Goal: Information Seeking & Learning: Learn about a topic

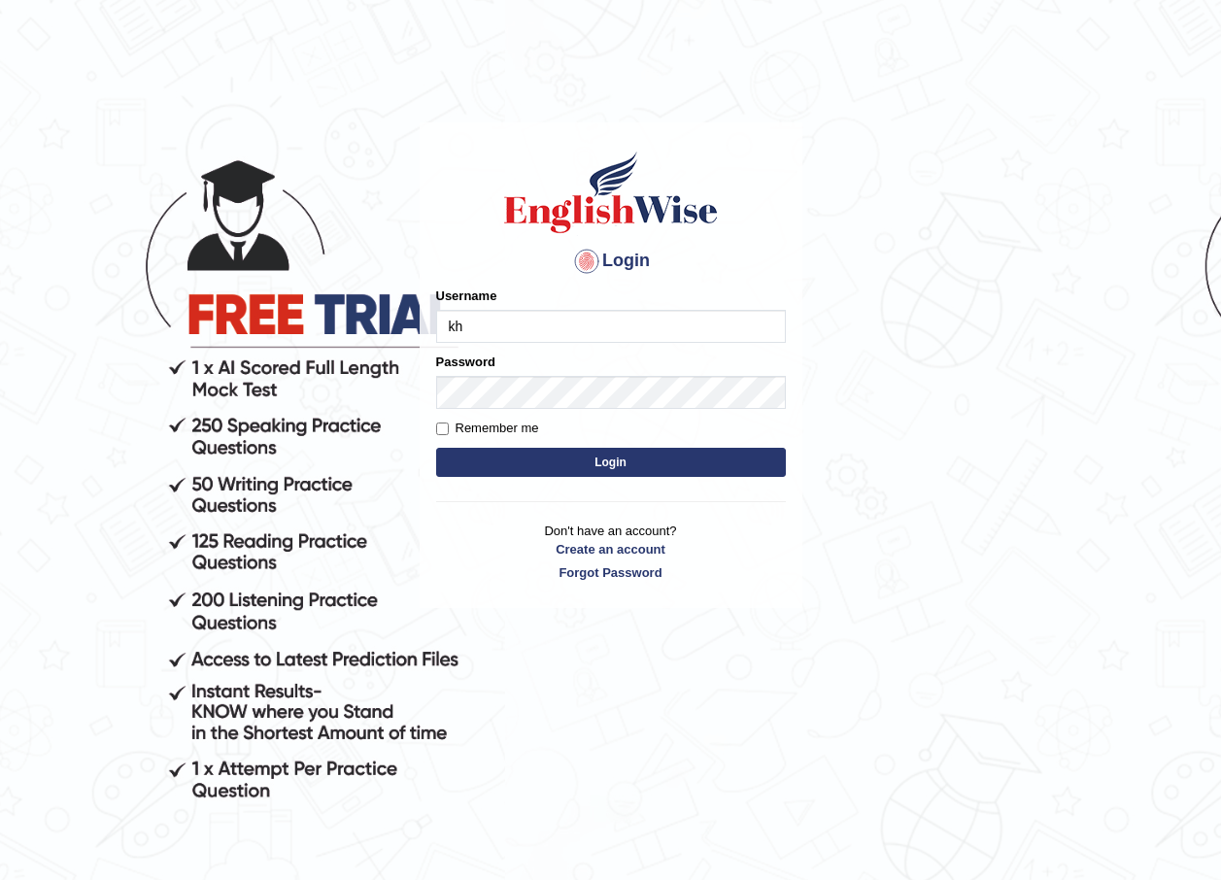
type input "k"
type input "khoderchamma_parramatta"
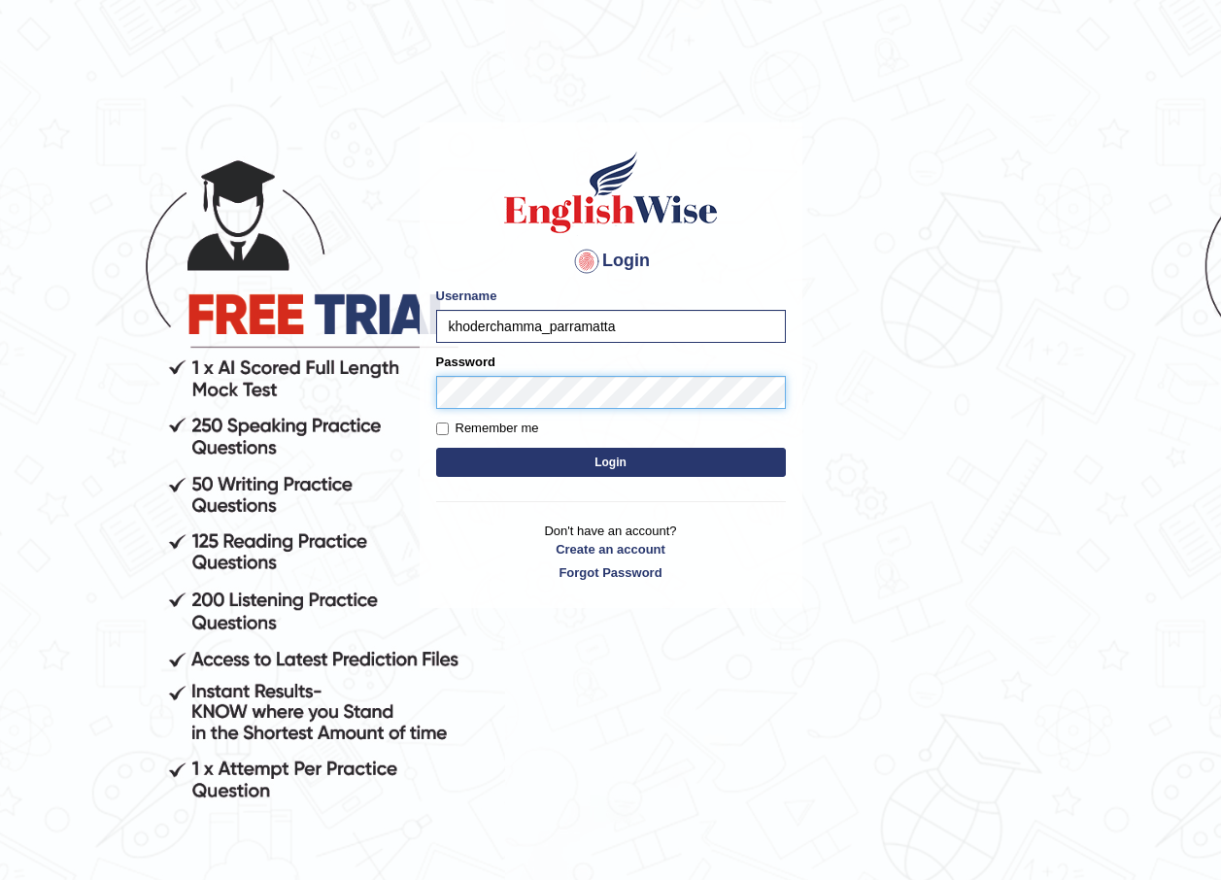
click at [436, 448] on button "Login" at bounding box center [611, 462] width 350 height 29
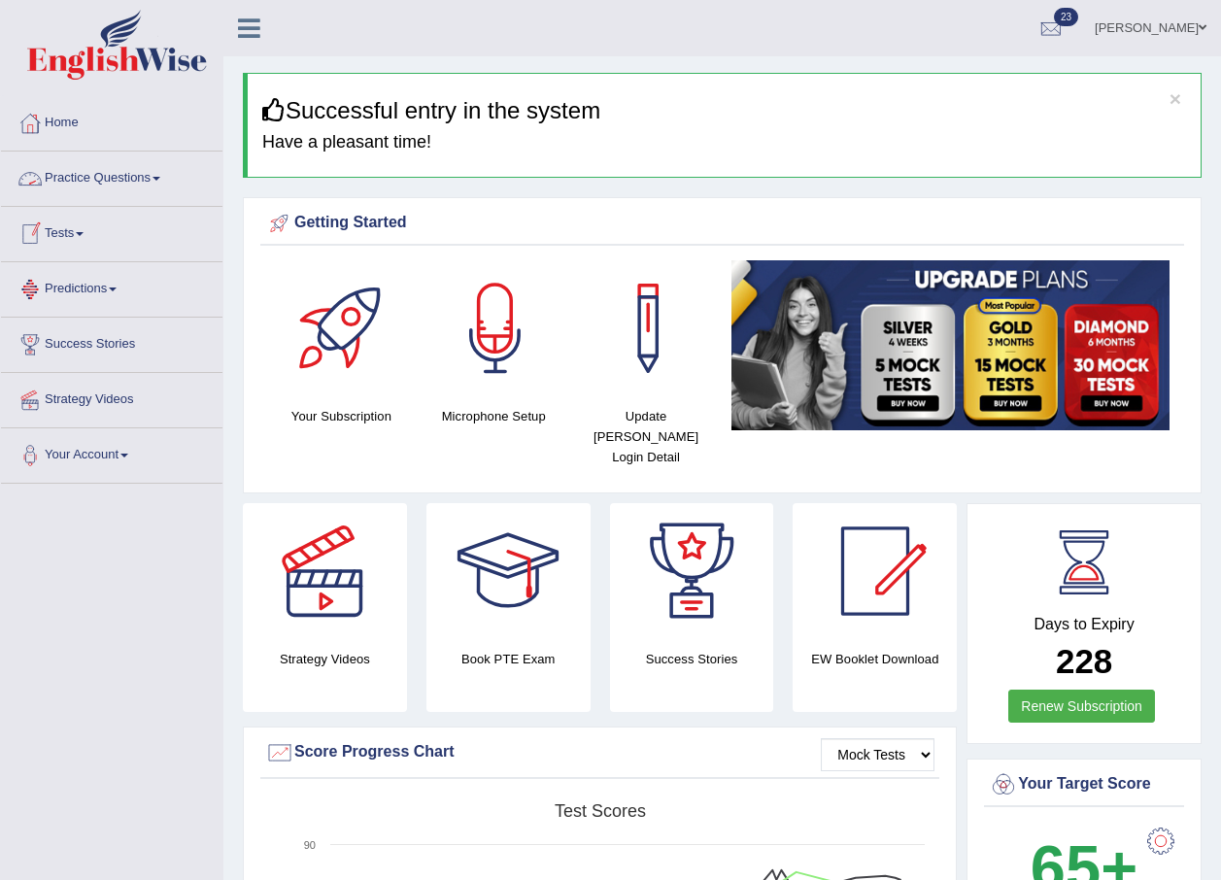
click at [115, 171] on link "Practice Questions" at bounding box center [111, 176] width 221 height 49
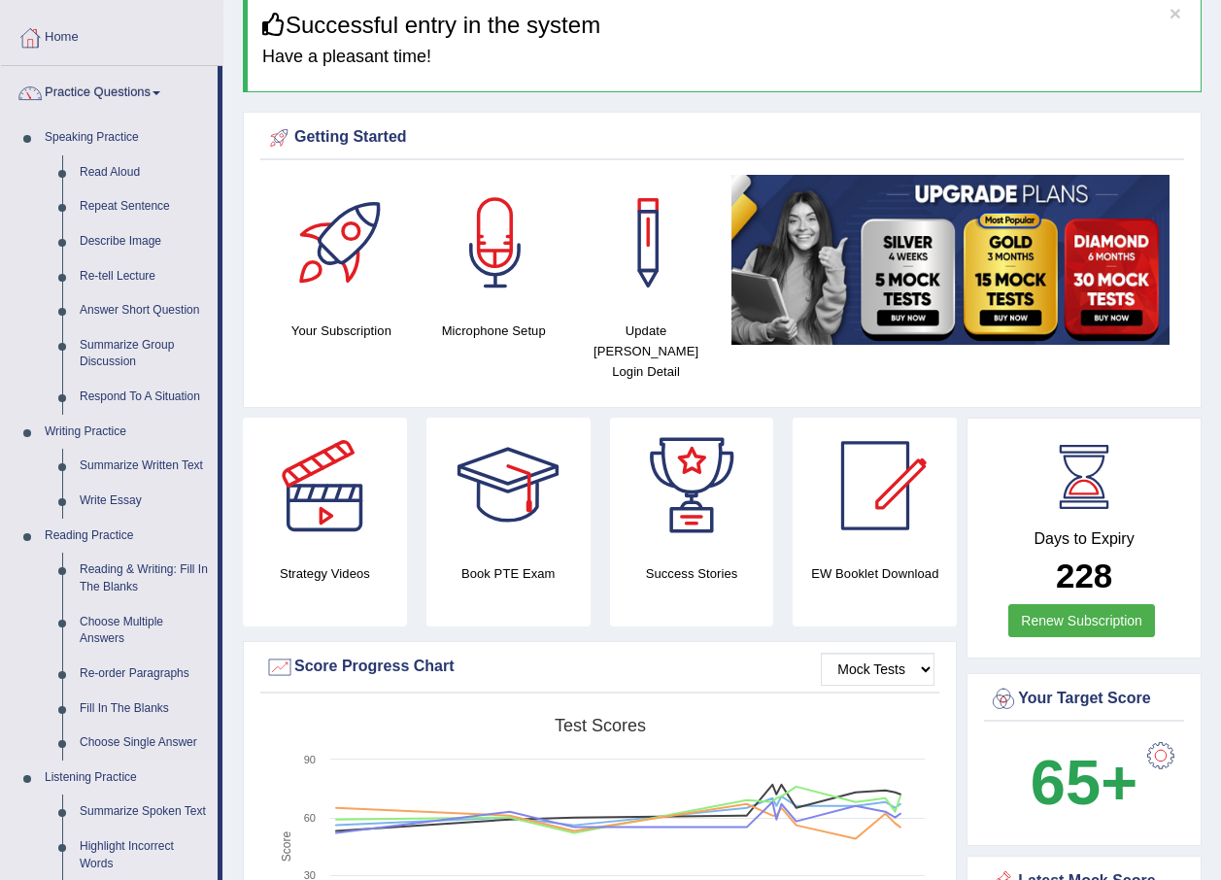
scroll to position [259, 0]
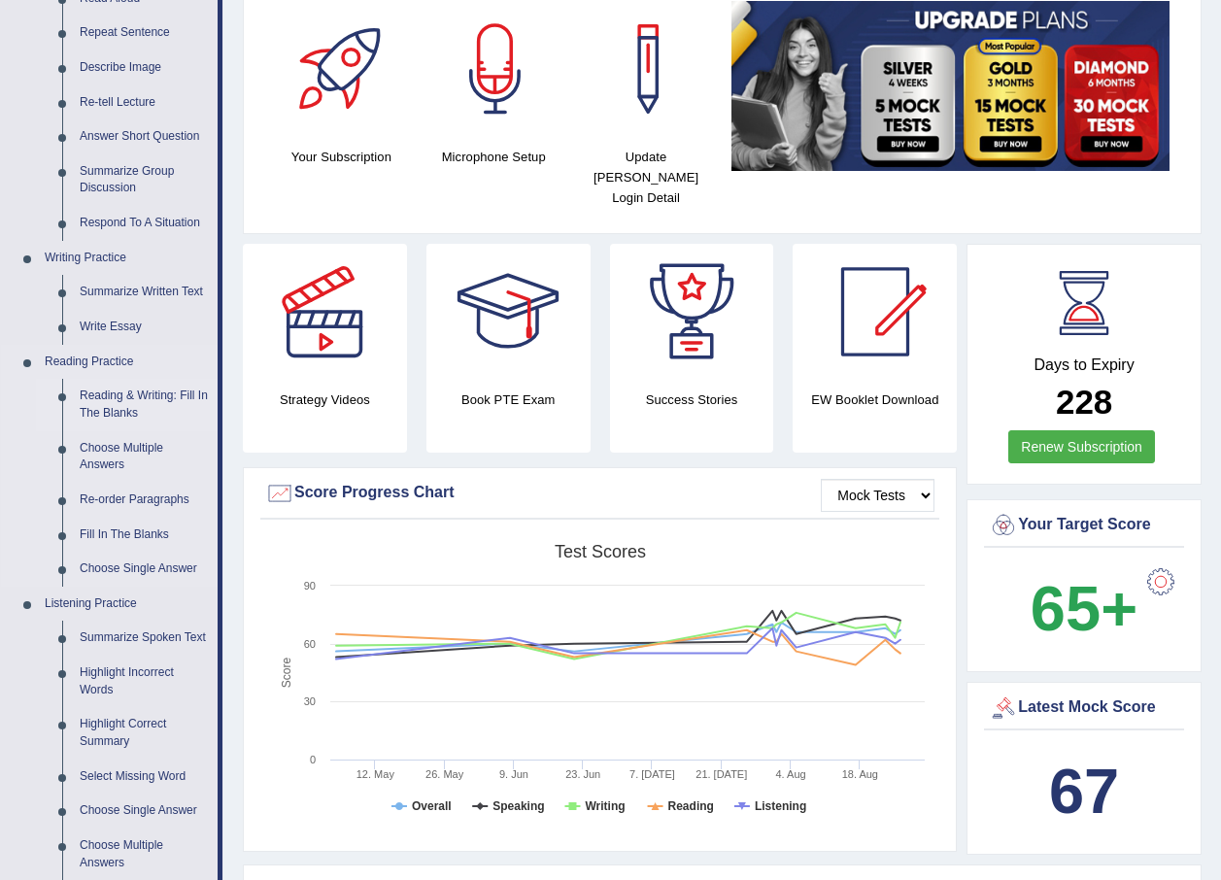
click at [163, 390] on link "Reading & Writing: Fill In The Blanks" at bounding box center [144, 404] width 147 height 51
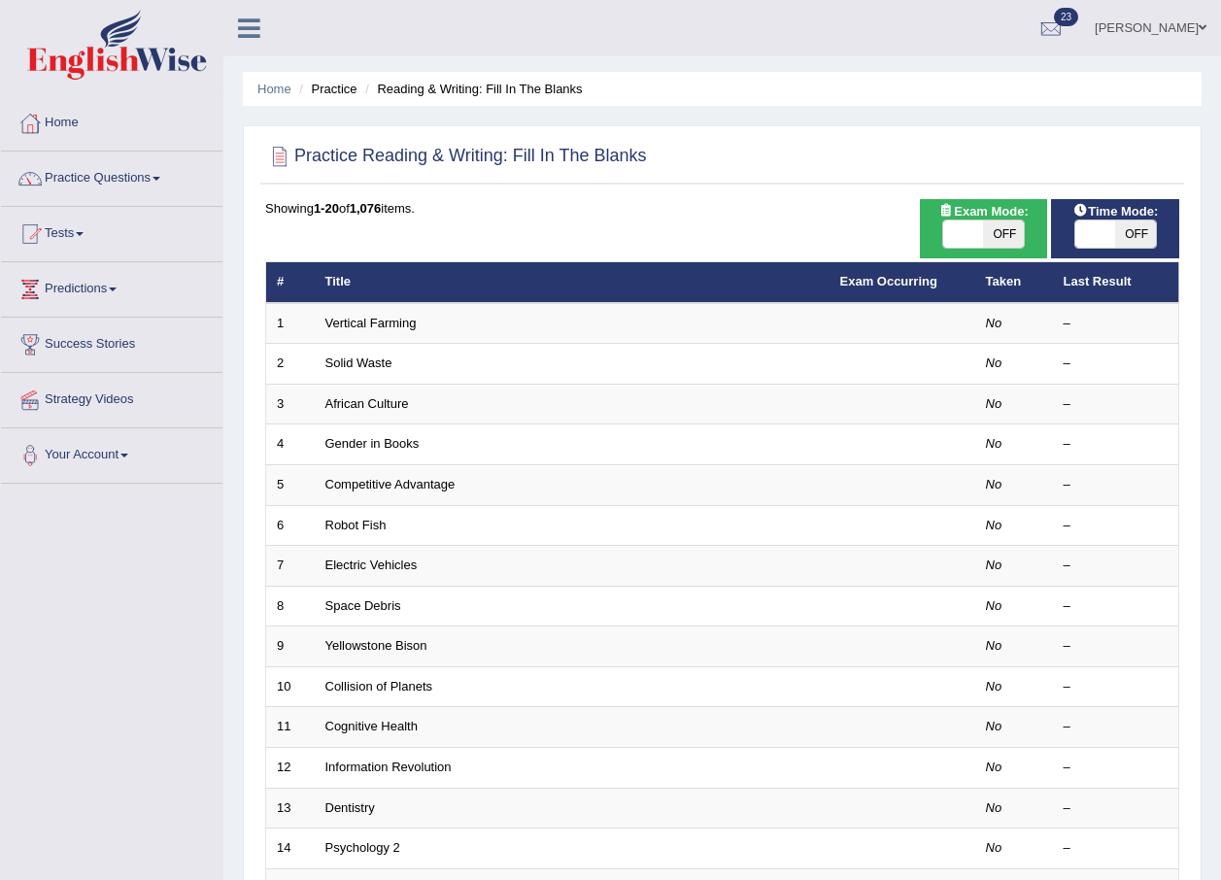
click at [948, 229] on span at bounding box center [963, 233] width 41 height 27
checkbox input "true"
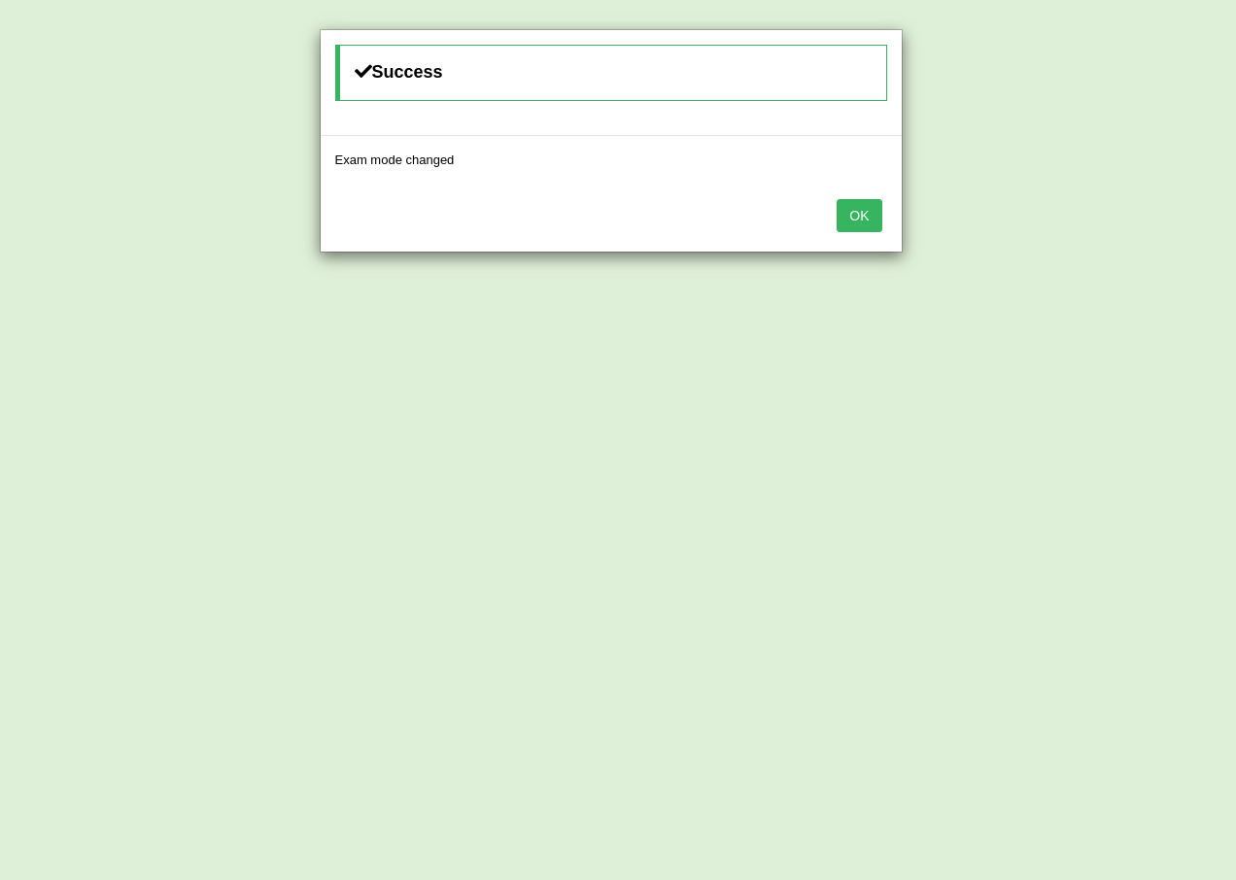
click at [836, 199] on button "OK" at bounding box center [858, 215] width 45 height 33
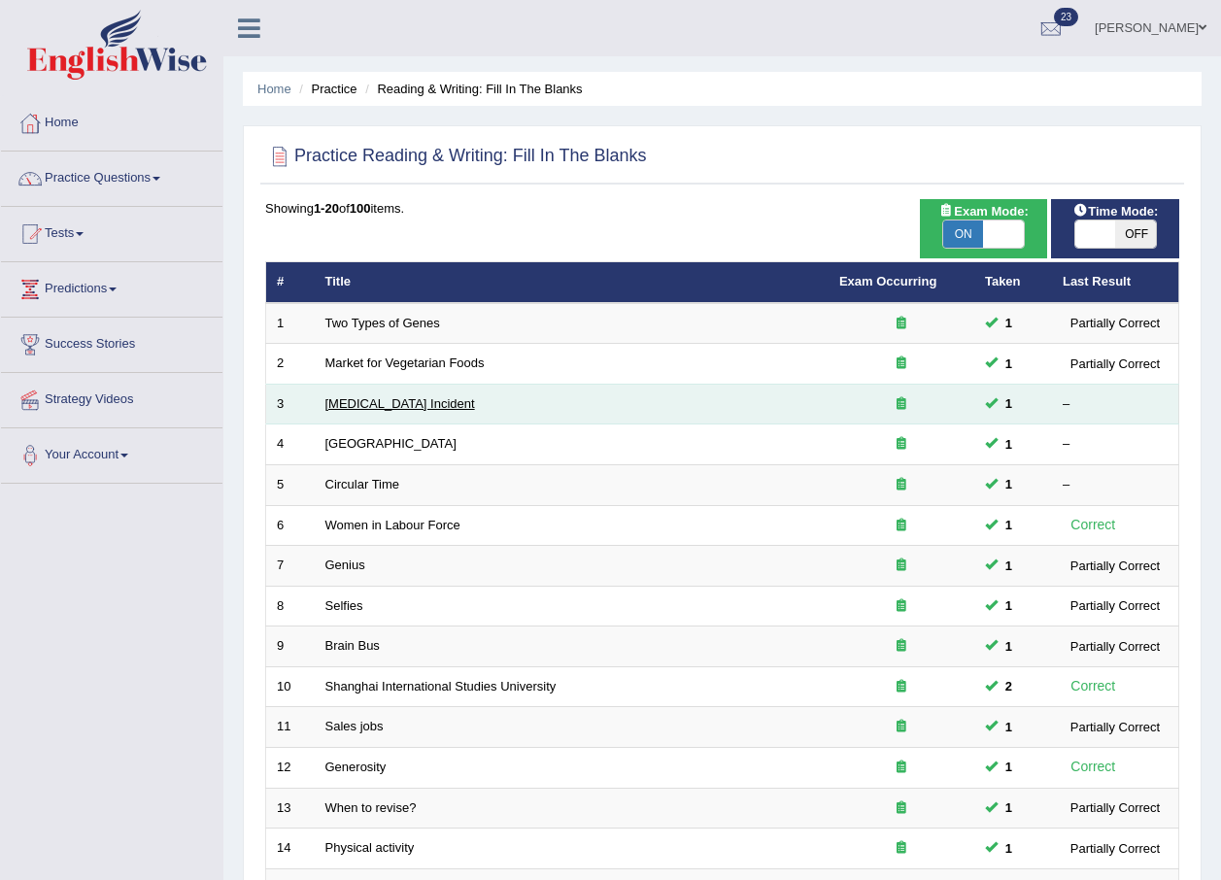
click at [362, 403] on link "[MEDICAL_DATA] Incident" at bounding box center [400, 403] width 150 height 15
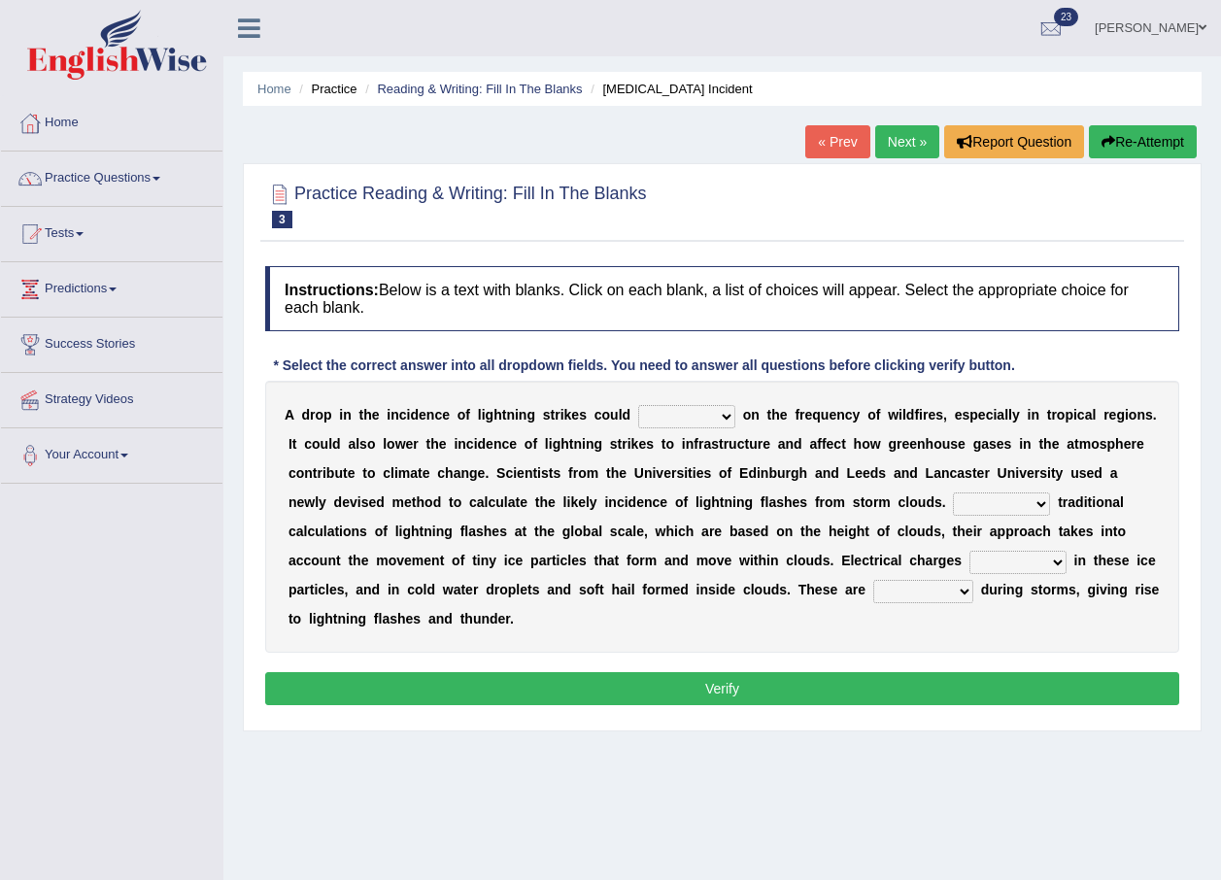
click at [668, 416] on select "dwell focus impact depend" at bounding box center [686, 416] width 97 height 23
select select "impact"
click at [638, 405] on select "dwell focus impact depend" at bounding box center [686, 416] width 97 height 23
click at [953, 496] on select "Unlike Unless Except Besides" at bounding box center [1001, 503] width 97 height 23
select select "Besides"
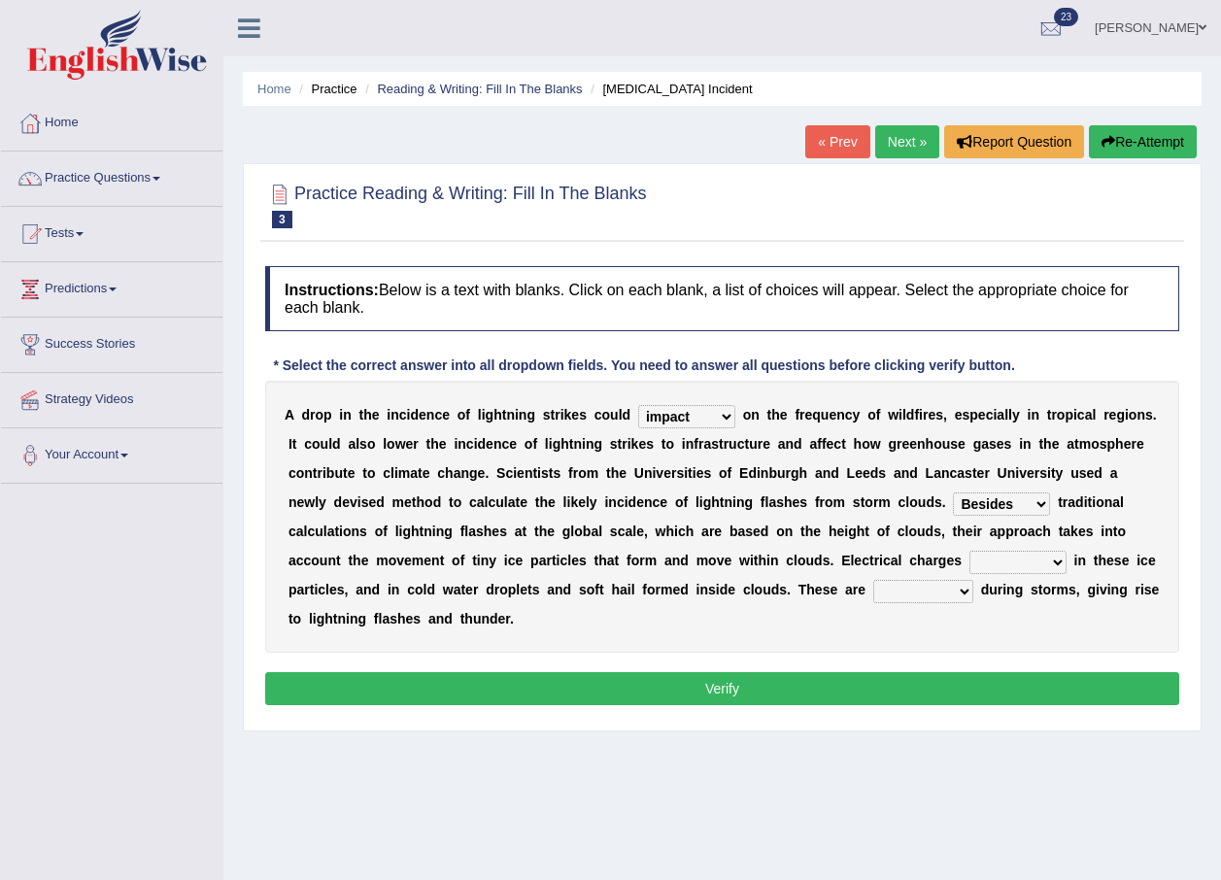
click at [953, 492] on select "Unlike Unless Except Besides" at bounding box center [1001, 503] width 97 height 23
click at [683, 546] on div "A d r o p i n t h e i n c i d e n c e o f l i g h t n i n g s t r i k e s c o u…" at bounding box center [722, 517] width 914 height 272
click at [969, 563] on select "run off build up mess up zoom in" at bounding box center [1017, 562] width 97 height 23
select select "build up"
click at [969, 551] on select "run off build up mess up zoom in" at bounding box center [1017, 562] width 97 height 23
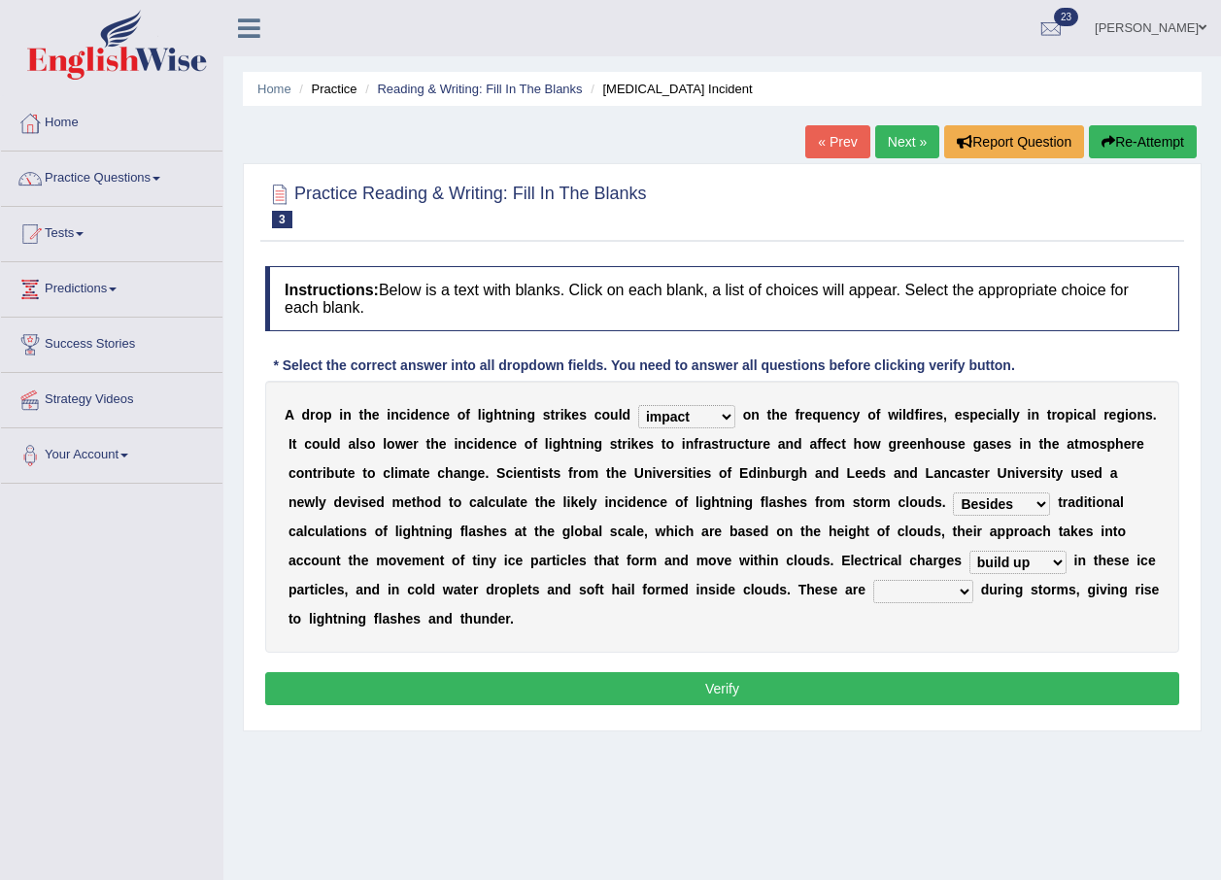
click at [873, 595] on select "collected diverted rounded discharged" at bounding box center [923, 591] width 100 height 23
select select "collected"
click at [873, 580] on select "collected diverted rounded discharged" at bounding box center [923, 591] width 100 height 23
click at [739, 672] on button "Verify" at bounding box center [722, 688] width 914 height 33
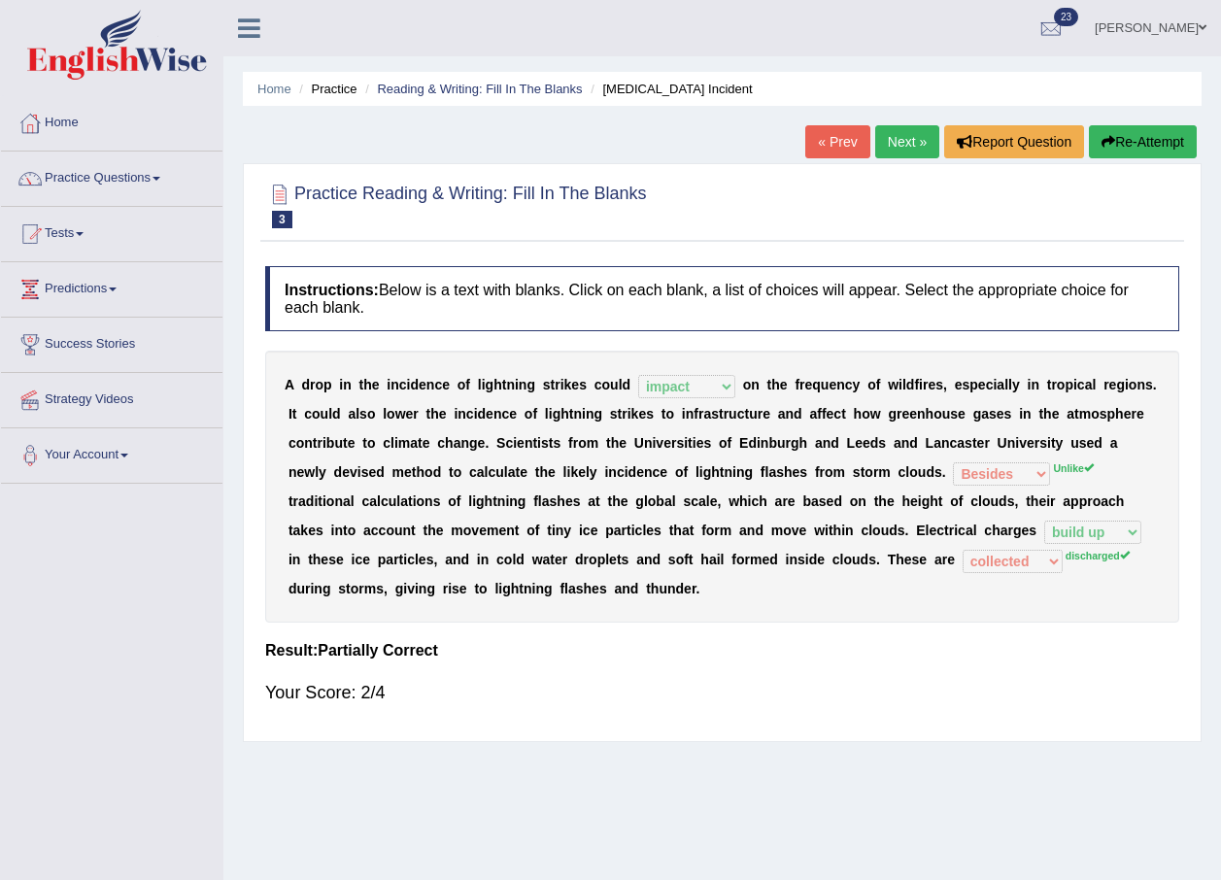
click at [907, 138] on link "Next »" at bounding box center [907, 141] width 64 height 33
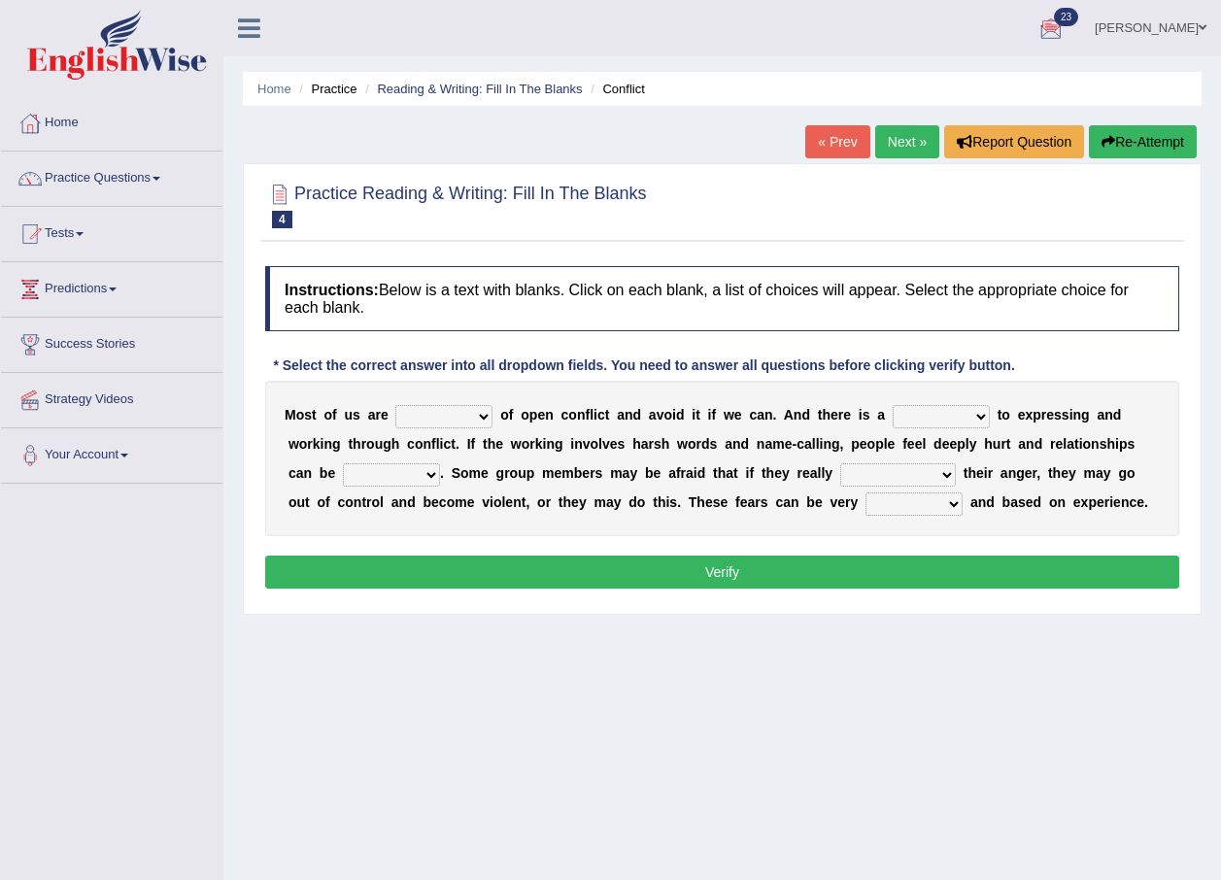
click at [483, 418] on select "panic scared horrible fear" at bounding box center [443, 416] width 97 height 23
select select "fear"
click at [395, 405] on select "panic scared horrible fear" at bounding box center [443, 416] width 97 height 23
click at [893, 414] on select "hazard challenge risk danger" at bounding box center [941, 416] width 97 height 23
select select "risk"
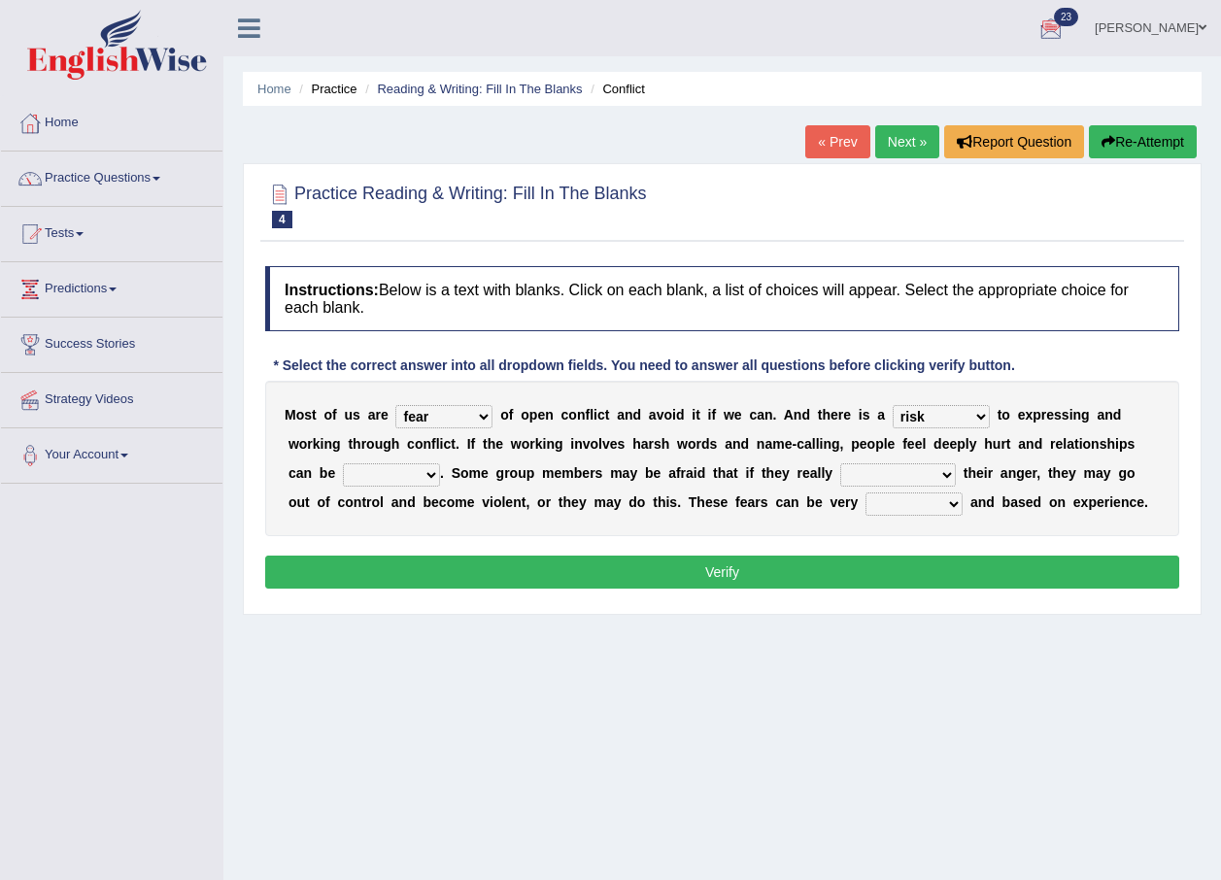
click at [893, 405] on select "hazard challenge risk danger" at bounding box center [941, 416] width 97 height 23
click at [371, 469] on select "injured opted impaired damaged" at bounding box center [391, 474] width 97 height 23
select select "damaged"
click at [343, 463] on select "injured opted impaired damaged" at bounding box center [391, 474] width 97 height 23
click at [840, 478] on select "express say communicate hide" at bounding box center [898, 474] width 116 height 23
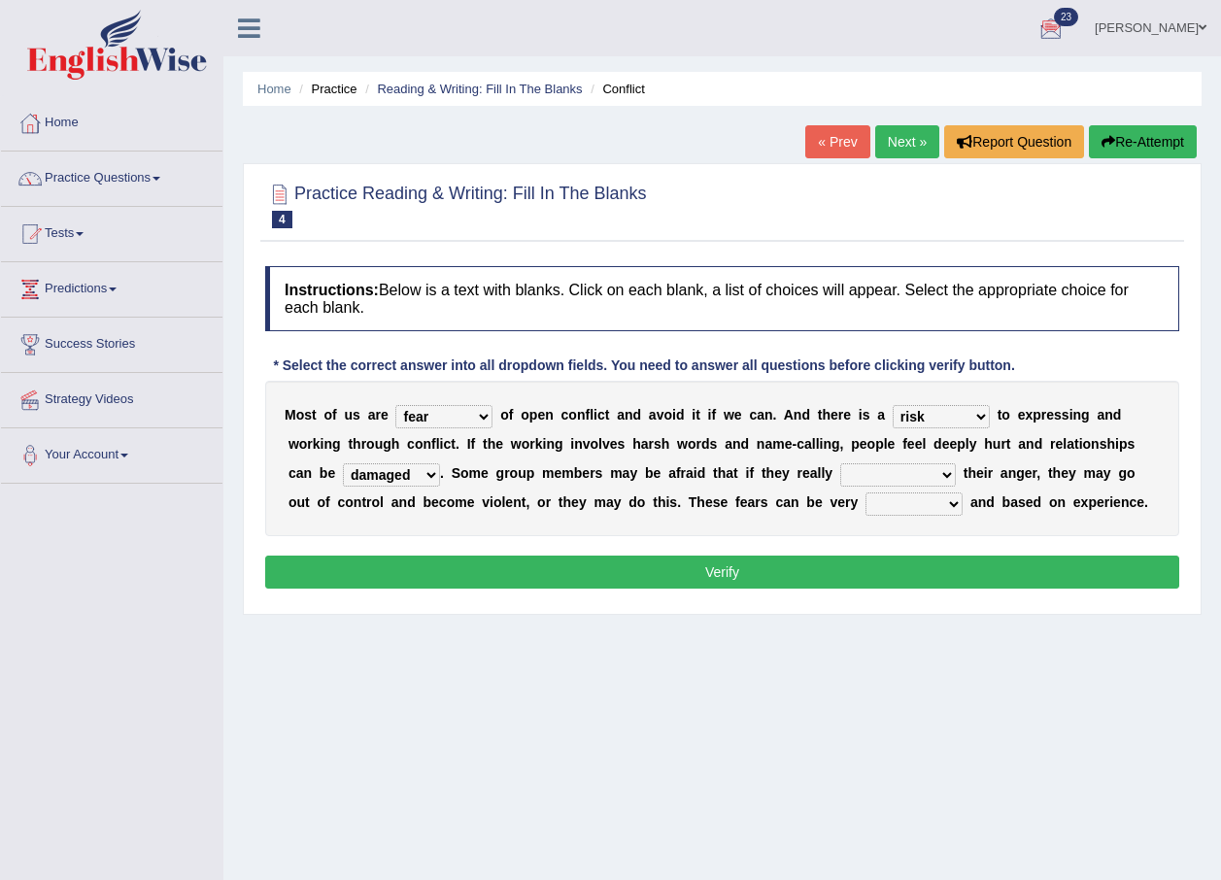
select select "hide"
click at [840, 463] on select "express say communicate hide" at bounding box center [898, 474] width 116 height 23
click at [865, 499] on select "real vivid tangible concrete" at bounding box center [913, 503] width 97 height 23
select select "real"
click at [865, 492] on select "real vivid tangible concrete" at bounding box center [913, 503] width 97 height 23
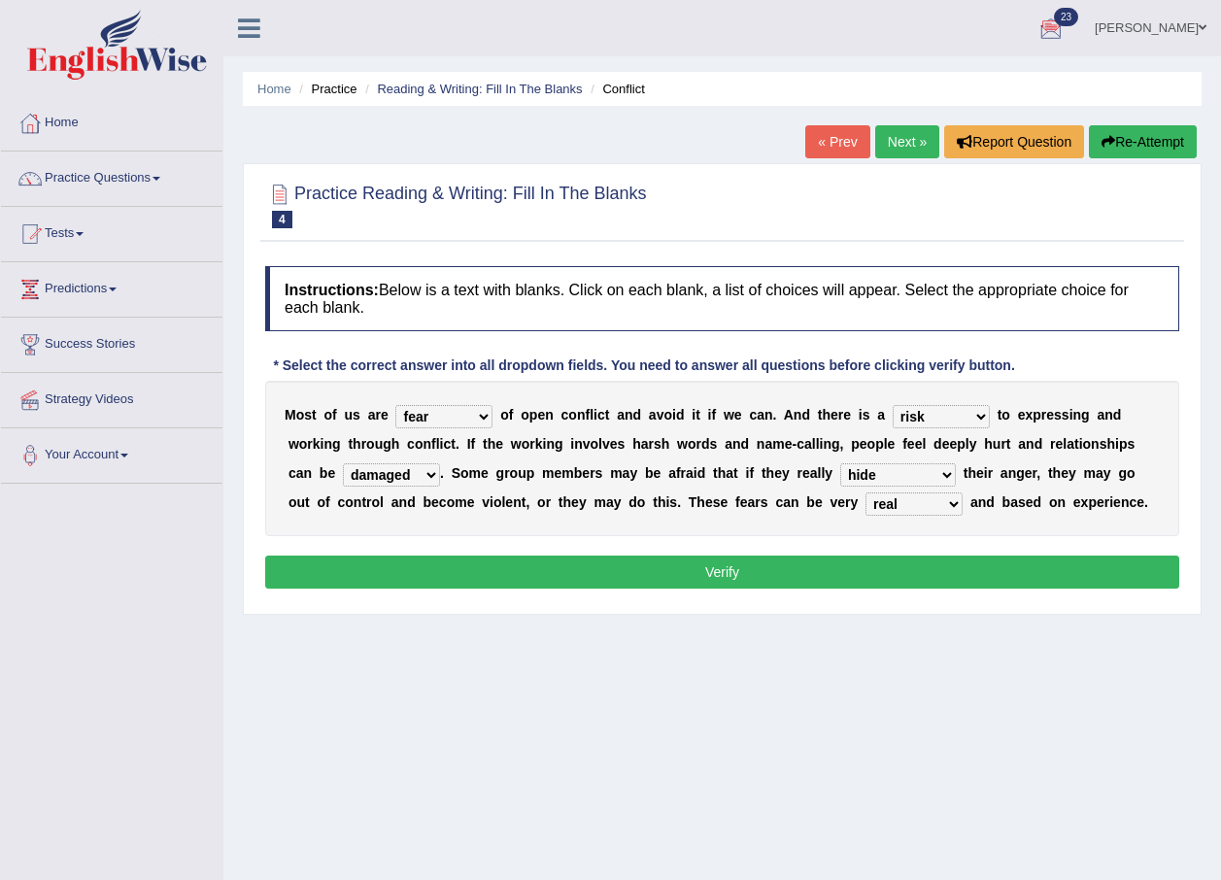
click at [441, 417] on select "panic scared horrible fear" at bounding box center [443, 416] width 97 height 23
select select "scared"
click at [395, 405] on select "panic scared horrible fear" at bounding box center [443, 416] width 97 height 23
click at [906, 416] on select "hazard challenge risk danger" at bounding box center [941, 416] width 97 height 23
select select "challenge"
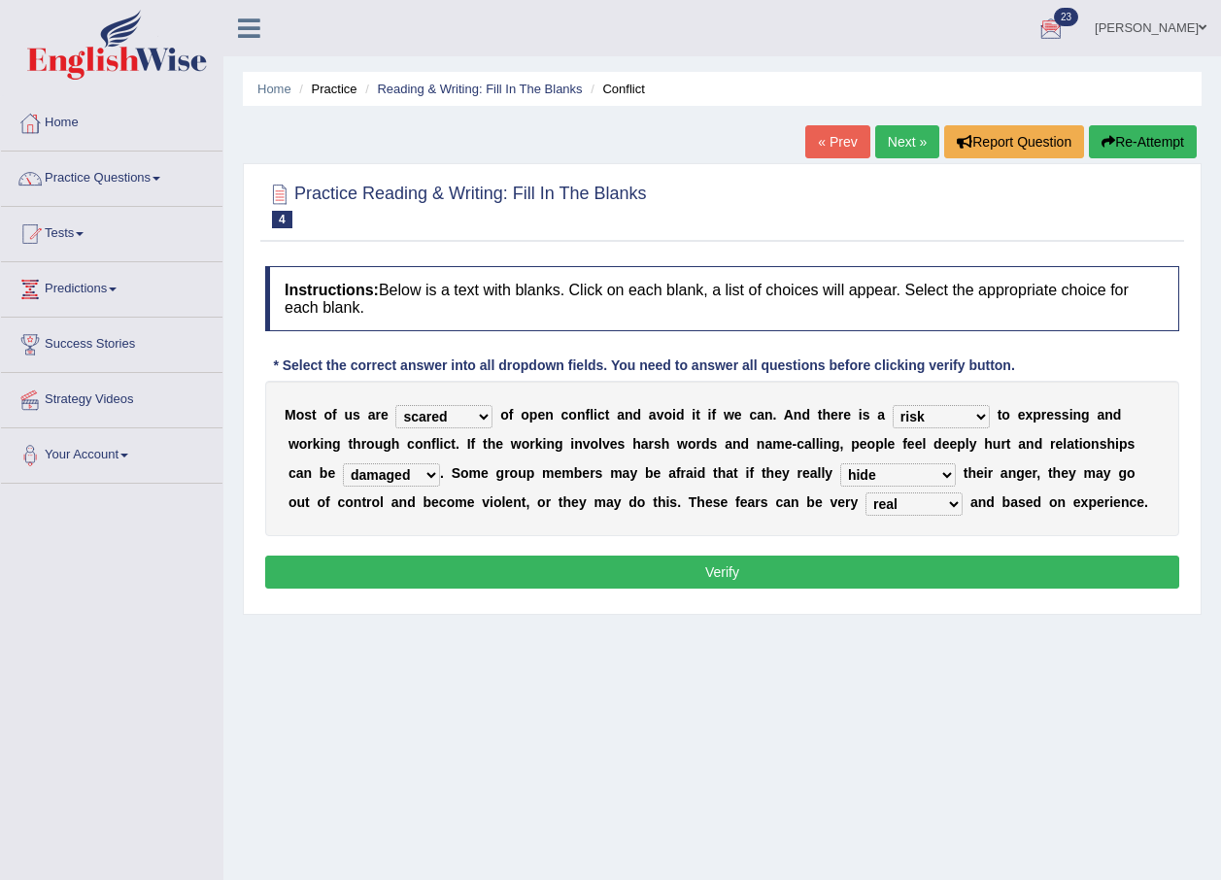
click at [893, 405] on select "hazard challenge risk danger" at bounding box center [941, 416] width 97 height 23
click at [786, 567] on button "Verify" at bounding box center [722, 572] width 914 height 33
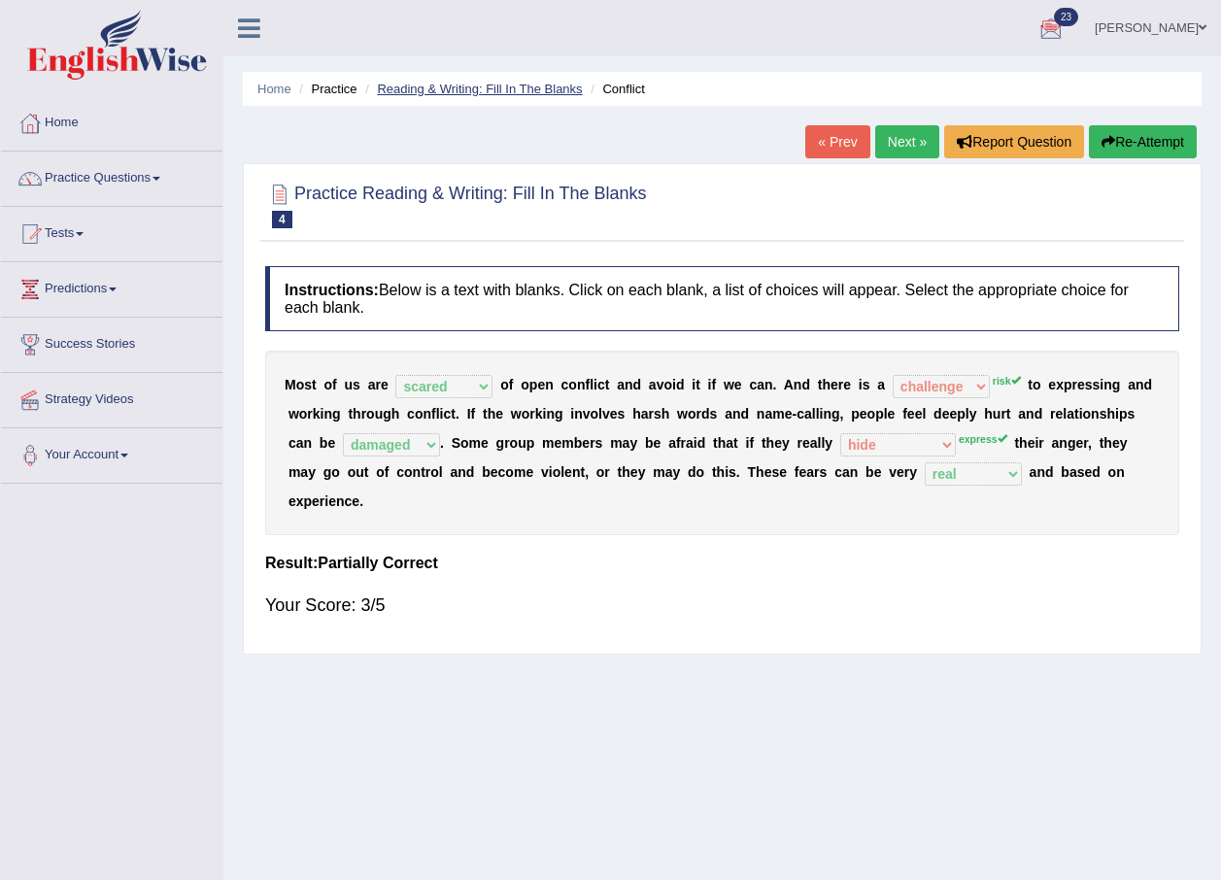
click at [436, 84] on link "Reading & Writing: Fill In The Blanks" at bounding box center [479, 89] width 205 height 15
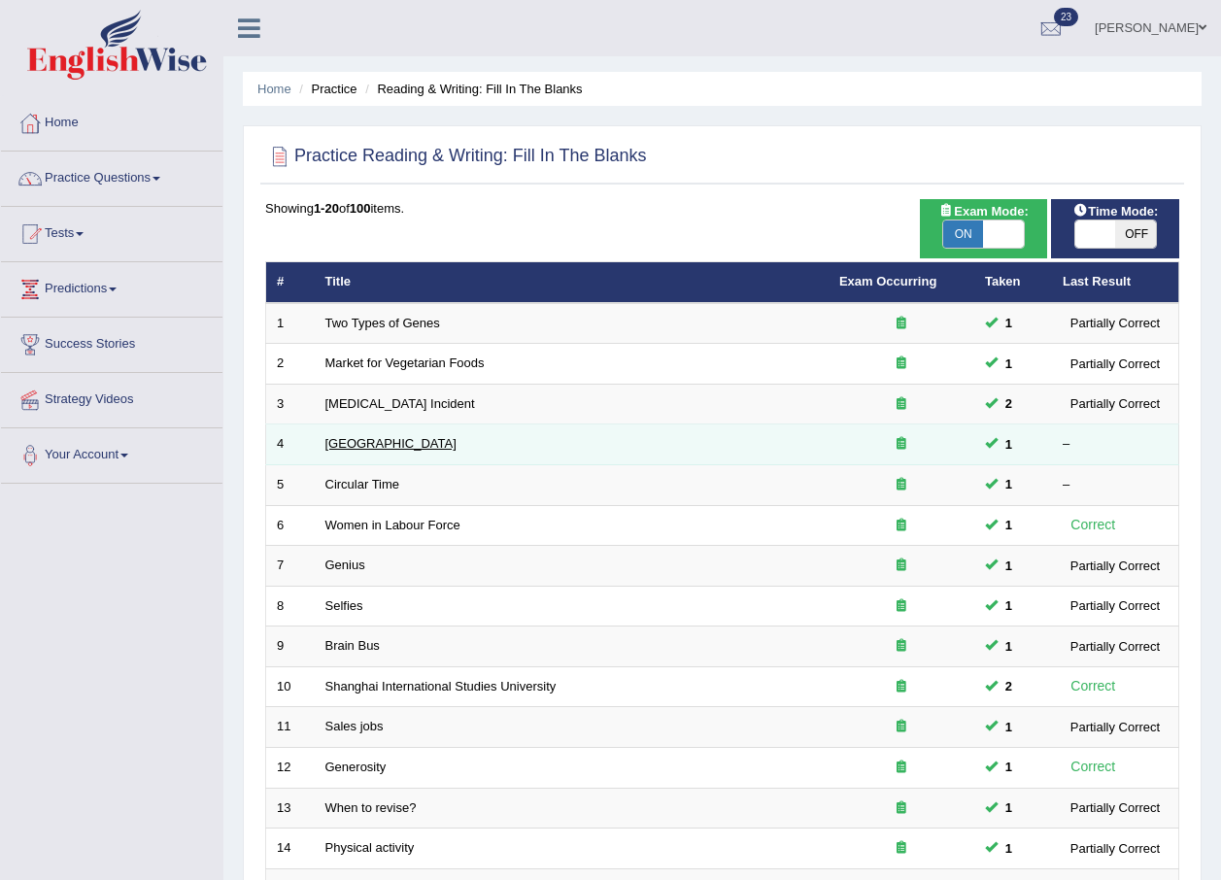
click at [350, 441] on link "[GEOGRAPHIC_DATA]" at bounding box center [390, 443] width 131 height 15
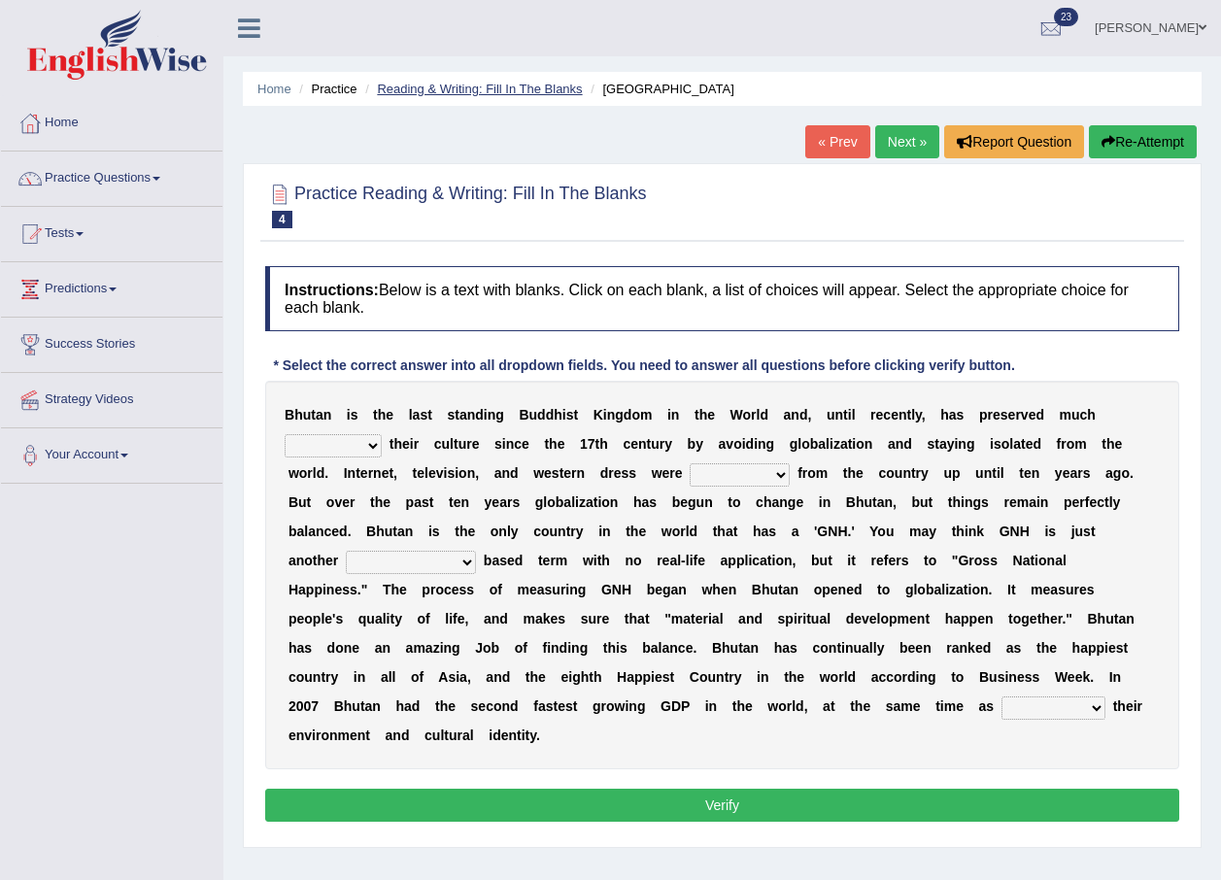
click at [423, 87] on link "Reading & Writing: Fill In The Blanks" at bounding box center [479, 89] width 205 height 15
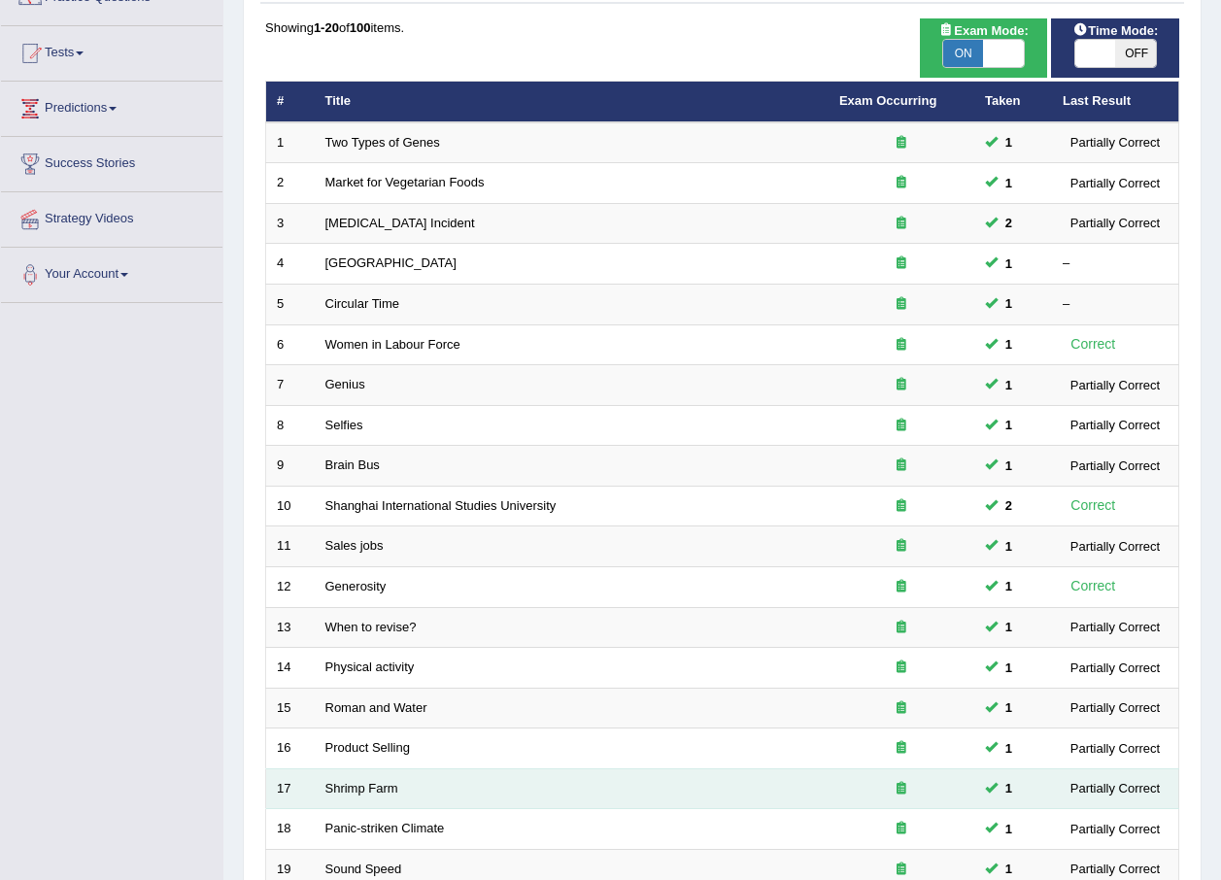
scroll to position [17, 0]
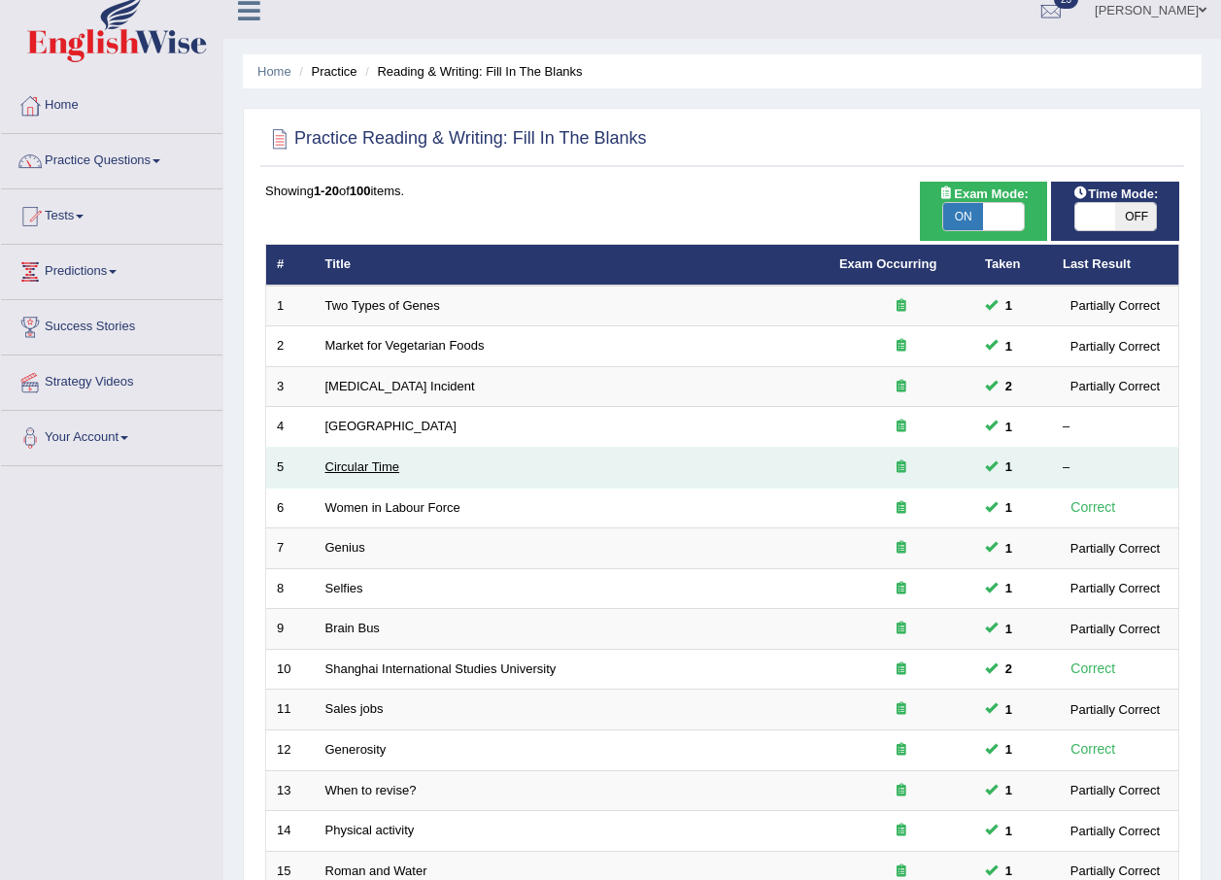
click at [357, 466] on link "Circular Time" at bounding box center [362, 466] width 75 height 15
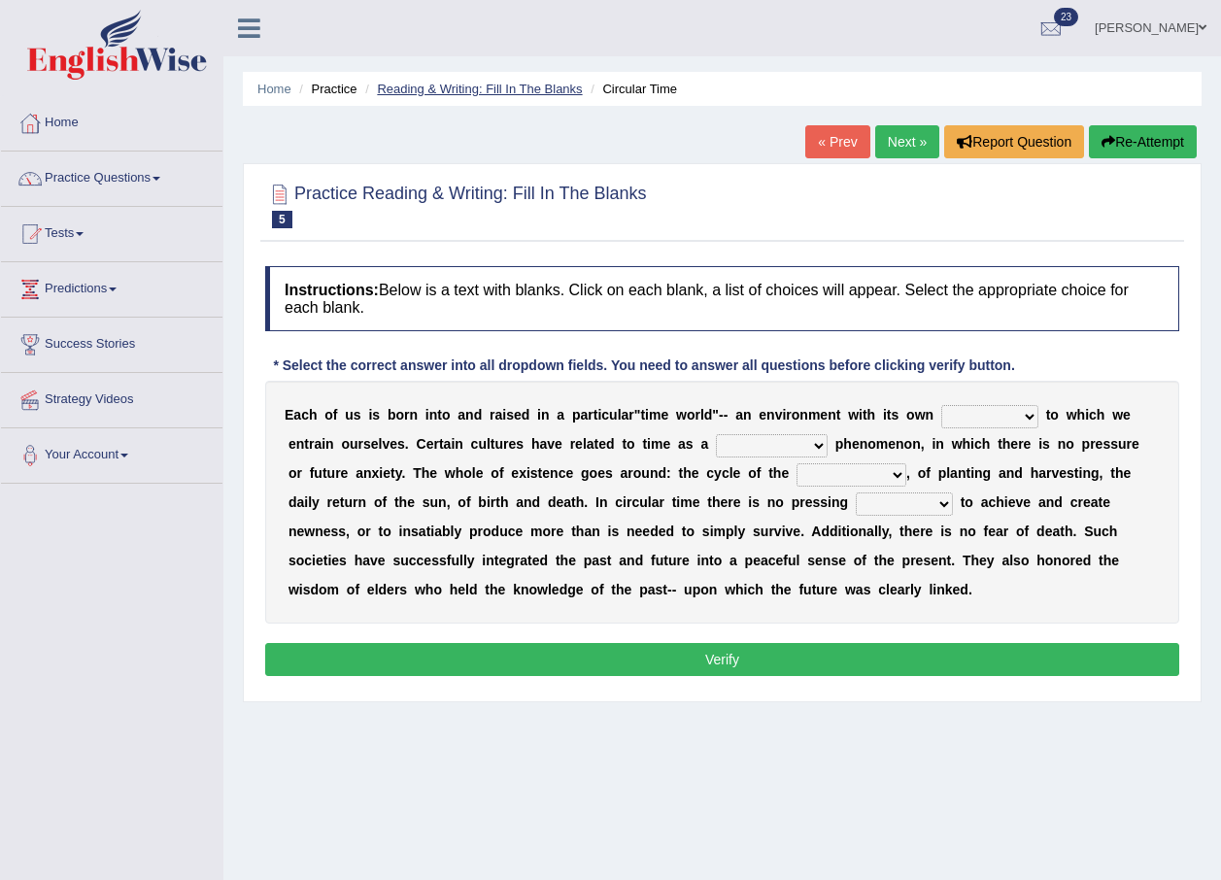
click at [442, 89] on link "Reading & Writing: Fill In The Blanks" at bounding box center [479, 89] width 205 height 15
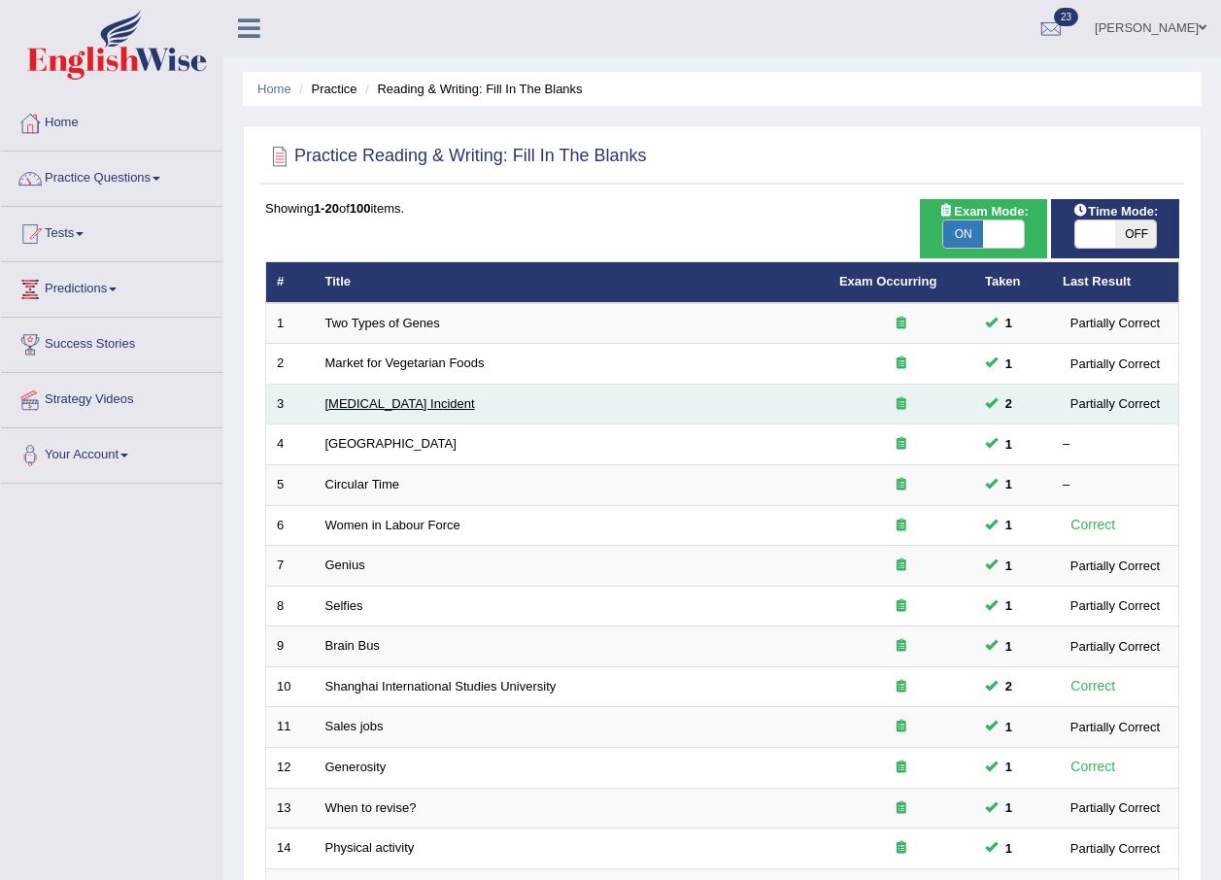
click at [382, 404] on link "[MEDICAL_DATA] Incident" at bounding box center [400, 403] width 150 height 15
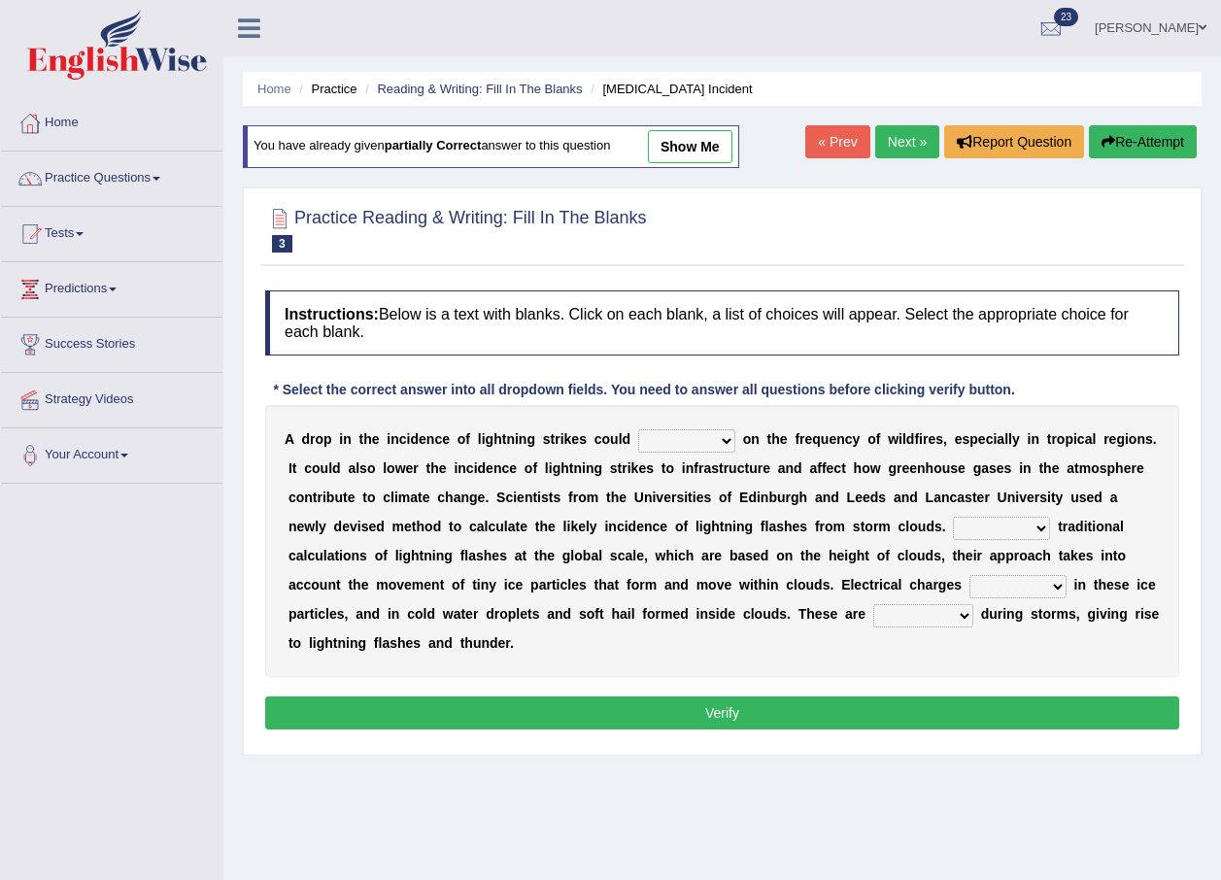
click at [445, 80] on li "Reading & Writing: Fill In The Blanks" at bounding box center [470, 89] width 221 height 18
click at [454, 95] on link "Reading & Writing: Fill In The Blanks" at bounding box center [479, 89] width 205 height 15
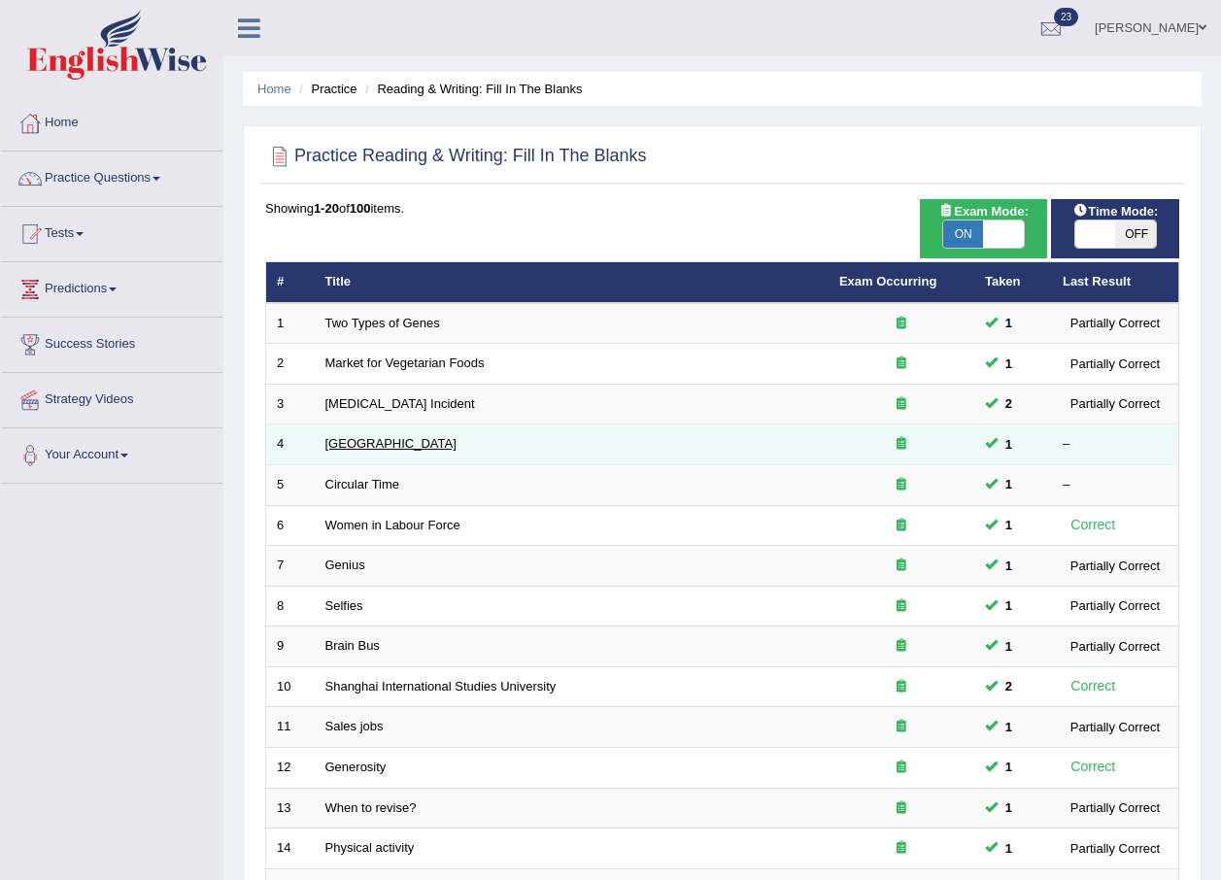
click at [337, 442] on link "[GEOGRAPHIC_DATA]" at bounding box center [390, 443] width 131 height 15
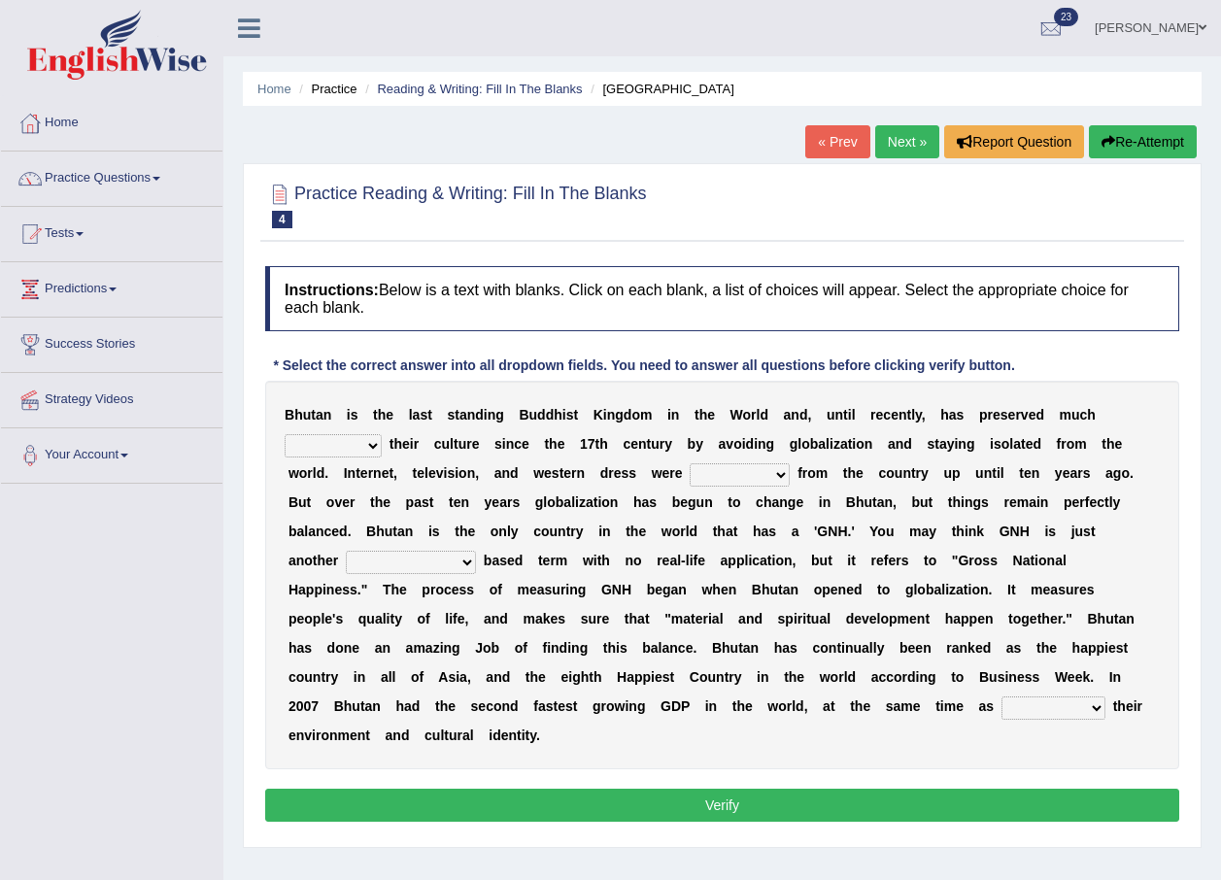
click at [382, 434] on select "of about to for" at bounding box center [333, 445] width 97 height 23
select select "about"
click at [382, 434] on select "of about to for" at bounding box center [333, 445] width 97 height 23
click at [690, 478] on select "summoned observed displayed banned" at bounding box center [740, 474] width 100 height 23
click at [642, 505] on b "a" at bounding box center [646, 502] width 8 height 16
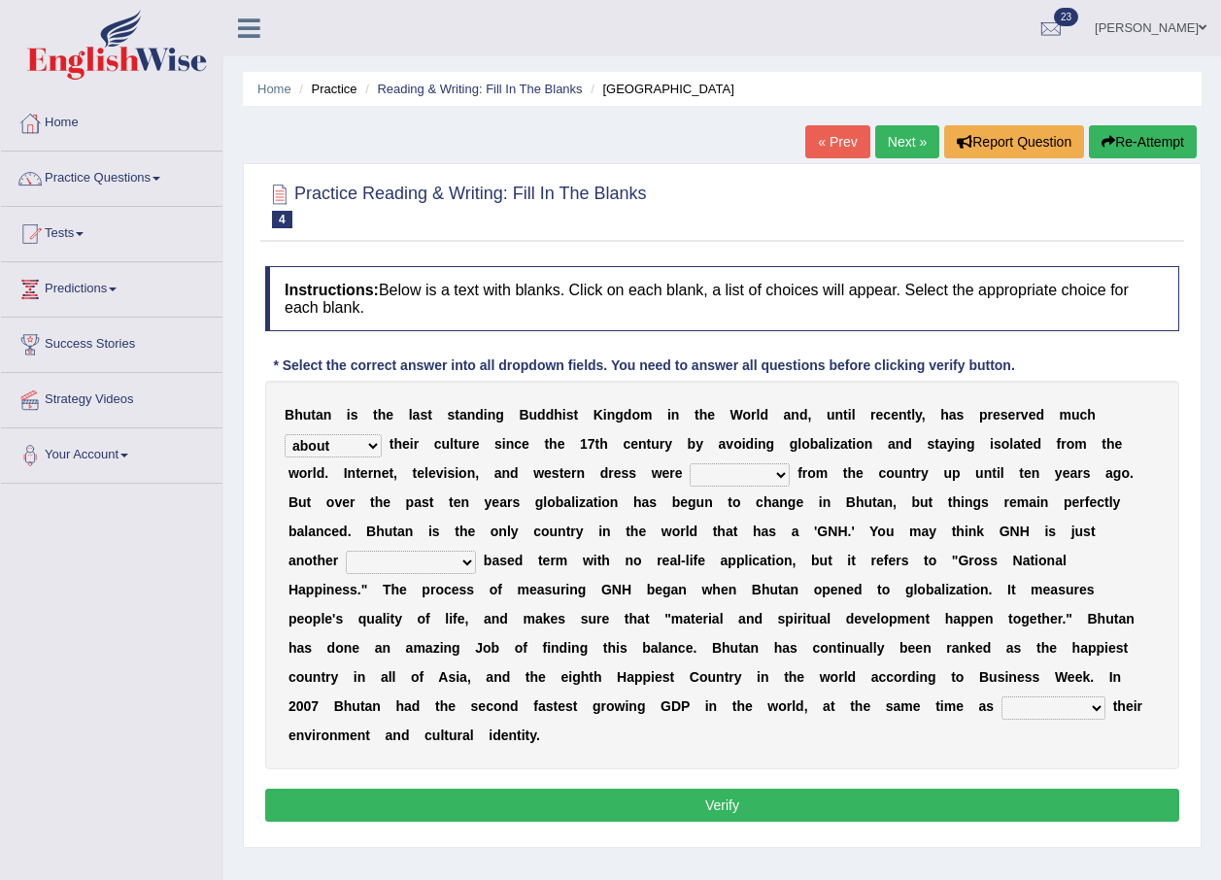
click at [690, 469] on select "summoned observed displayed banned" at bounding box center [740, 474] width 100 height 23
select select "observed"
click at [690, 463] on select "summoned observed displayed banned" at bounding box center [740, 474] width 100 height 23
click at [476, 551] on select "statistically barely overwhelmingly roughly" at bounding box center [411, 562] width 130 height 23
select select "roughly"
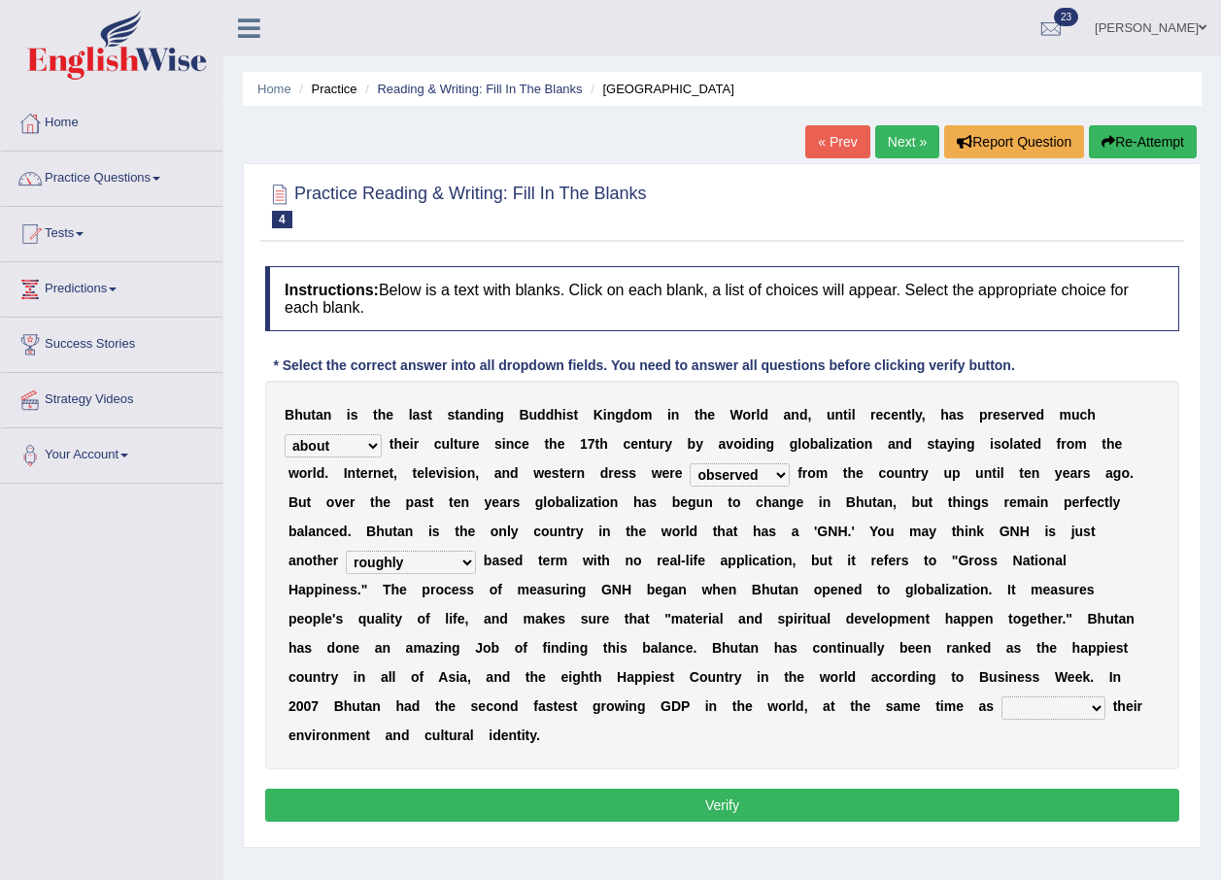
click at [476, 551] on select "statistically barely overwhelmingly roughly" at bounding box center [411, 562] width 130 height 23
click at [1001, 716] on select "demeaning intruding maintaining mourning" at bounding box center [1053, 707] width 104 height 23
select select "maintaining"
click at [1001, 696] on select "demeaning intruding maintaining mourning" at bounding box center [1053, 707] width 104 height 23
click at [496, 789] on button "Verify" at bounding box center [722, 805] width 914 height 33
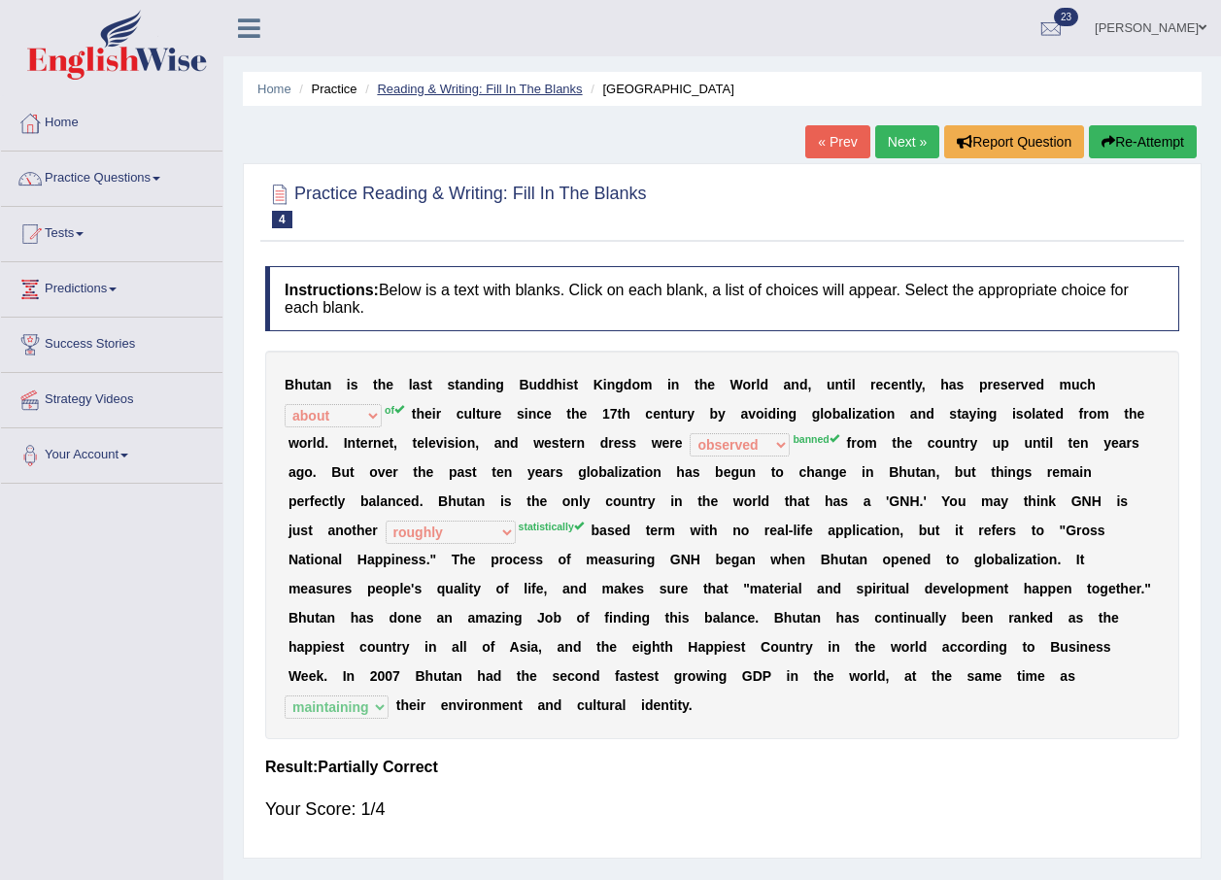
click at [428, 82] on link "Reading & Writing: Fill In The Blanks" at bounding box center [479, 89] width 205 height 15
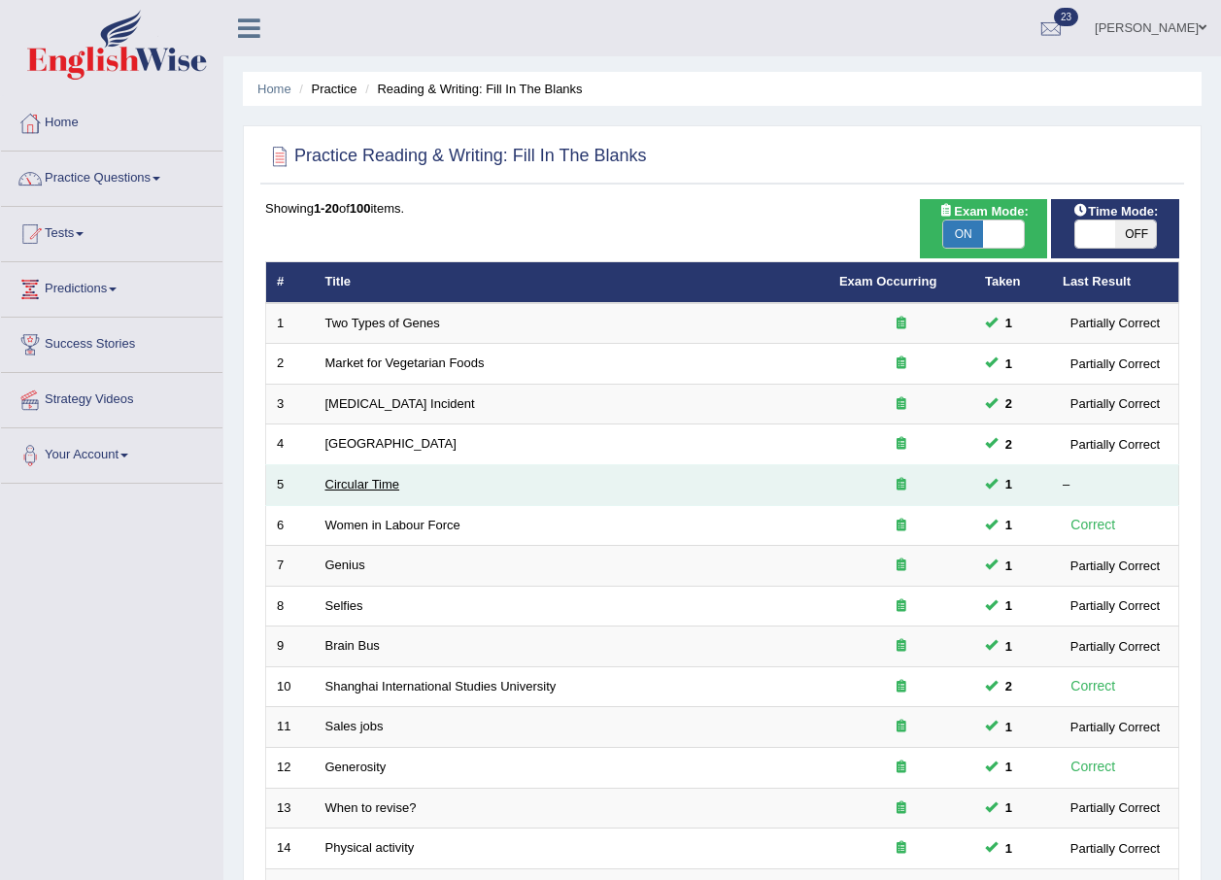
click at [349, 482] on link "Circular Time" at bounding box center [362, 484] width 75 height 15
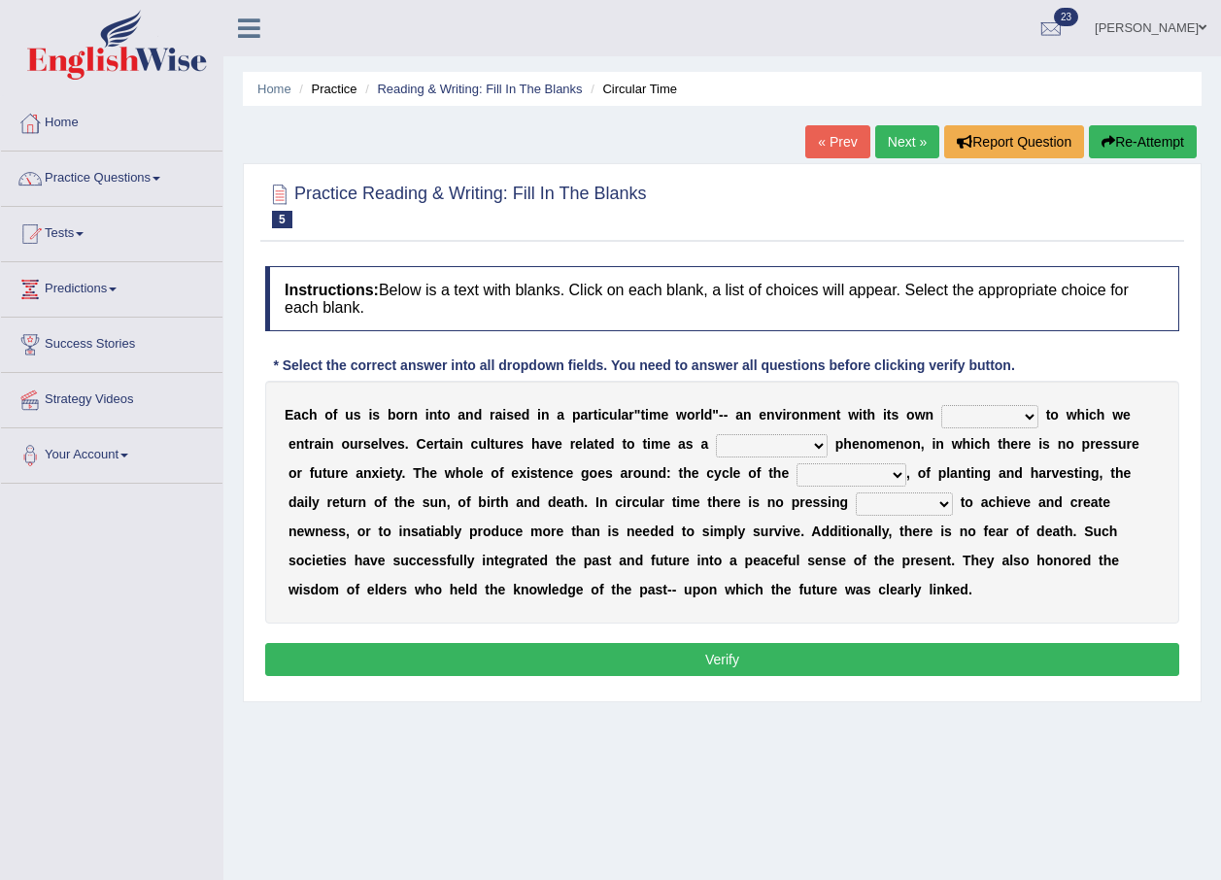
click at [941, 412] on select "area shape rhythm inclination" at bounding box center [989, 416] width 97 height 23
select select "rhythm"
click at [941, 405] on select "area shape rhythm inclination" at bounding box center [989, 416] width 97 height 23
click at [716, 444] on select "cyclical conventional recycling cylindrical" at bounding box center [772, 445] width 112 height 23
select select "conventional"
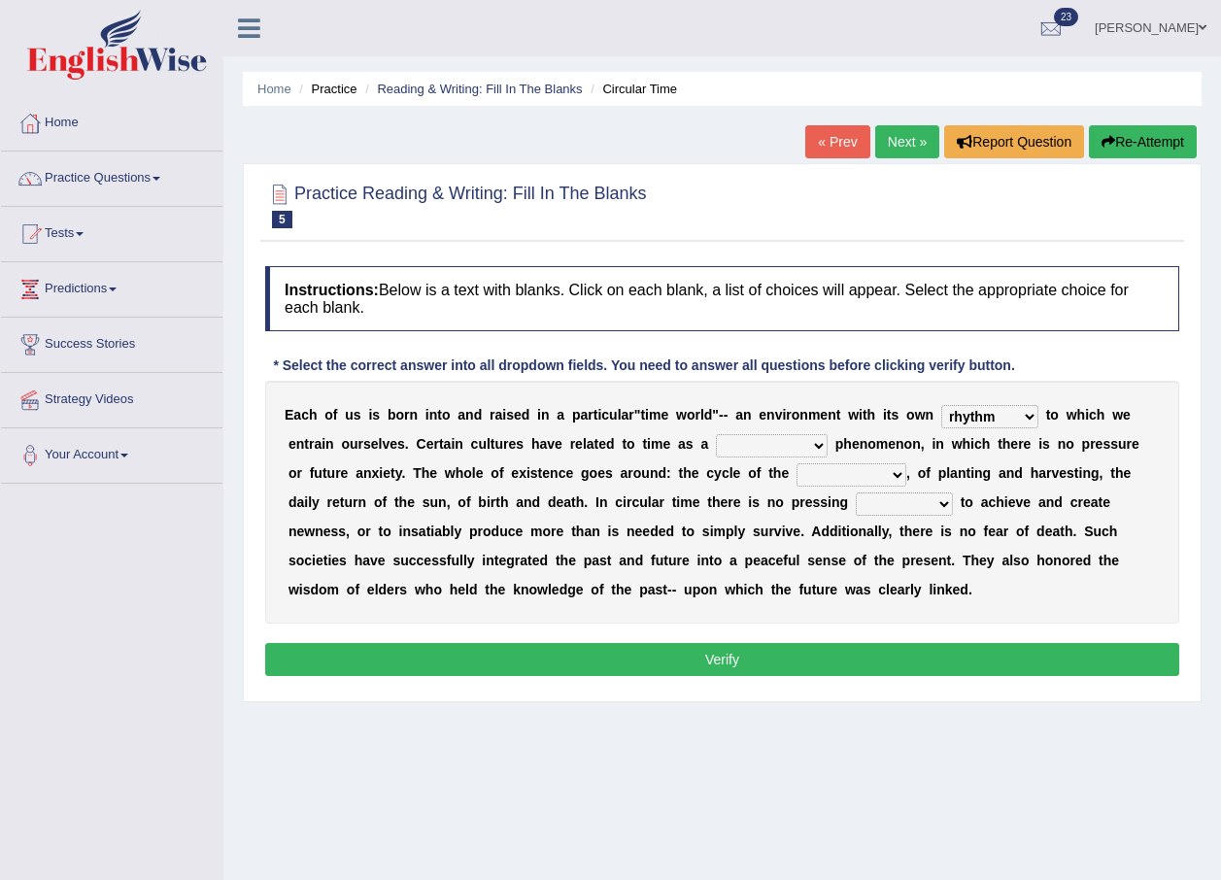
click at [716, 434] on select "cyclical conventional recycling cylindrical" at bounding box center [772, 445] width 112 height 23
click at [796, 477] on select "days seasons arrangement periods" at bounding box center [851, 474] width 110 height 23
select select "seasons"
click at [796, 463] on select "days seasons arrangement periods" at bounding box center [851, 474] width 110 height 23
click at [796, 476] on select "days seasons arrangement periods" at bounding box center [851, 474] width 110 height 23
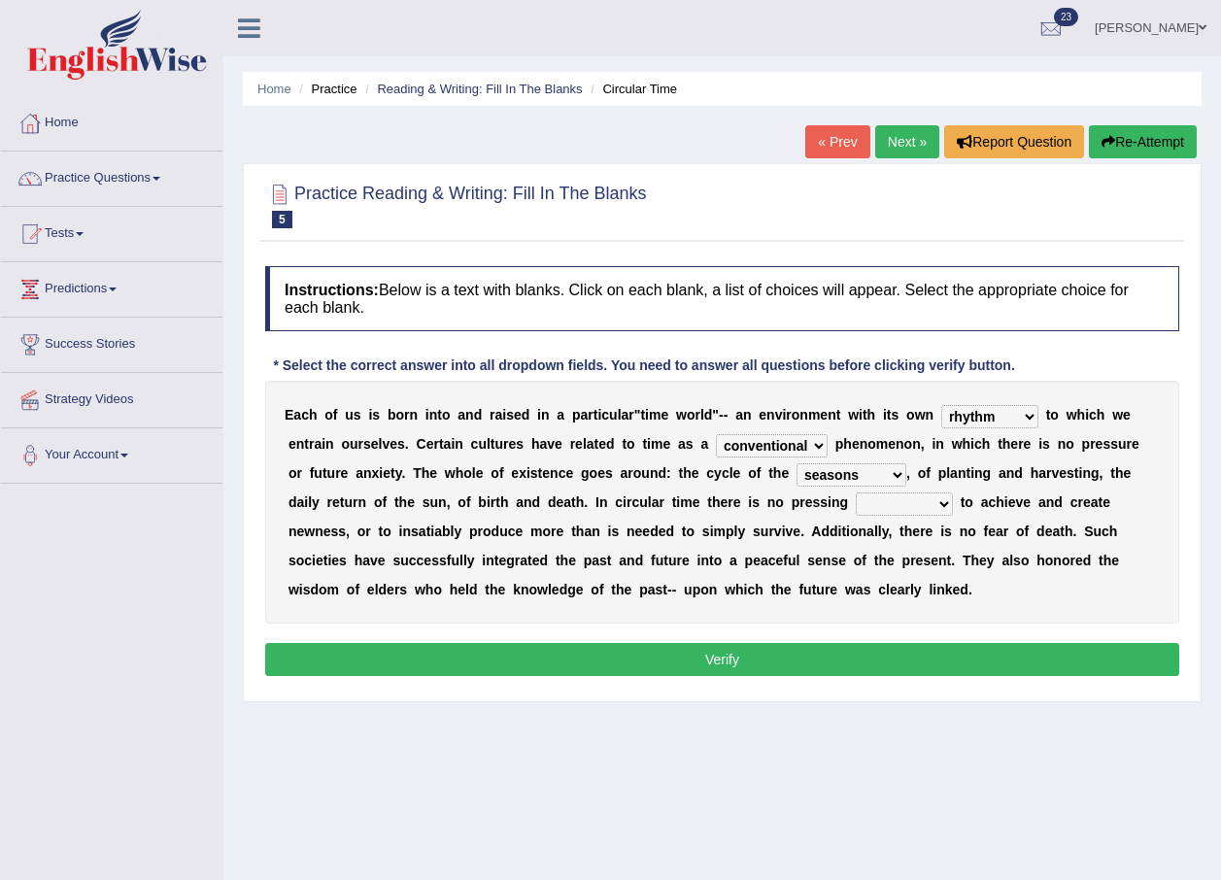
click at [796, 463] on select "days seasons arrangement periods" at bounding box center [851, 474] width 110 height 23
click at [796, 477] on select "days seasons arrangement periods" at bounding box center [851, 474] width 110 height 23
click at [856, 502] on select "issue point cause need" at bounding box center [904, 503] width 97 height 23
select select "need"
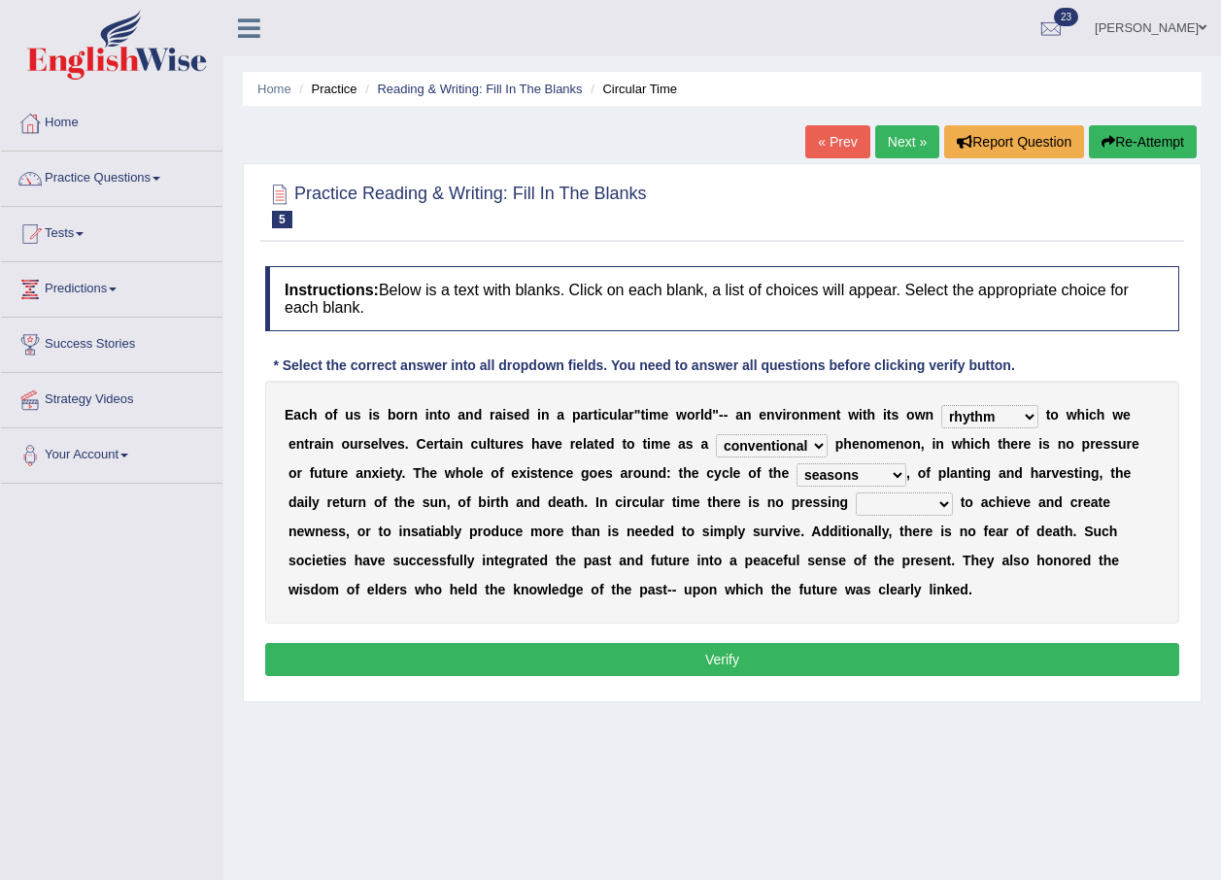
click at [856, 492] on select "issue point cause need" at bounding box center [904, 503] width 97 height 23
click at [739, 653] on button "Verify" at bounding box center [722, 659] width 914 height 33
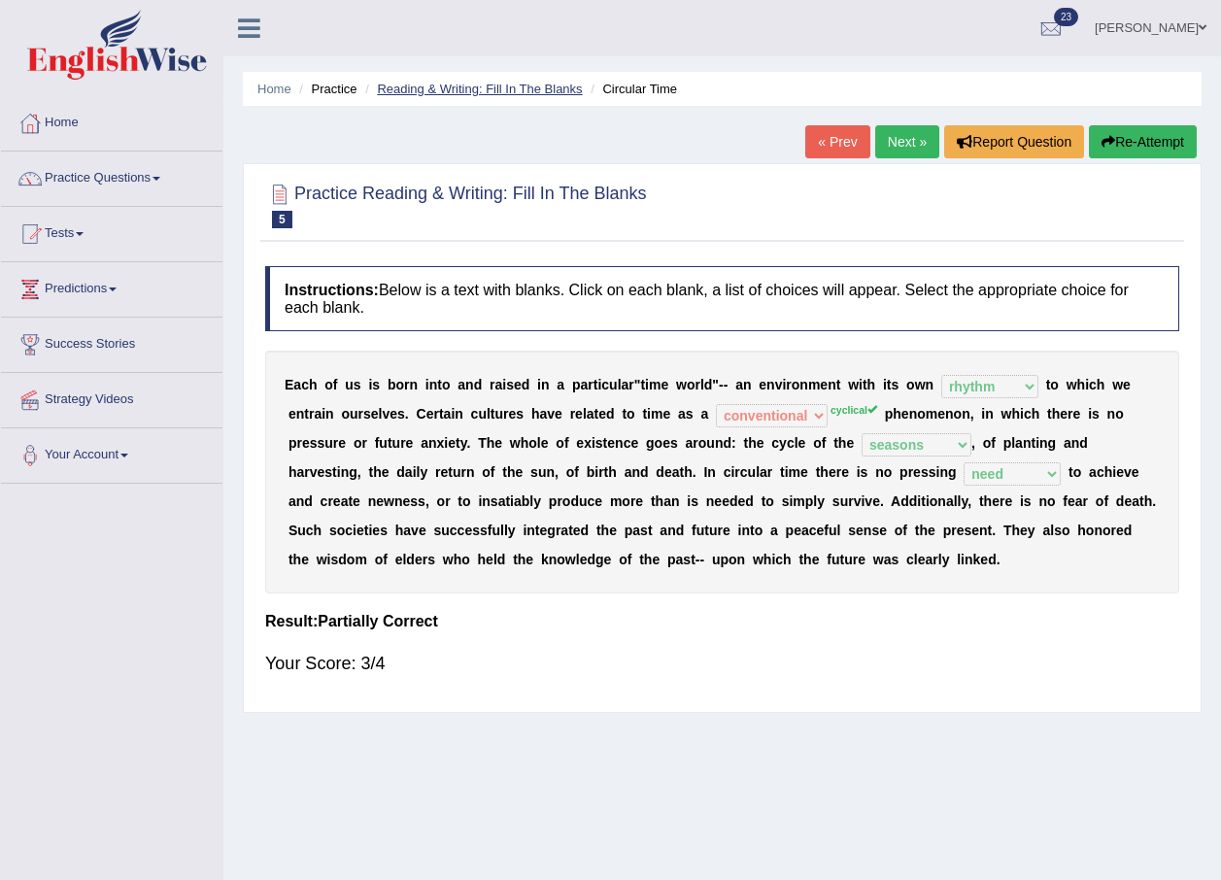
click at [458, 88] on link "Reading & Writing: Fill In The Blanks" at bounding box center [479, 89] width 205 height 15
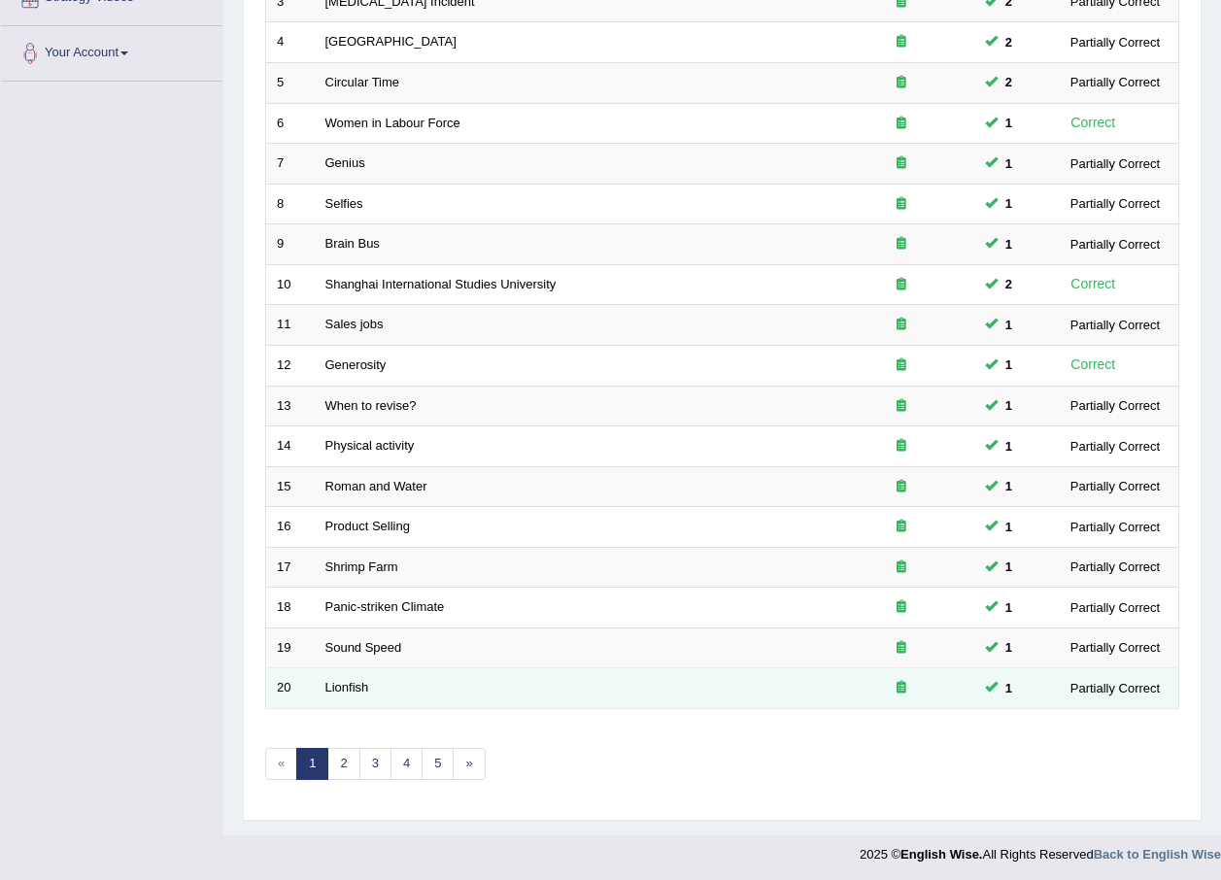
scroll to position [406, 0]
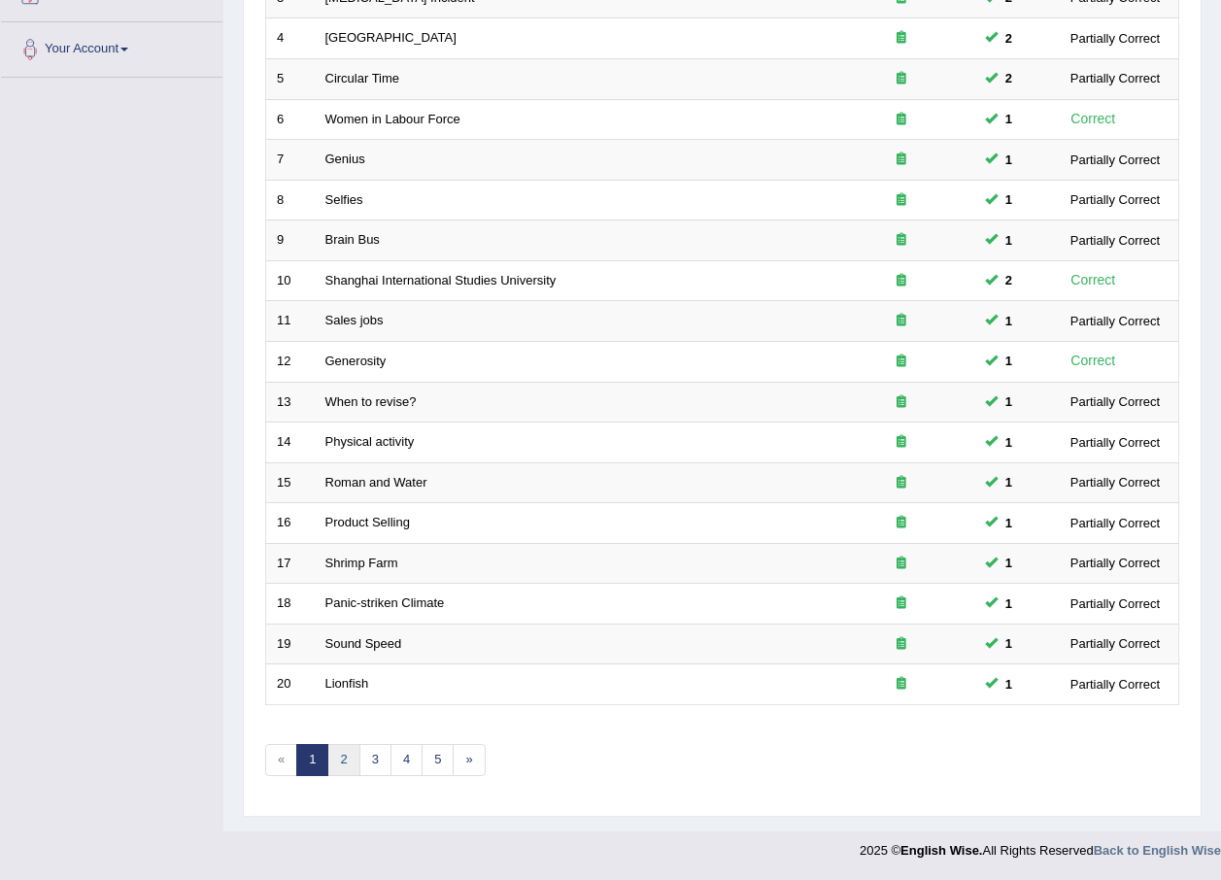
click at [352, 755] on link "2" at bounding box center [343, 760] width 32 height 32
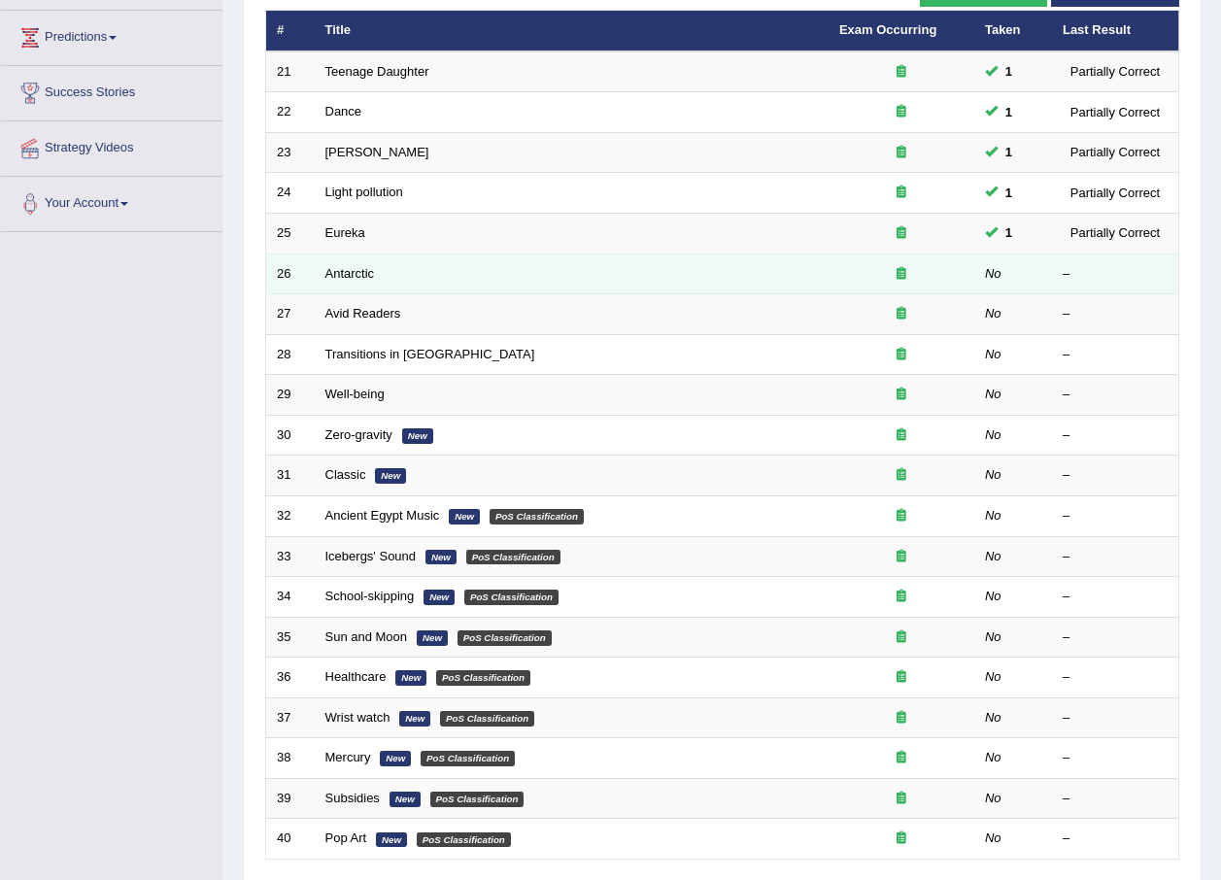
scroll to position [259, 0]
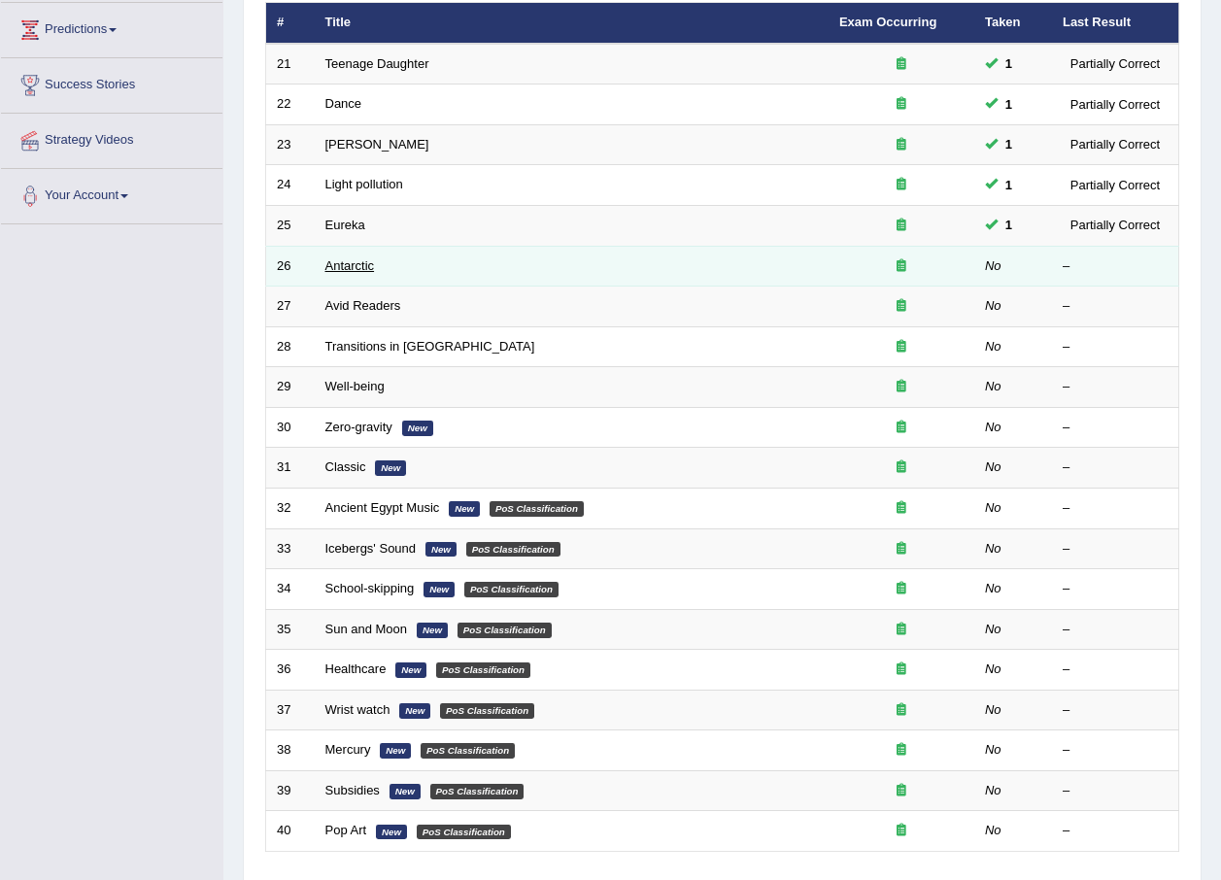
click at [357, 267] on link "Antarctic" at bounding box center [350, 265] width 50 height 15
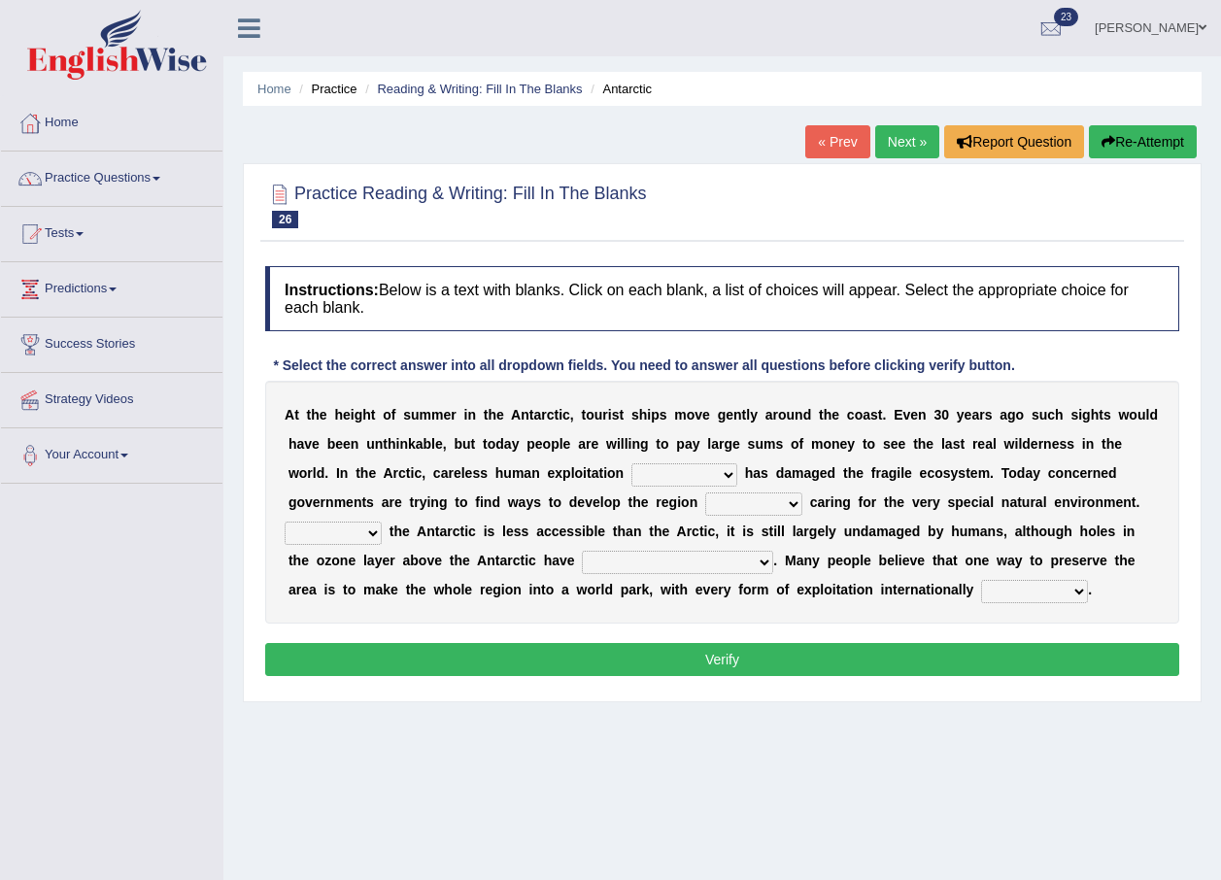
click at [631, 474] on select "in the future ever before on one side in the past" at bounding box center [684, 474] width 106 height 23
select select "in the past"
click at [631, 463] on select "in the future ever before on one side in the past" at bounding box center [684, 474] width 106 height 23
click at [705, 503] on select "while whereas even though" at bounding box center [753, 503] width 97 height 23
select select "while"
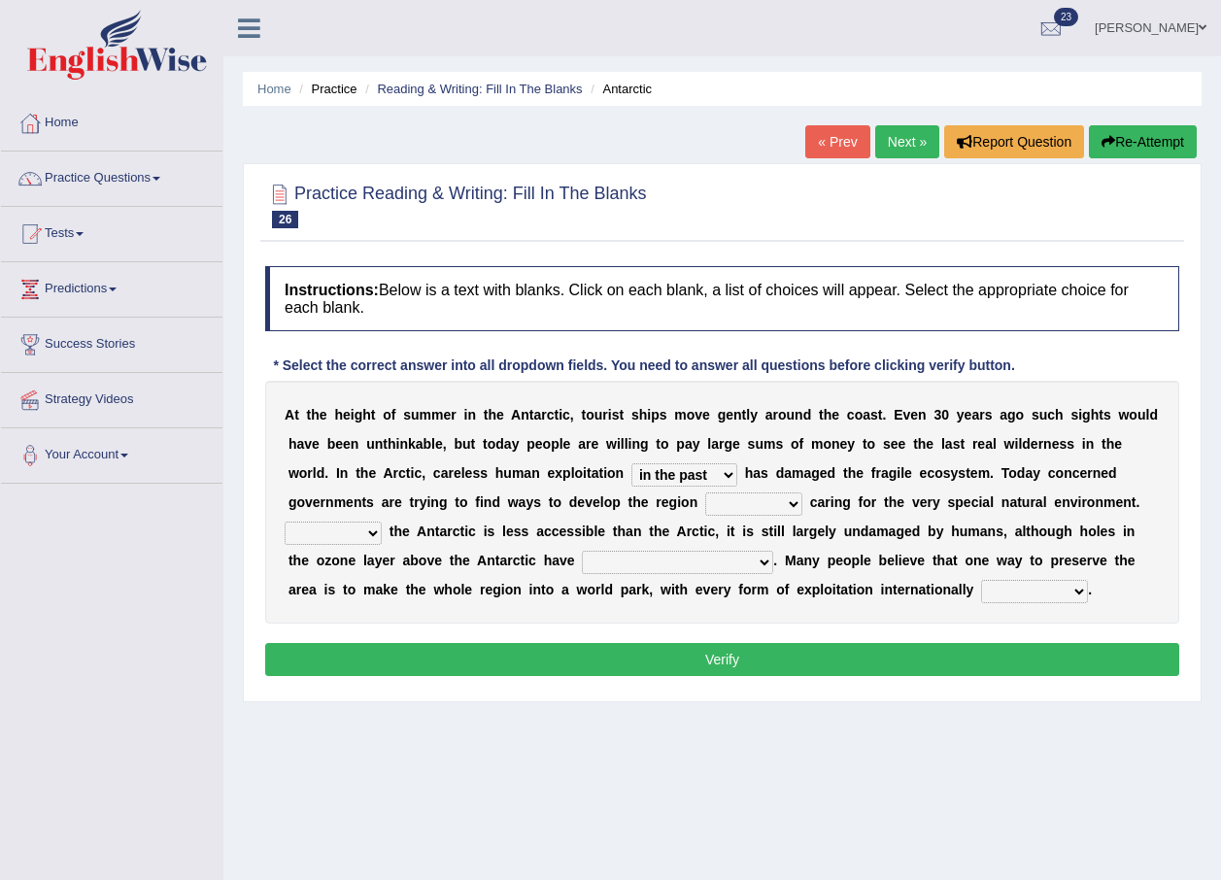
click at [705, 492] on select "while whereas even though" at bounding box center [753, 503] width 97 height 23
click at [382, 522] on select "Because Whether Unless Besides" at bounding box center [333, 533] width 97 height 23
select select "Because"
click at [382, 522] on select "Because Whether Unless Besides" at bounding box center [333, 533] width 97 height 23
click at [582, 556] on select "yet discovered ever discovered already been discovered already been discovering" at bounding box center [677, 562] width 191 height 23
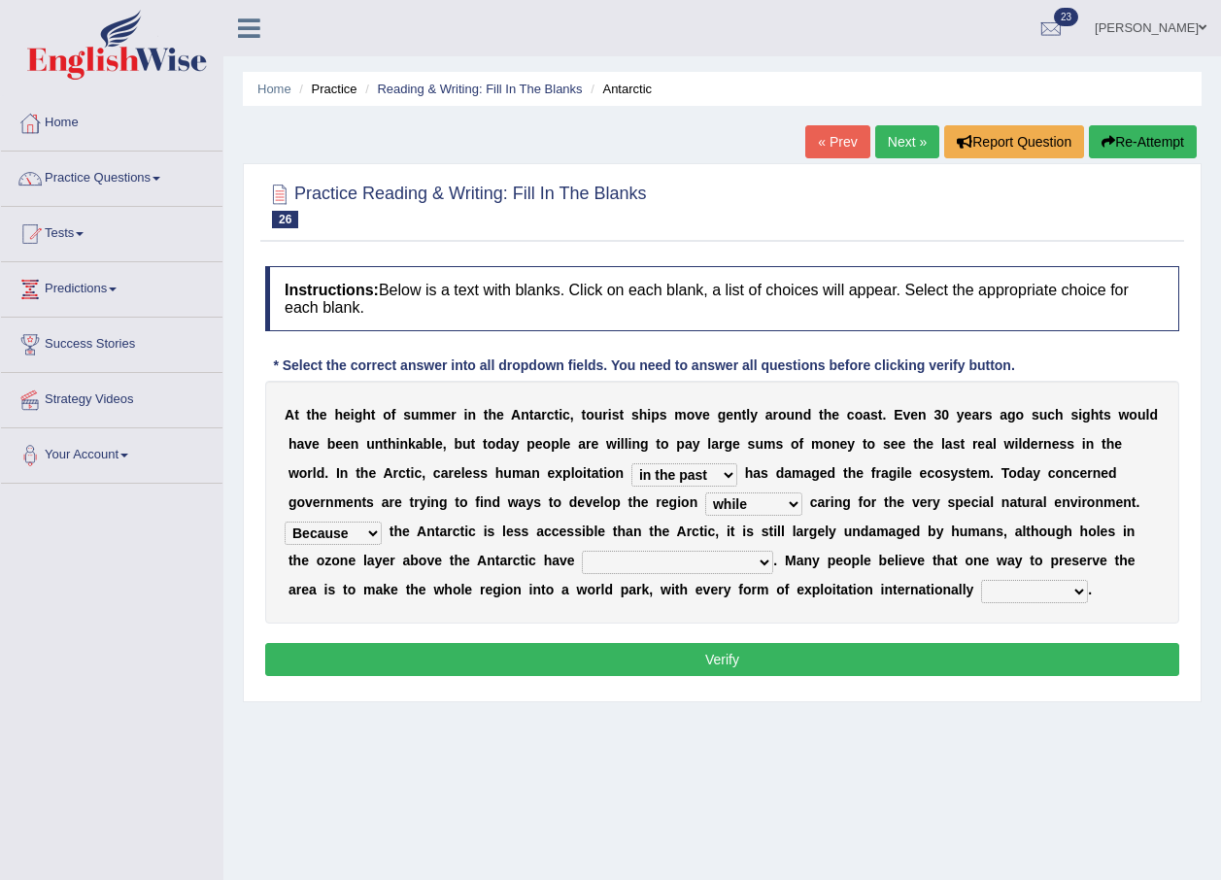
select select "already been discovered"
click at [582, 551] on select "yet discovered ever discovered already been discovered already been discovering" at bounding box center [677, 562] width 191 height 23
click at [981, 593] on select "expanded spanned banned transformed" at bounding box center [1034, 591] width 107 height 23
select select "expanded"
click at [981, 580] on select "expanded spanned banned transformed" at bounding box center [1034, 591] width 107 height 23
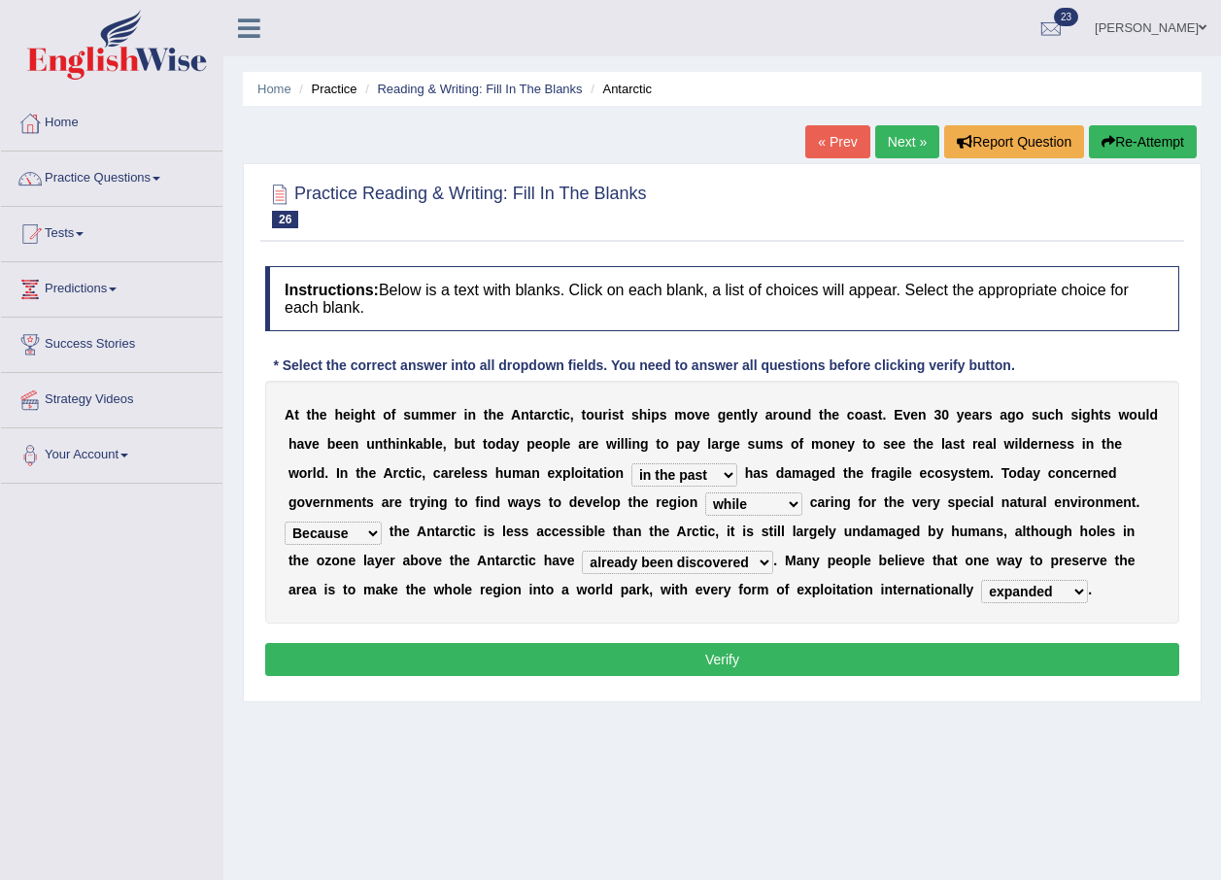
click at [669, 655] on button "Verify" at bounding box center [722, 659] width 914 height 33
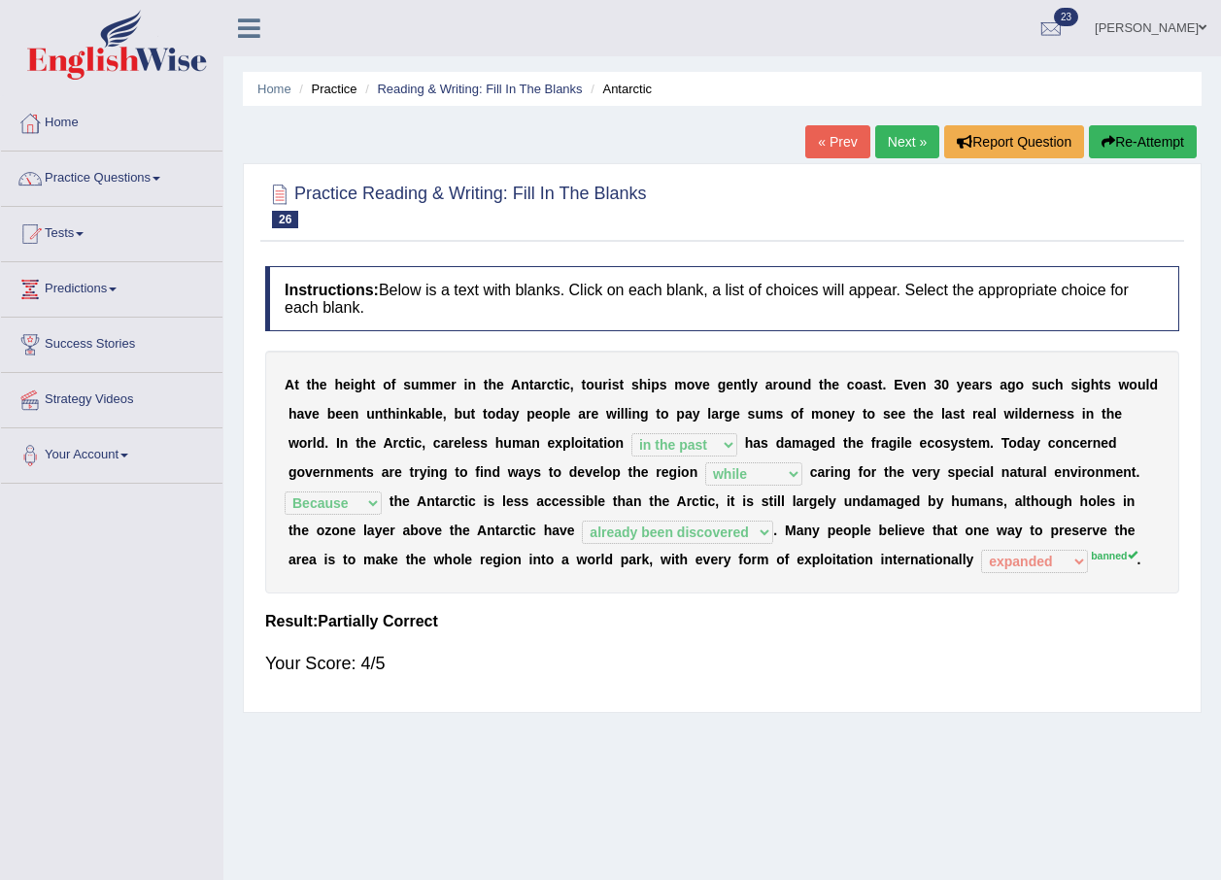
drag, startPoint x: 413, startPoint y: 219, endPoint x: 311, endPoint y: 229, distance: 102.5
click at [315, 213] on h2 "Practice Reading & Writing: Fill In The Blanks 26 Antarctic" at bounding box center [456, 204] width 382 height 49
drag, startPoint x: 285, startPoint y: 437, endPoint x: 460, endPoint y: 439, distance: 175.8
click at [452, 438] on div "A t t h e h e i g h t o f s u m m e r i n t h e A n t a r c t i c , t o u r i s…" at bounding box center [722, 472] width 914 height 243
drag, startPoint x: 661, startPoint y: 439, endPoint x: 627, endPoint y: 431, distance: 34.9
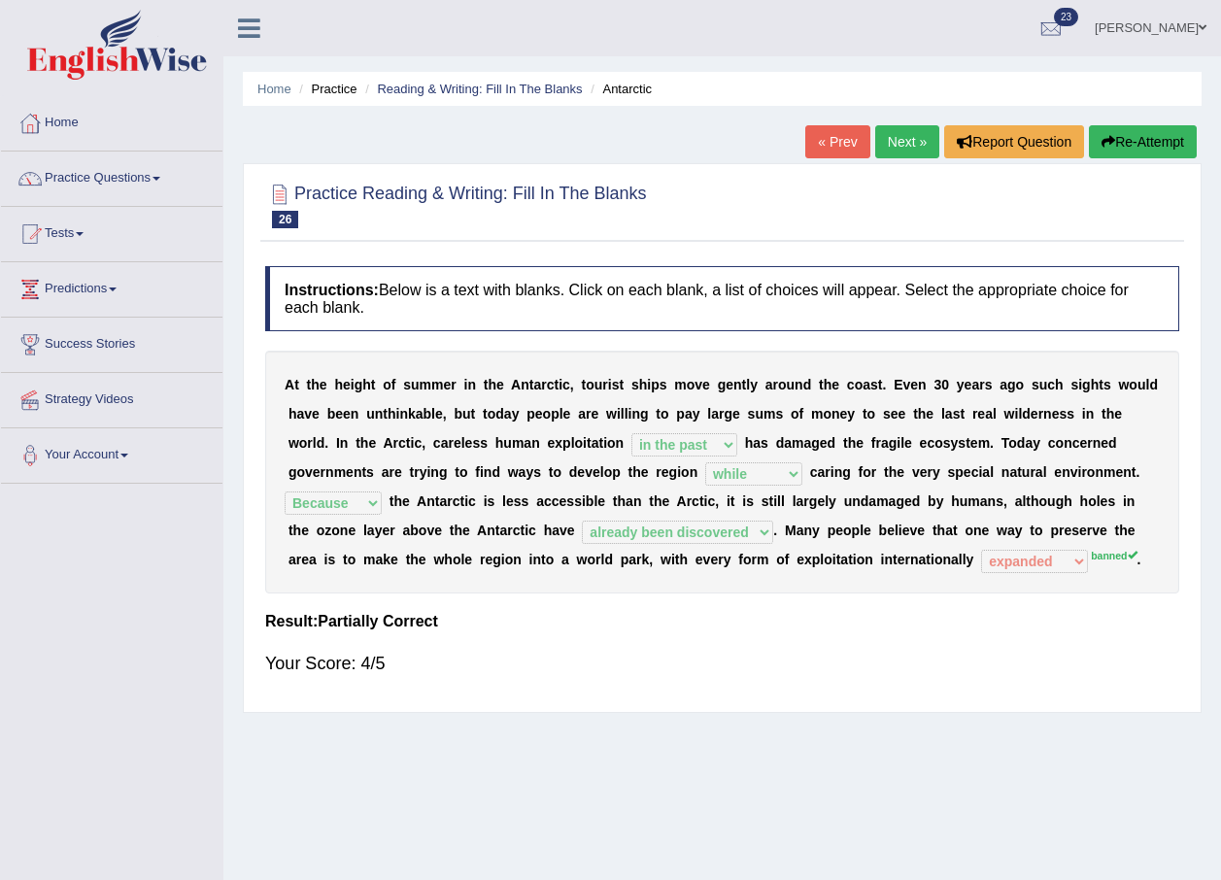
click at [627, 431] on div "A t t h e h e i g h t o f s u m m e r i n t h e A n t a r c t i c , t o u r i s…" at bounding box center [722, 472] width 914 height 243
click at [0, 0] on small "Antarctic" at bounding box center [0, 0] width 0 height 0
drag, startPoint x: 437, startPoint y: 294, endPoint x: 482, endPoint y: 273, distance: 49.5
click at [482, 273] on h4 "Instructions: Below is a text with blanks. Click on each blank, a list of choic…" at bounding box center [722, 298] width 914 height 65
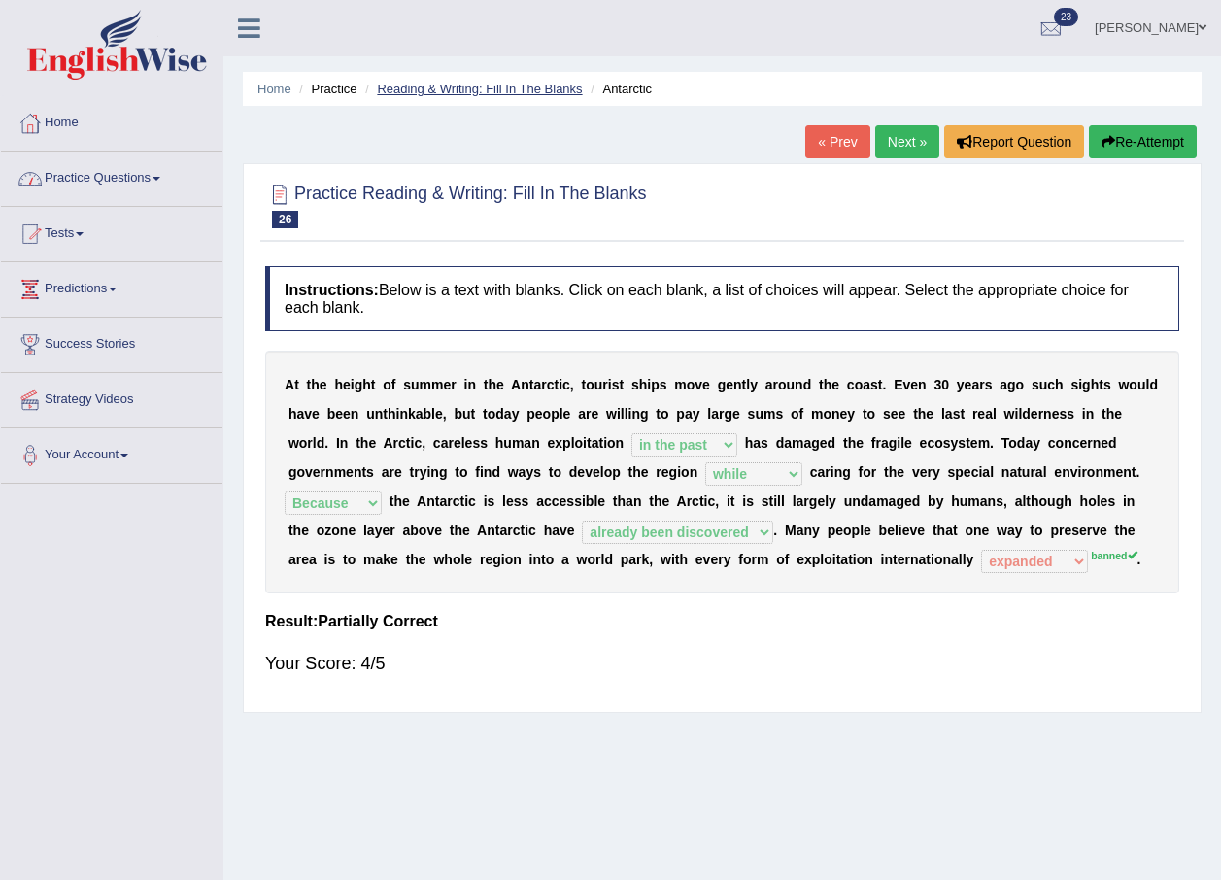
click at [427, 88] on link "Reading & Writing: Fill In The Blanks" at bounding box center [479, 89] width 205 height 15
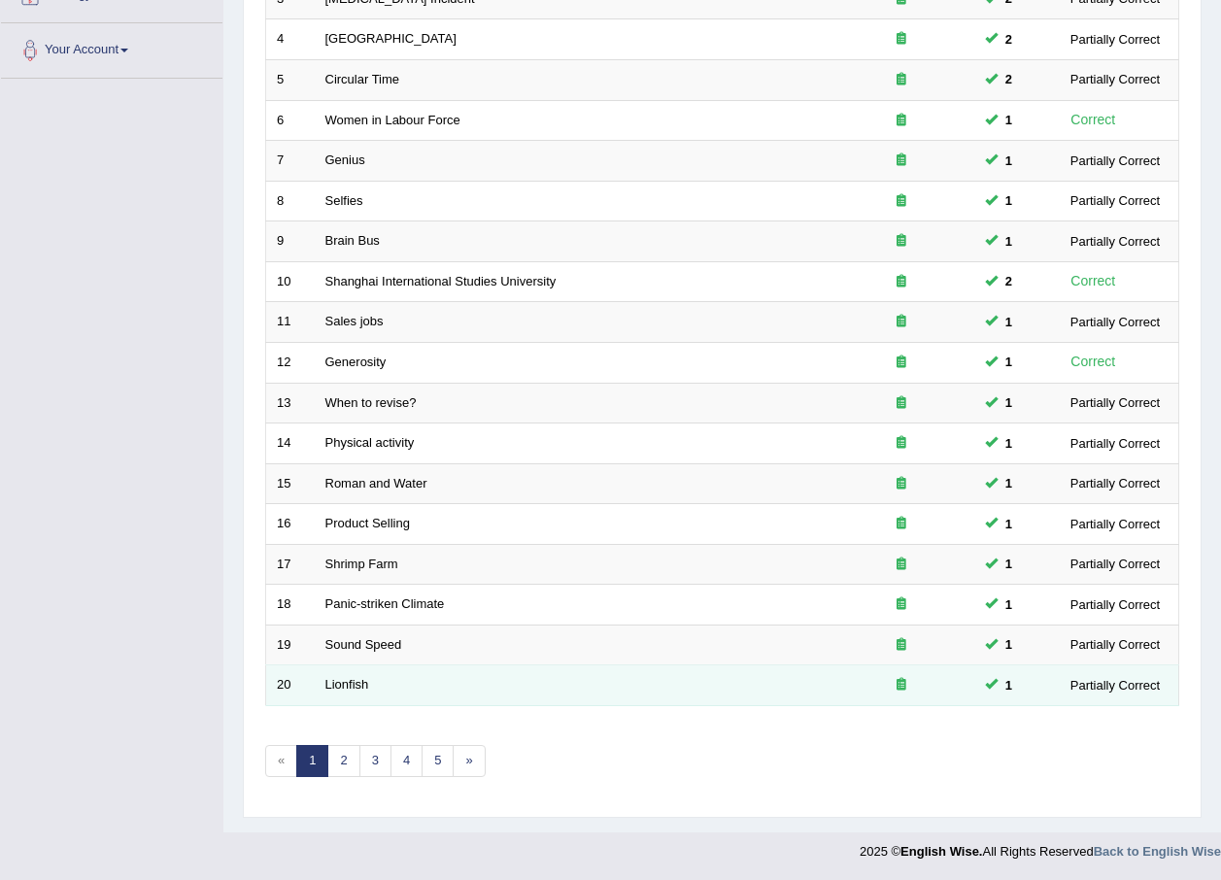
scroll to position [406, 0]
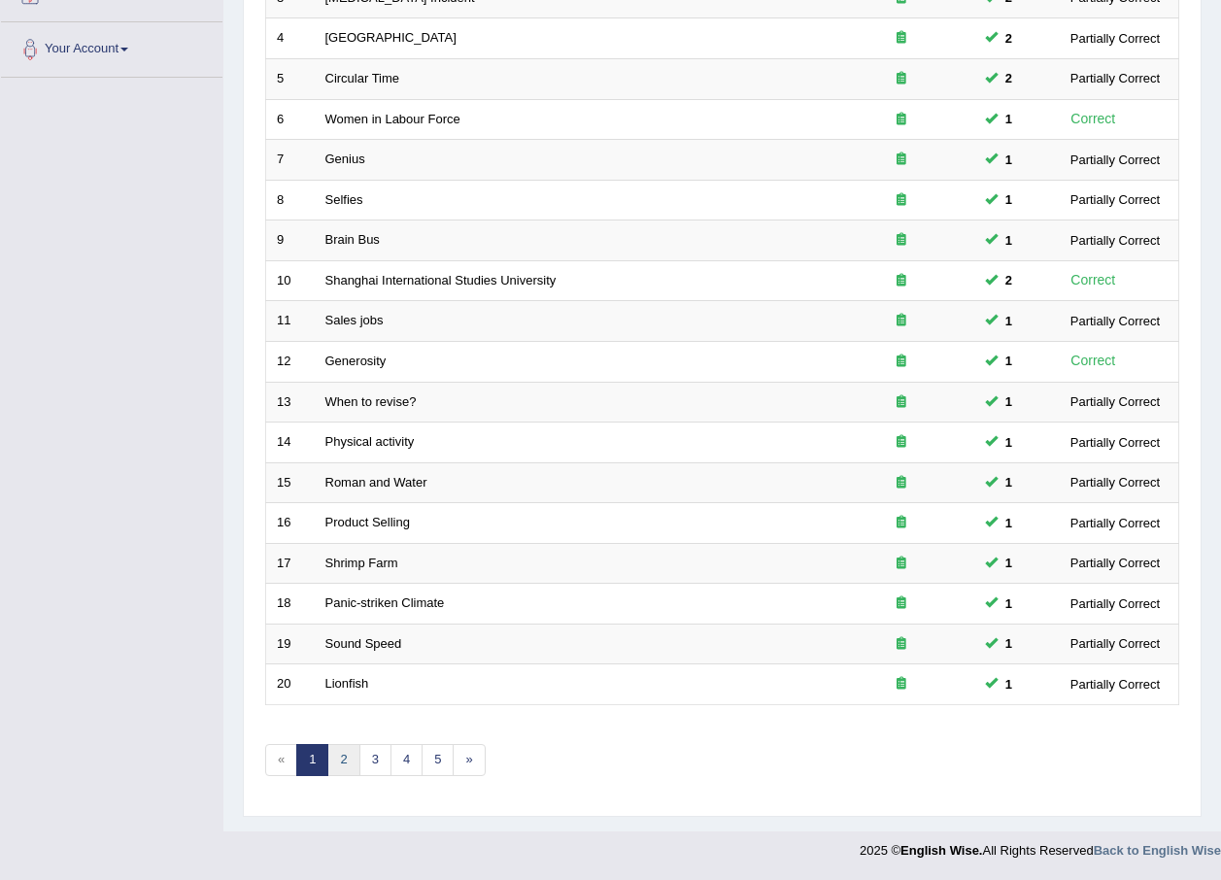
click at [332, 751] on link "2" at bounding box center [343, 760] width 32 height 32
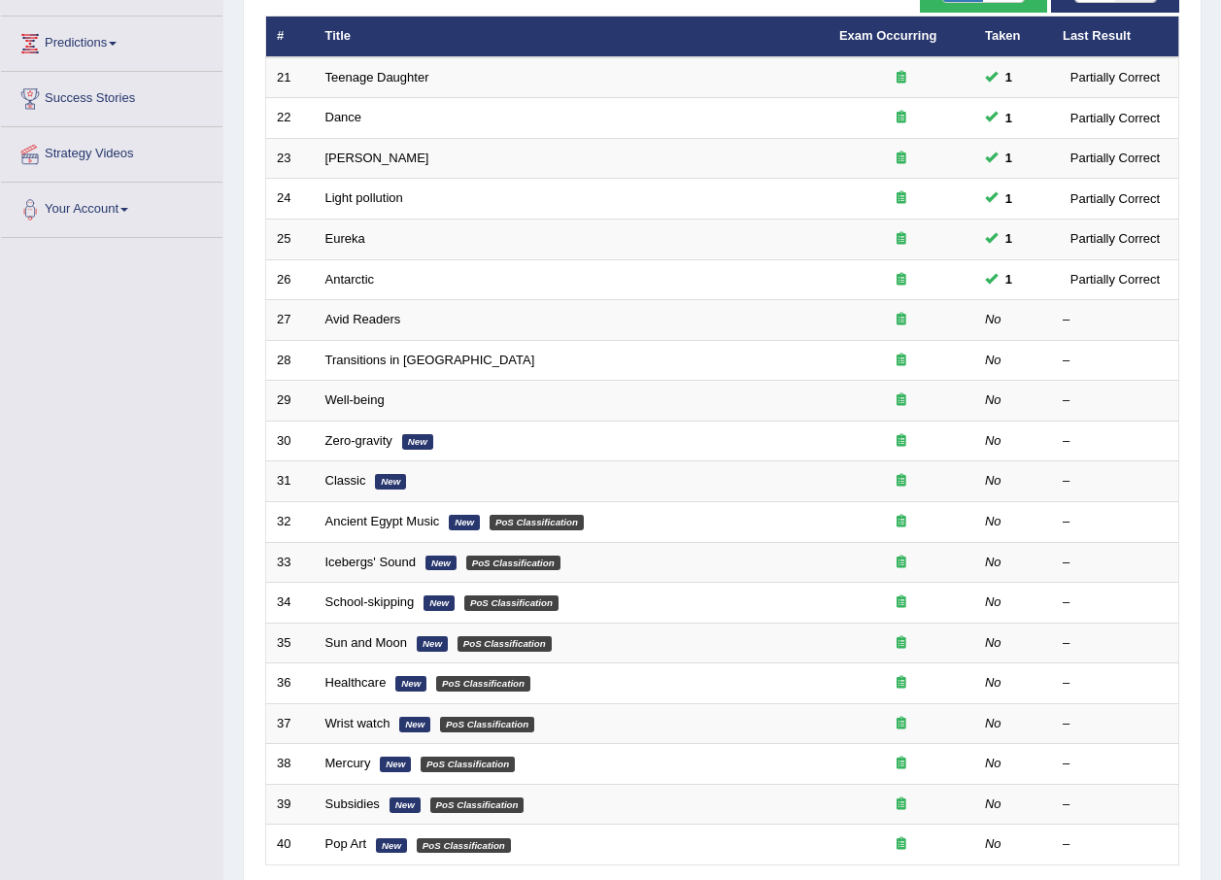
scroll to position [129, 0]
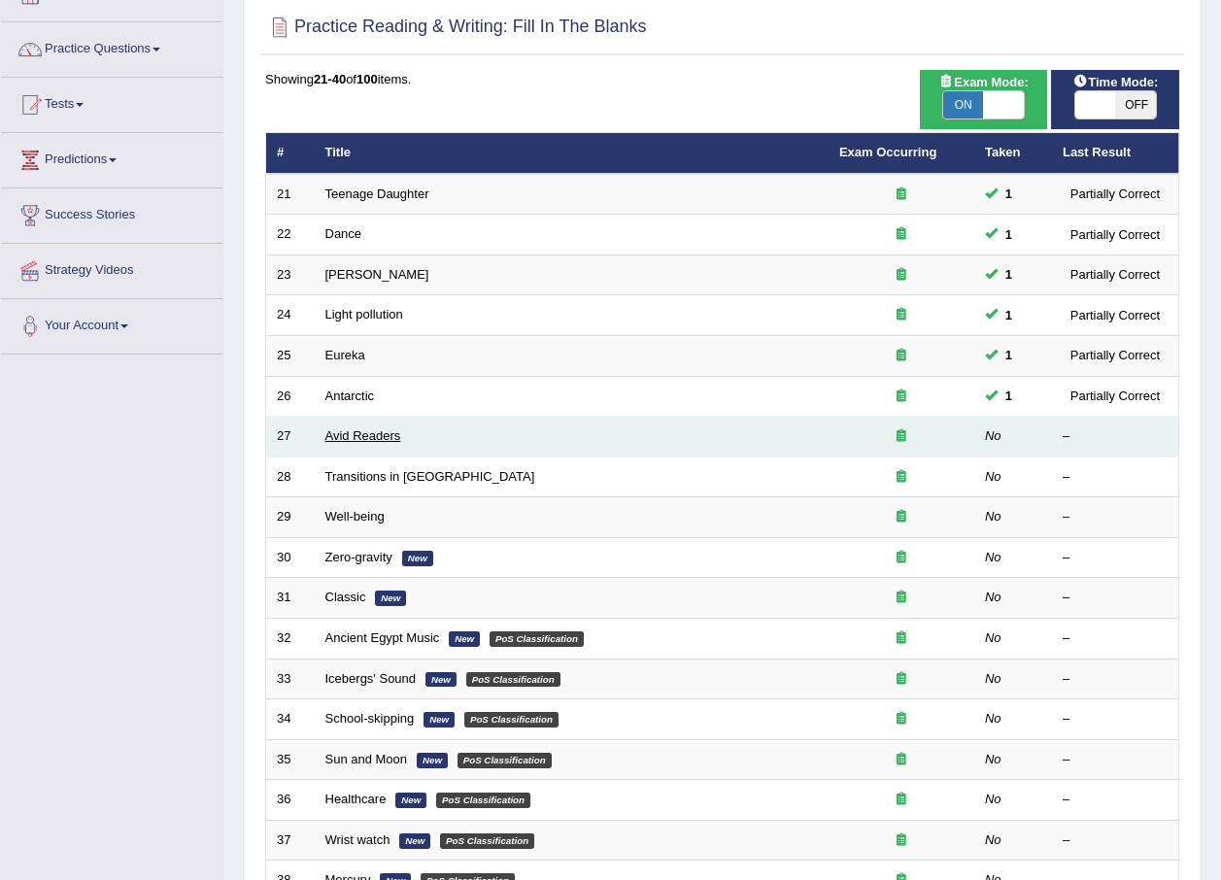
click at [367, 438] on link "Avid Readers" at bounding box center [363, 435] width 76 height 15
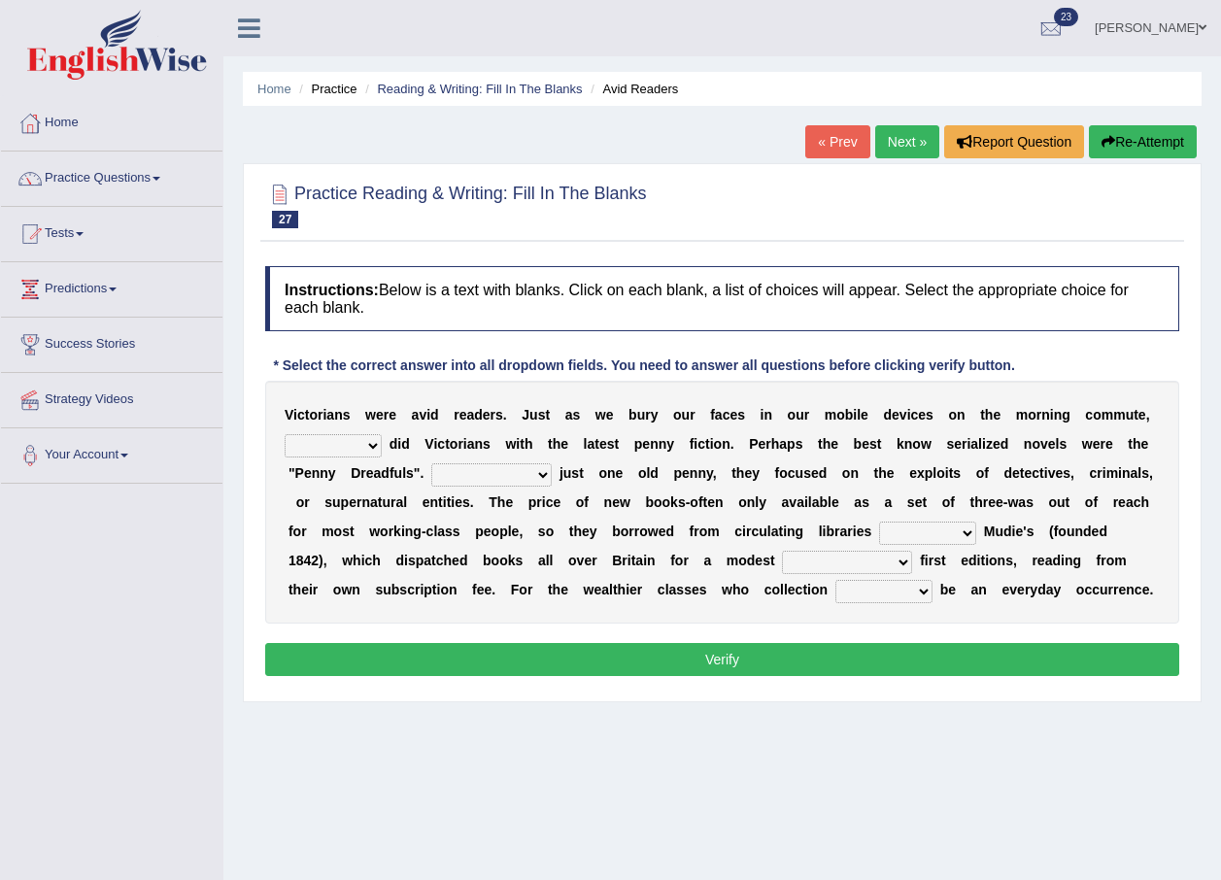
click at [374, 437] on select "either so too neither whether" at bounding box center [333, 445] width 97 height 23
select select "so too"
click at [285, 434] on select "either so too neither whether" at bounding box center [333, 445] width 97 height 23
click at [431, 475] on select "Costed Having costed Costing Cost" at bounding box center [491, 474] width 120 height 23
click at [467, 471] on select "Costed Having costed Costing Cost" at bounding box center [491, 474] width 120 height 23
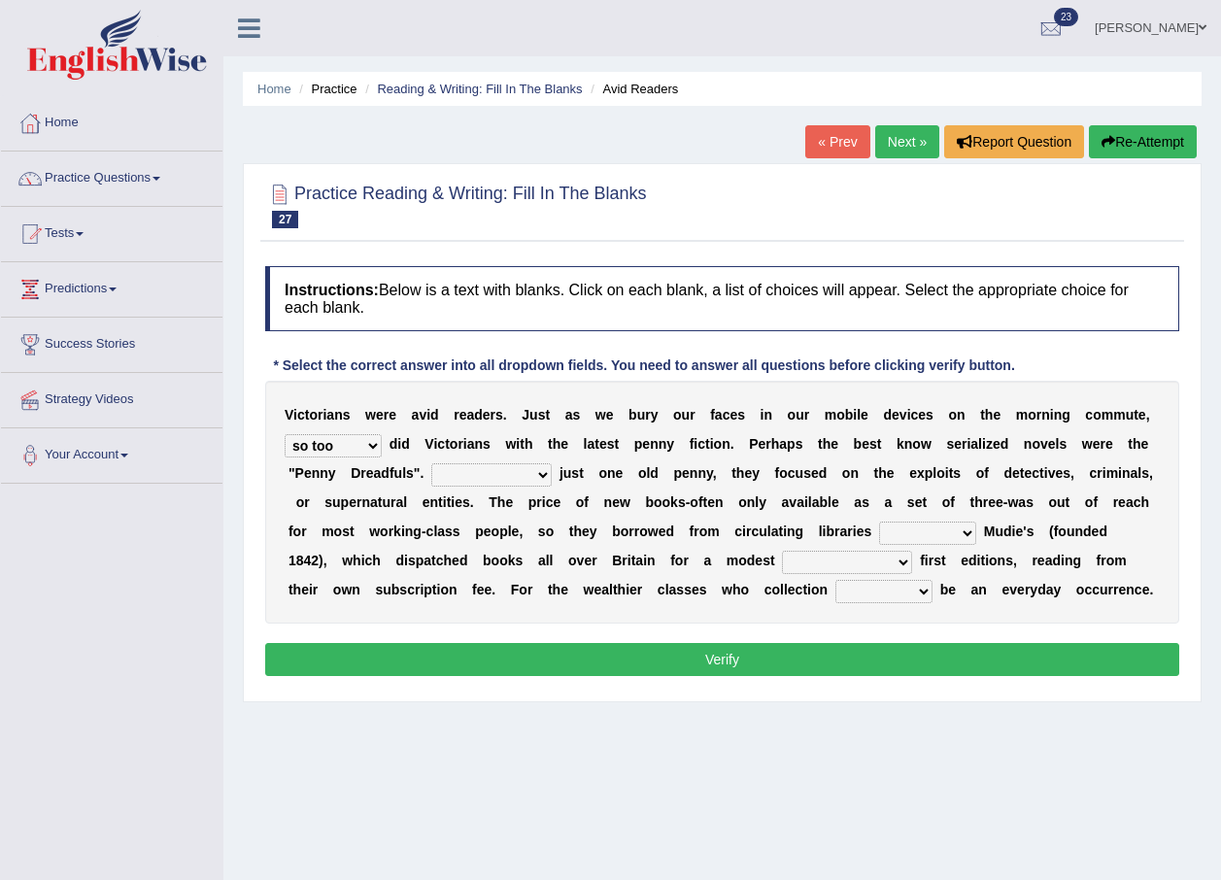
click at [440, 472] on select "Costed Having costed Costing Cost" at bounding box center [491, 474] width 120 height 23
select select "Costed"
click at [431, 463] on select "Costed Having costed Costing Cost" at bounding box center [491, 474] width 120 height 23
click at [879, 533] on select "such as other than that is as to" at bounding box center [927, 533] width 97 height 23
select select "such as"
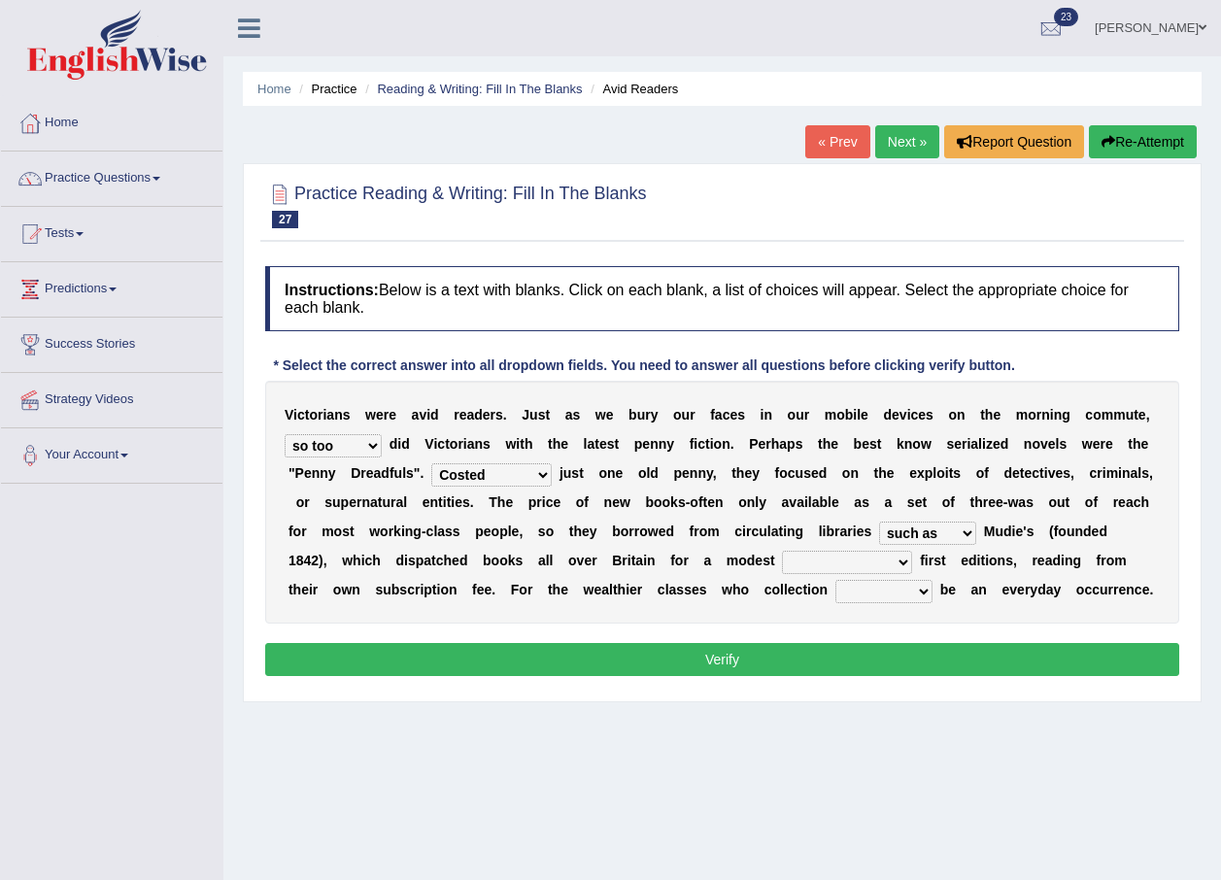
click at [879, 522] on select "such as other than that is as to" at bounding box center [927, 533] width 97 height 23
click at [782, 555] on select "could afford afford having afforded affording" at bounding box center [847, 562] width 130 height 23
select select "afford"
click at [782, 551] on select "could afford afford having afforded affording" at bounding box center [847, 562] width 130 height 23
click at [782, 554] on select "could afford afford having afforded affording" at bounding box center [847, 562] width 130 height 23
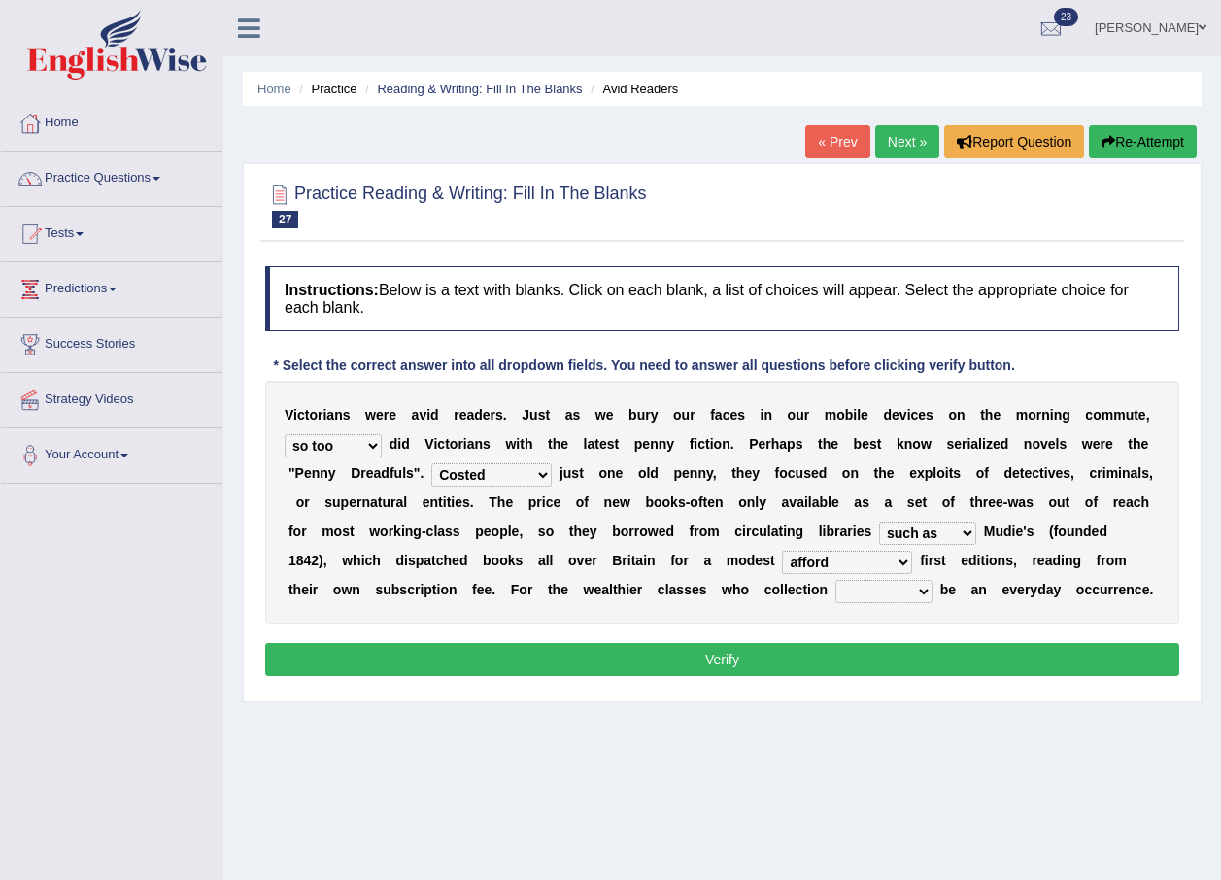
click at [782, 554] on select "could afford afford having afforded affording" at bounding box center [847, 562] width 130 height 23
click at [835, 587] on select "would could should did" at bounding box center [883, 591] width 97 height 23
select select "would"
click at [835, 580] on select "would could should did" at bounding box center [883, 591] width 97 height 23
click at [461, 474] on select "Costed Having costed Costing Cost" at bounding box center [491, 474] width 120 height 23
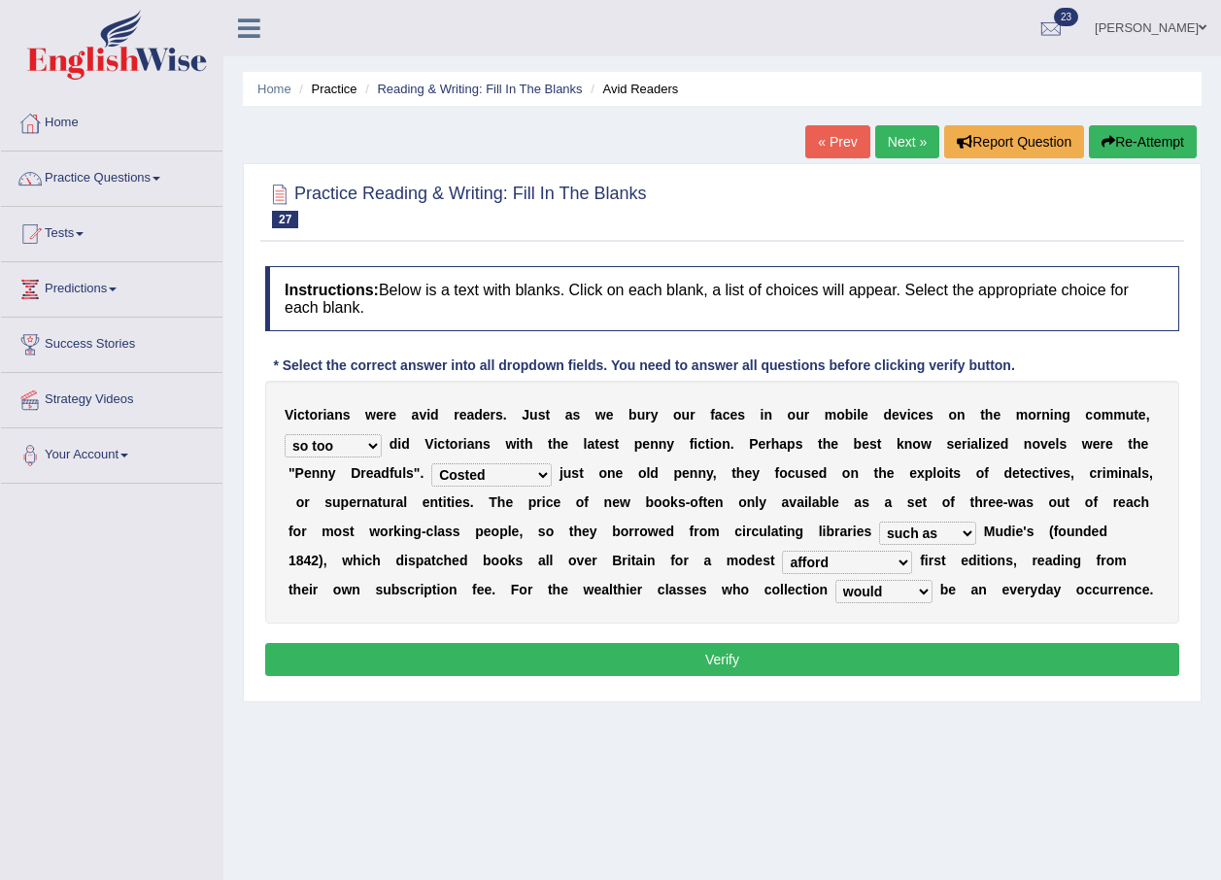
click at [461, 474] on select "Costed Having costed Costing Cost" at bounding box center [491, 474] width 120 height 23
click at [457, 478] on select "Costed Having costed Costing Cost" at bounding box center [491, 474] width 120 height 23
click at [686, 670] on button "Verify" at bounding box center [722, 659] width 914 height 33
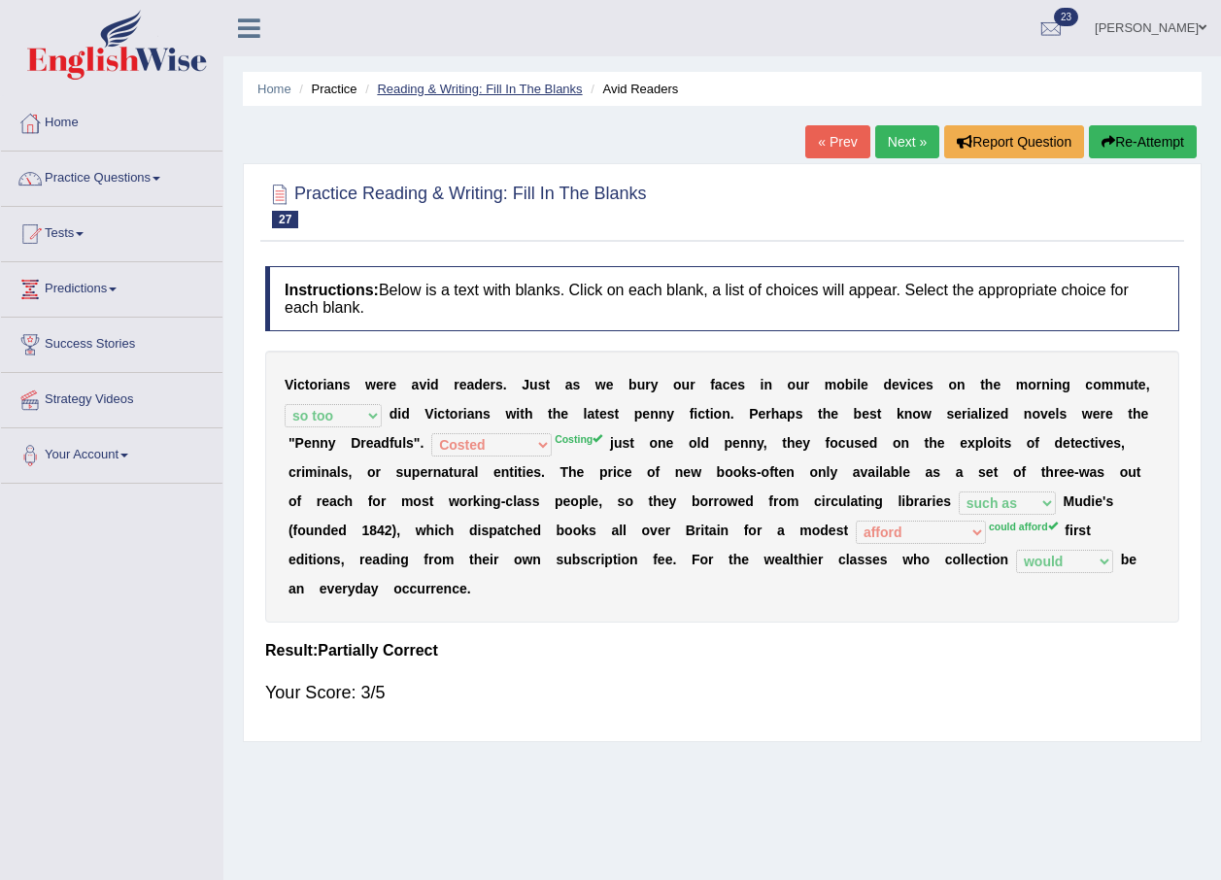
click at [470, 92] on link "Reading & Writing: Fill In The Blanks" at bounding box center [479, 89] width 205 height 15
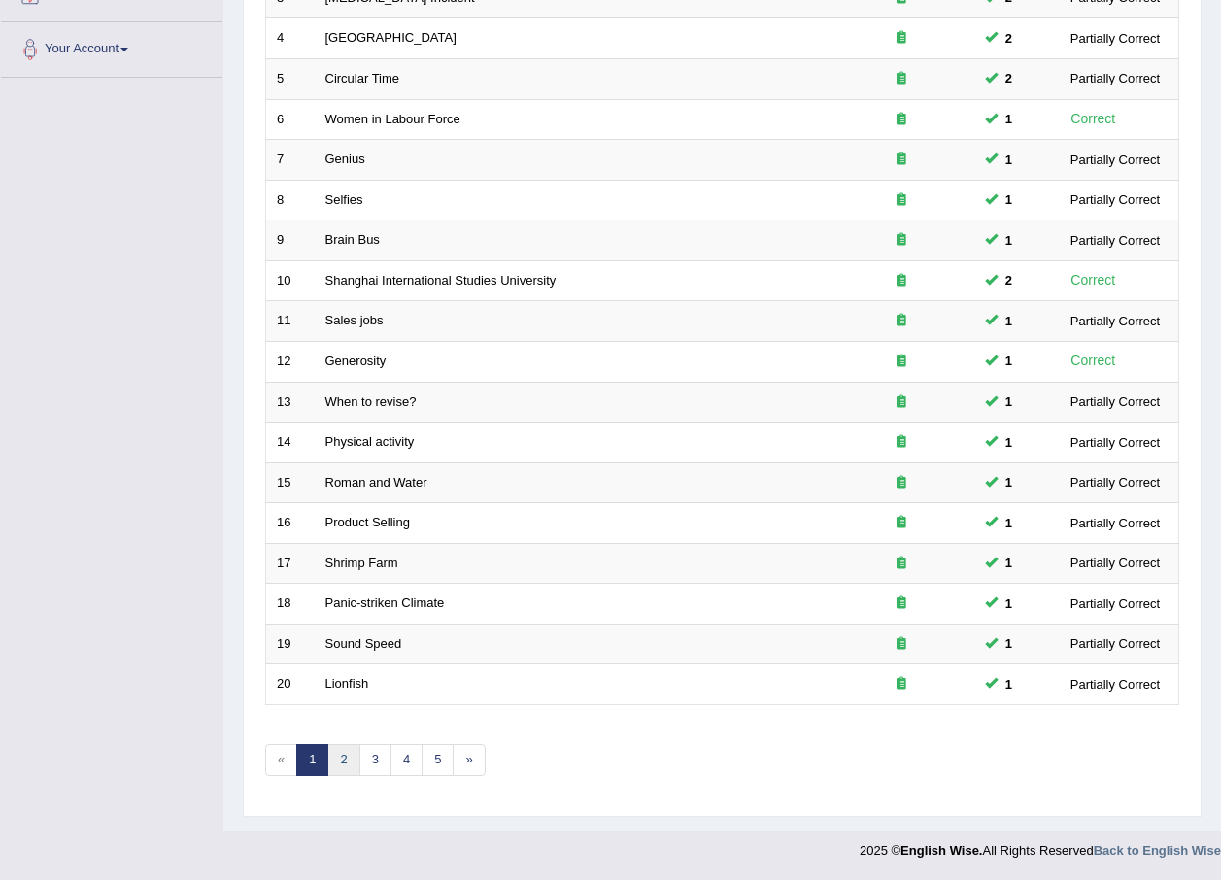
scroll to position [406, 0]
click at [352, 759] on link "2" at bounding box center [343, 760] width 32 height 32
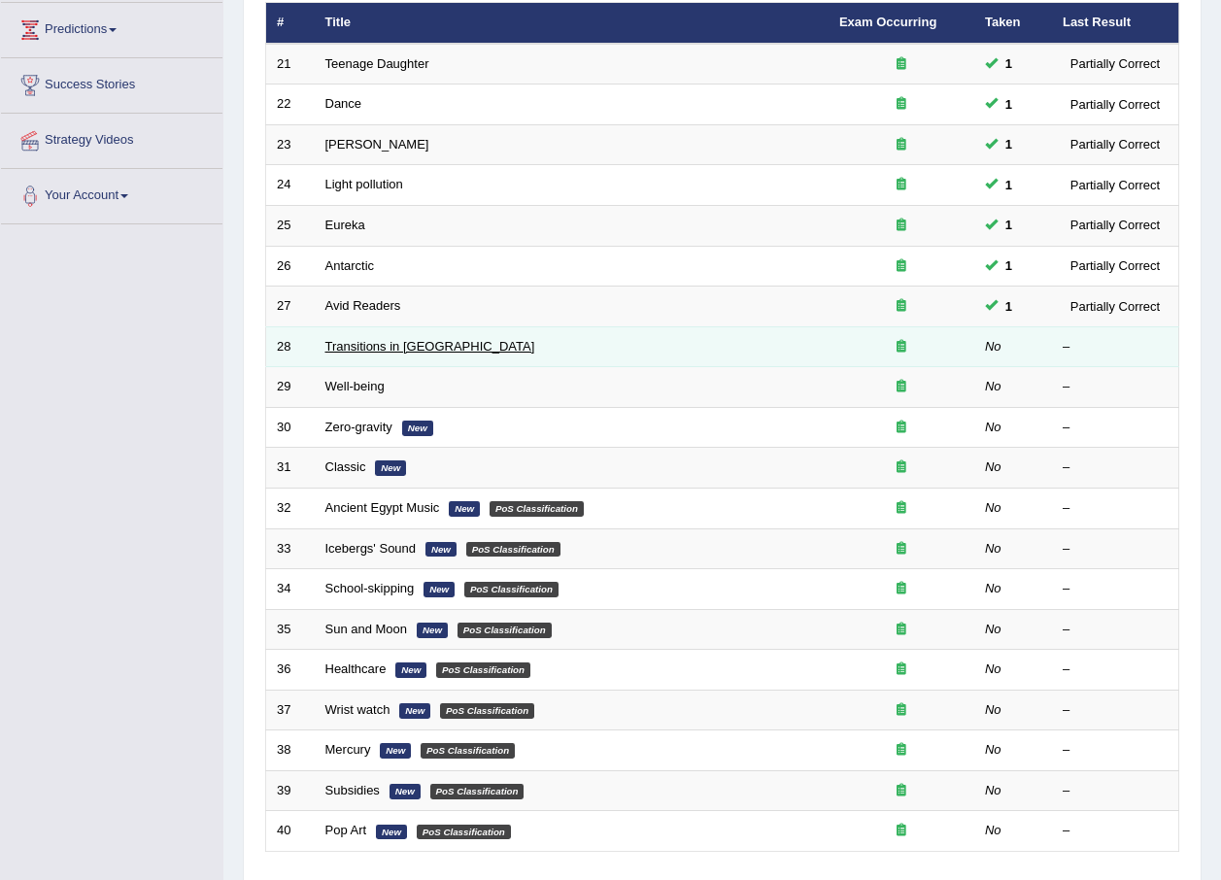
click at [395, 343] on link "Transitions in [GEOGRAPHIC_DATA]" at bounding box center [430, 346] width 210 height 15
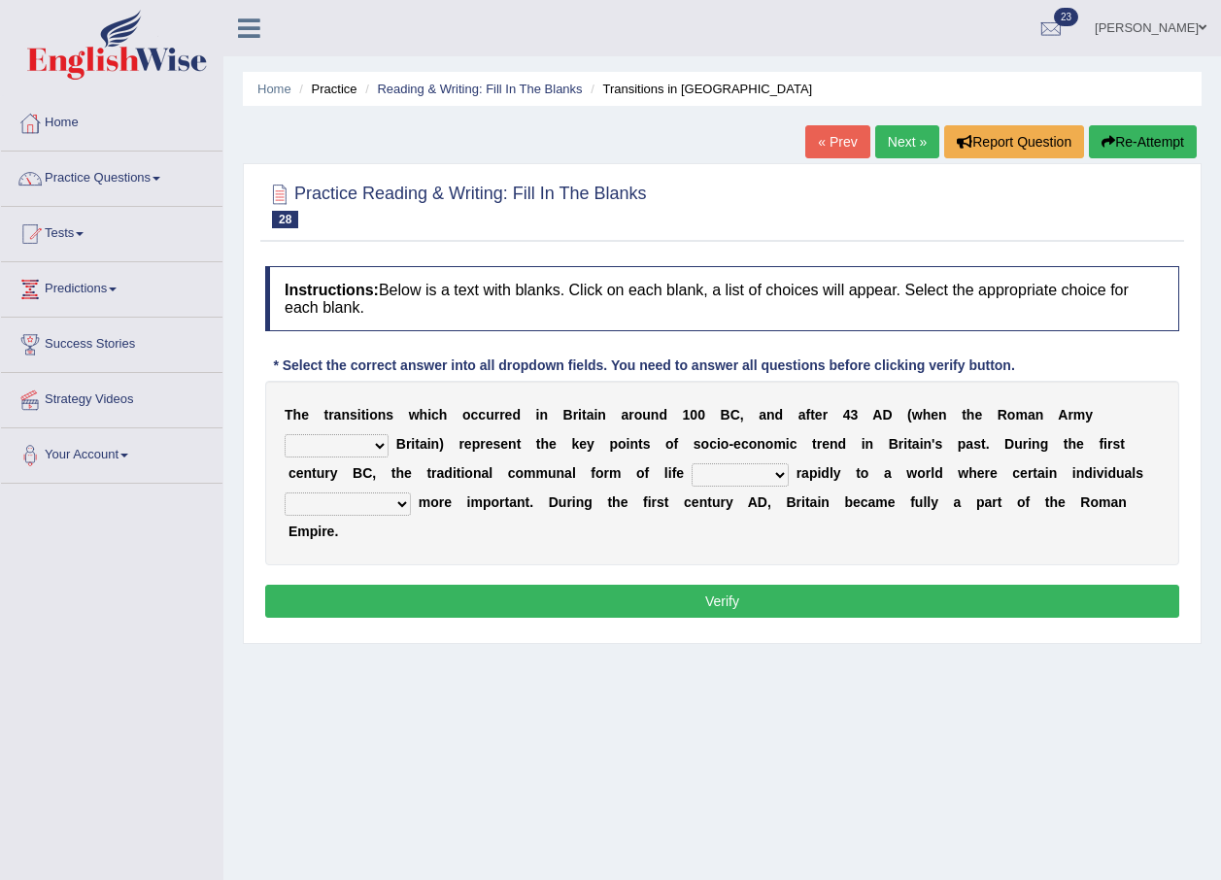
click at [389, 434] on select "purported pursued enlightened invaded" at bounding box center [337, 445] width 104 height 23
select select "pursued"
click at [389, 434] on select "purported pursued enlightened invaded" at bounding box center [337, 445] width 104 height 23
click at [692, 471] on select "withdrew shaped awarded shifted" at bounding box center [740, 474] width 97 height 23
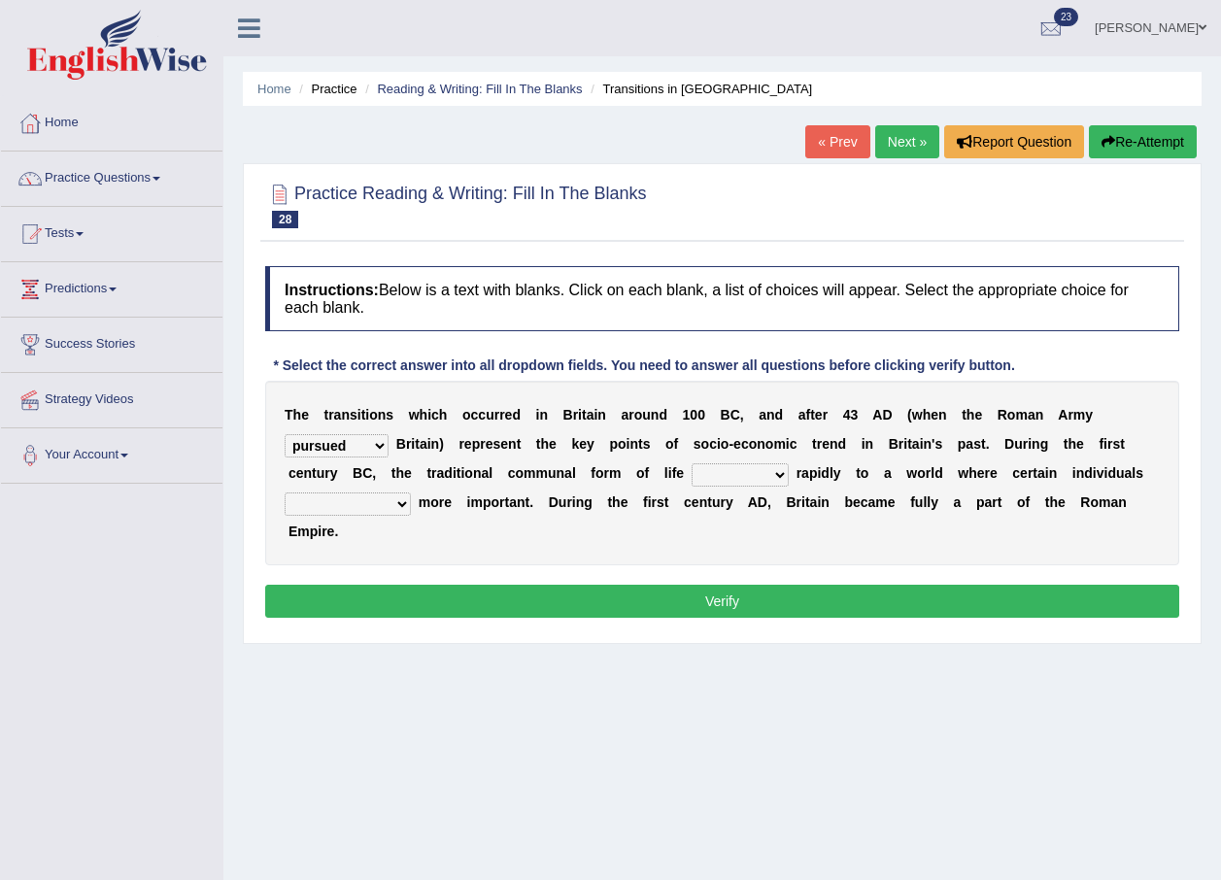
click at [984, 497] on b "a" at bounding box center [988, 502] width 8 height 16
click at [411, 492] on select "became become having become becoming" at bounding box center [348, 503] width 126 height 23
select select "becoming"
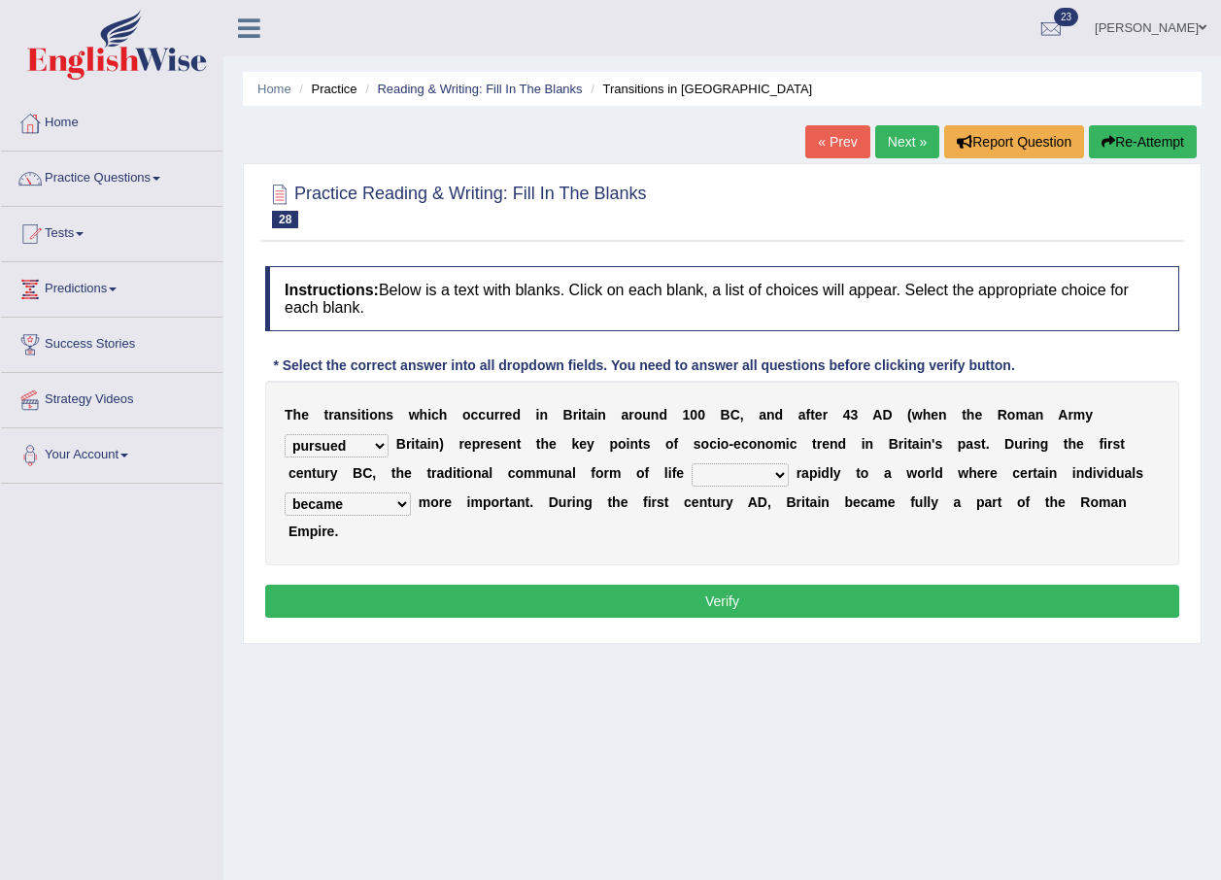
click at [411, 492] on select "became become having become becoming" at bounding box center [348, 503] width 126 height 23
click at [692, 464] on select "withdrew shaped awarded shifted" at bounding box center [740, 474] width 97 height 23
select select "shifted"
click at [692, 463] on select "withdrew shaped awarded shifted" at bounding box center [740, 474] width 97 height 23
click at [748, 585] on button "Verify" at bounding box center [722, 601] width 914 height 33
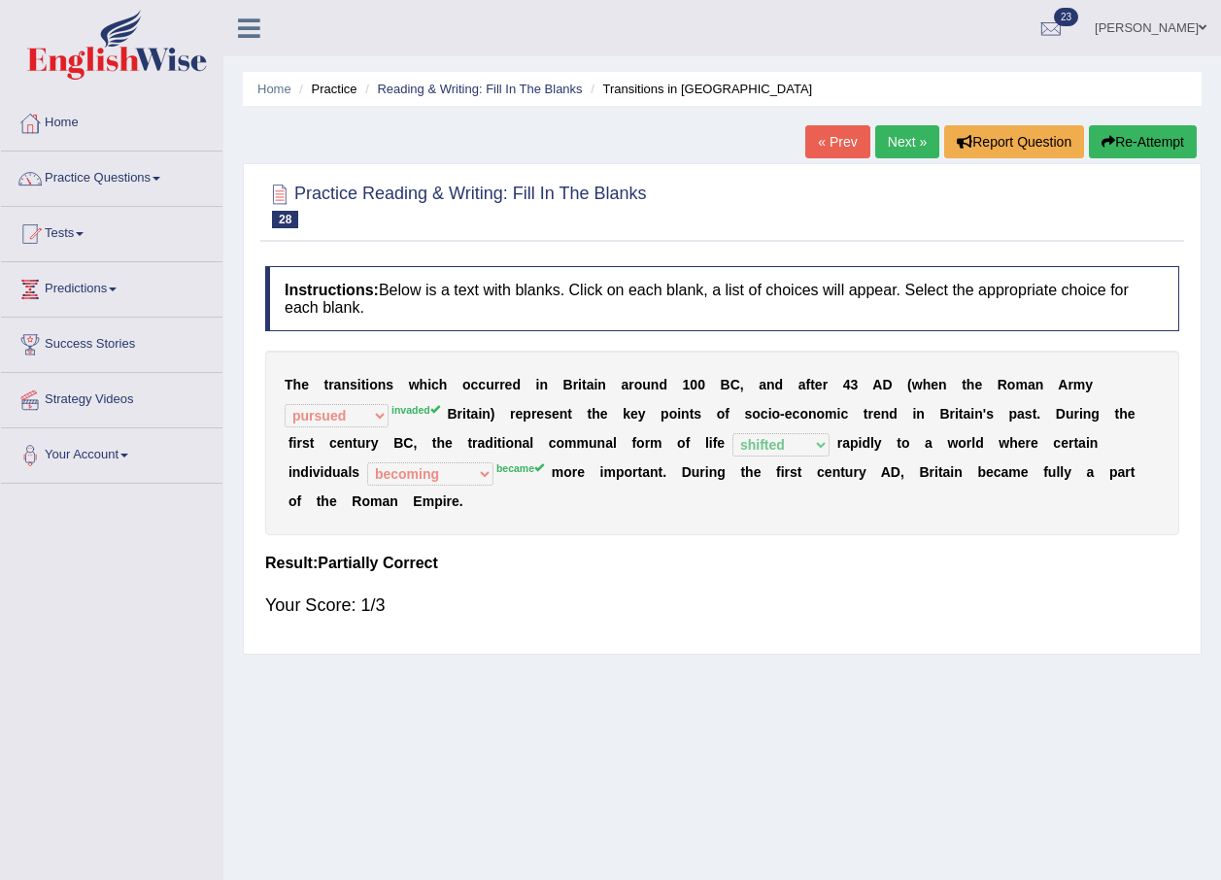
drag, startPoint x: 917, startPoint y: 138, endPoint x: 905, endPoint y: 150, distance: 16.5
click at [915, 138] on link "Next »" at bounding box center [907, 141] width 64 height 33
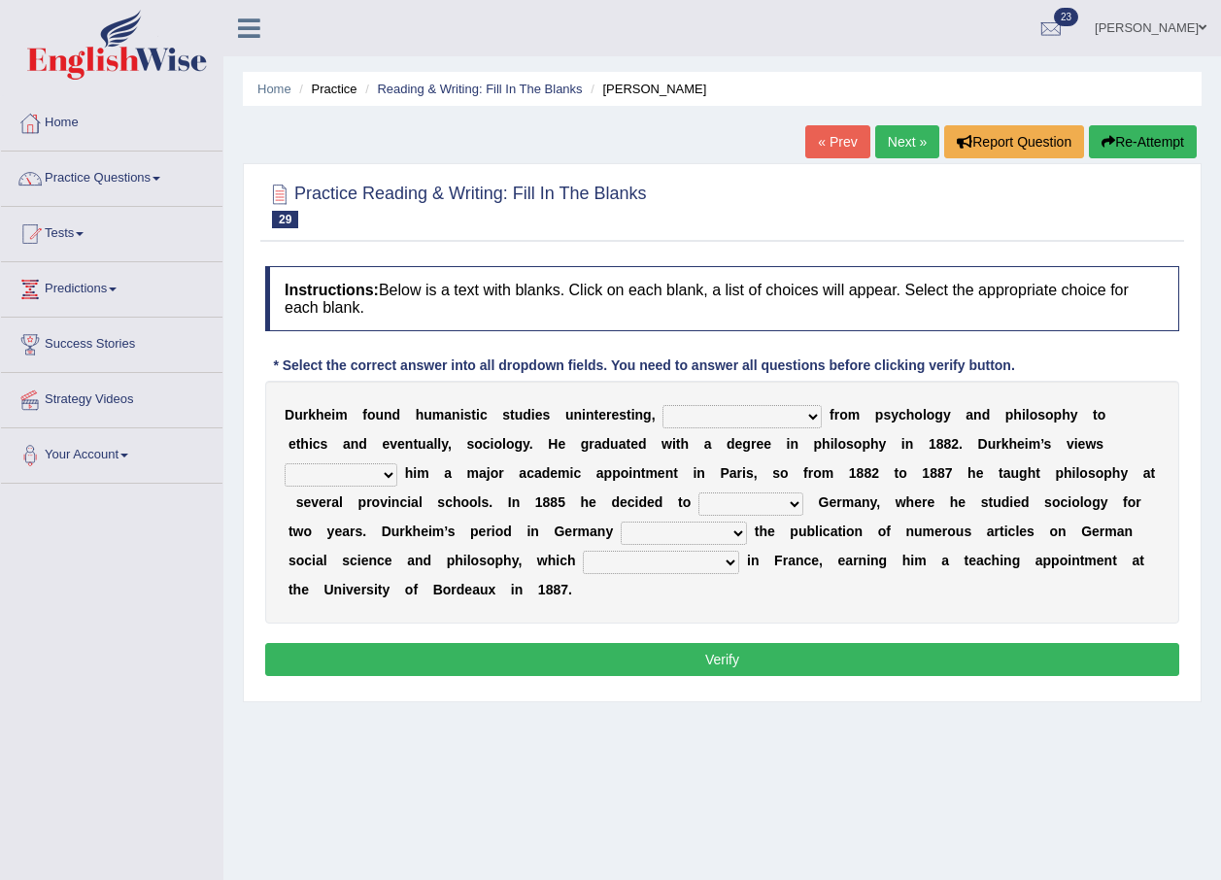
click at [729, 411] on select "moving his position alternating his mind juggling his job turning his attention" at bounding box center [741, 416] width 159 height 23
select select "turning his attention"
click at [662, 405] on select "moving his position alternating his mind juggling his job turning his attention" at bounding box center [741, 416] width 159 height 23
click at [397, 463] on select "hasn't got were getting can't get could not get" at bounding box center [341, 474] width 113 height 23
select select "could not get"
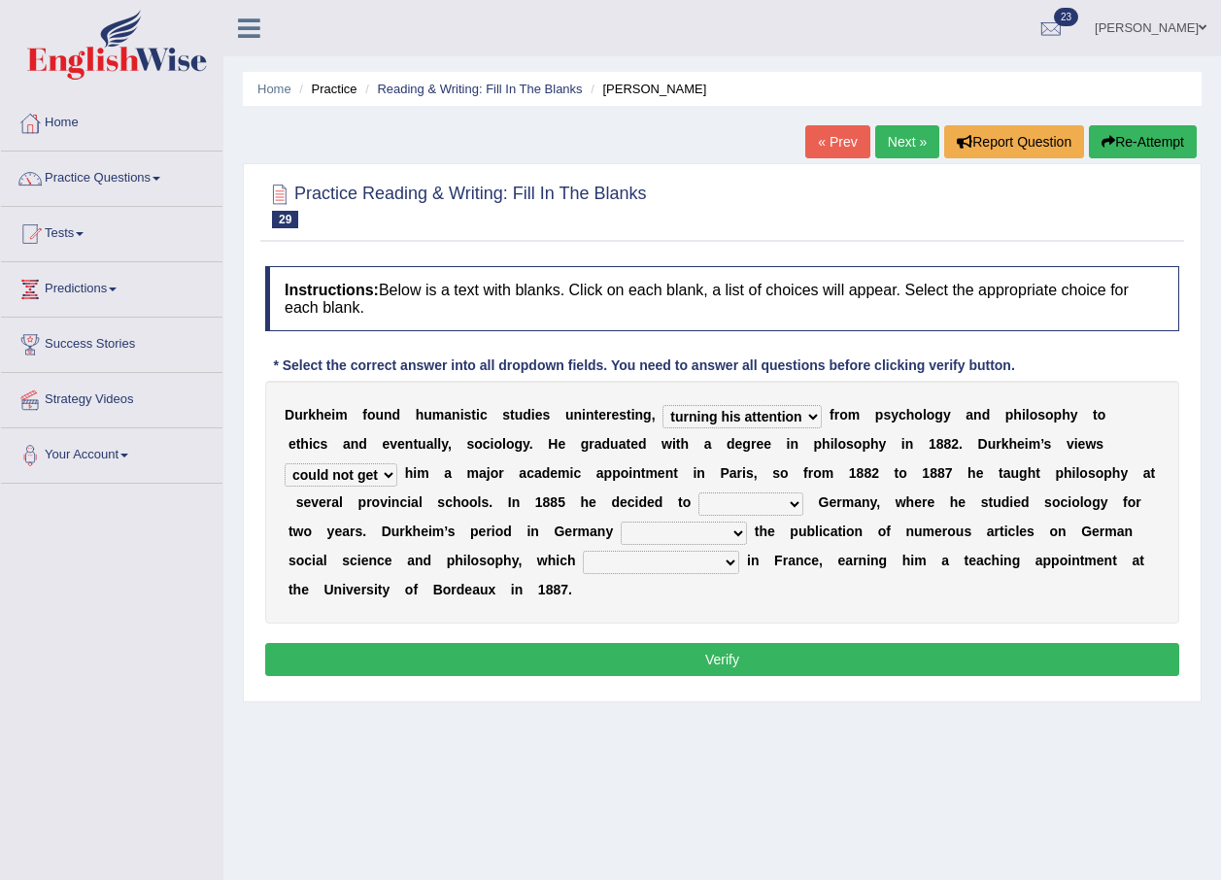
click at [397, 463] on select "hasn't got were getting can't get could not get" at bounding box center [341, 474] width 113 height 23
click at [698, 514] on select "came after wrote about ran across leave for" at bounding box center [750, 503] width 105 height 23
select select "came after"
click at [698, 492] on select "came after wrote about ran across leave for" at bounding box center [750, 503] width 105 height 23
click at [698, 499] on select "came after wrote about ran across leave for" at bounding box center [750, 503] width 105 height 23
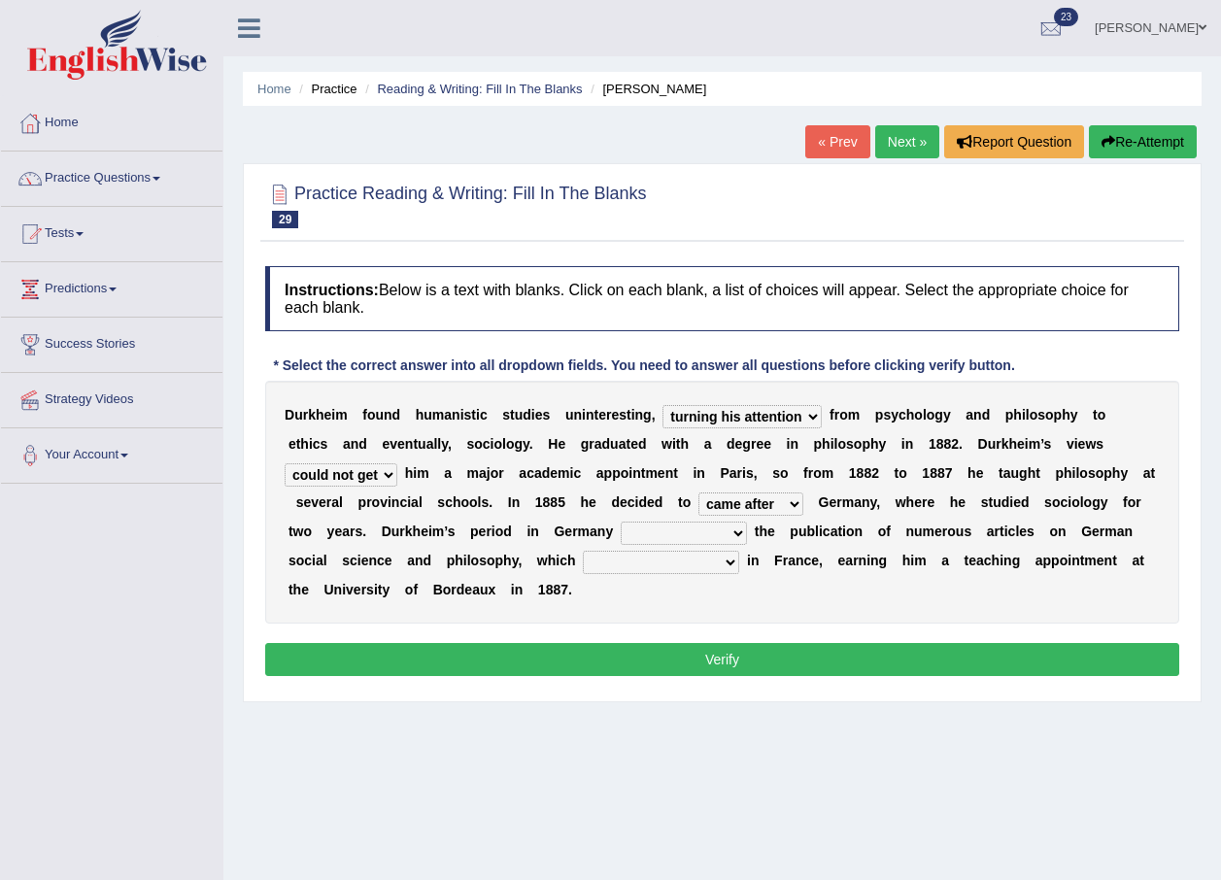
click at [698, 492] on select "came after wrote about ran across leave for" at bounding box center [750, 503] width 105 height 23
click at [621, 536] on select "resulted in flicked through was down to achieved by" at bounding box center [684, 533] width 126 height 23
select select "resulted in"
click at [621, 522] on select "resulted in flicked through was down to achieved by" at bounding box center [684, 533] width 126 height 23
click at [583, 559] on select "remained modest gained appreciation collected money gained recognition" at bounding box center [661, 562] width 156 height 23
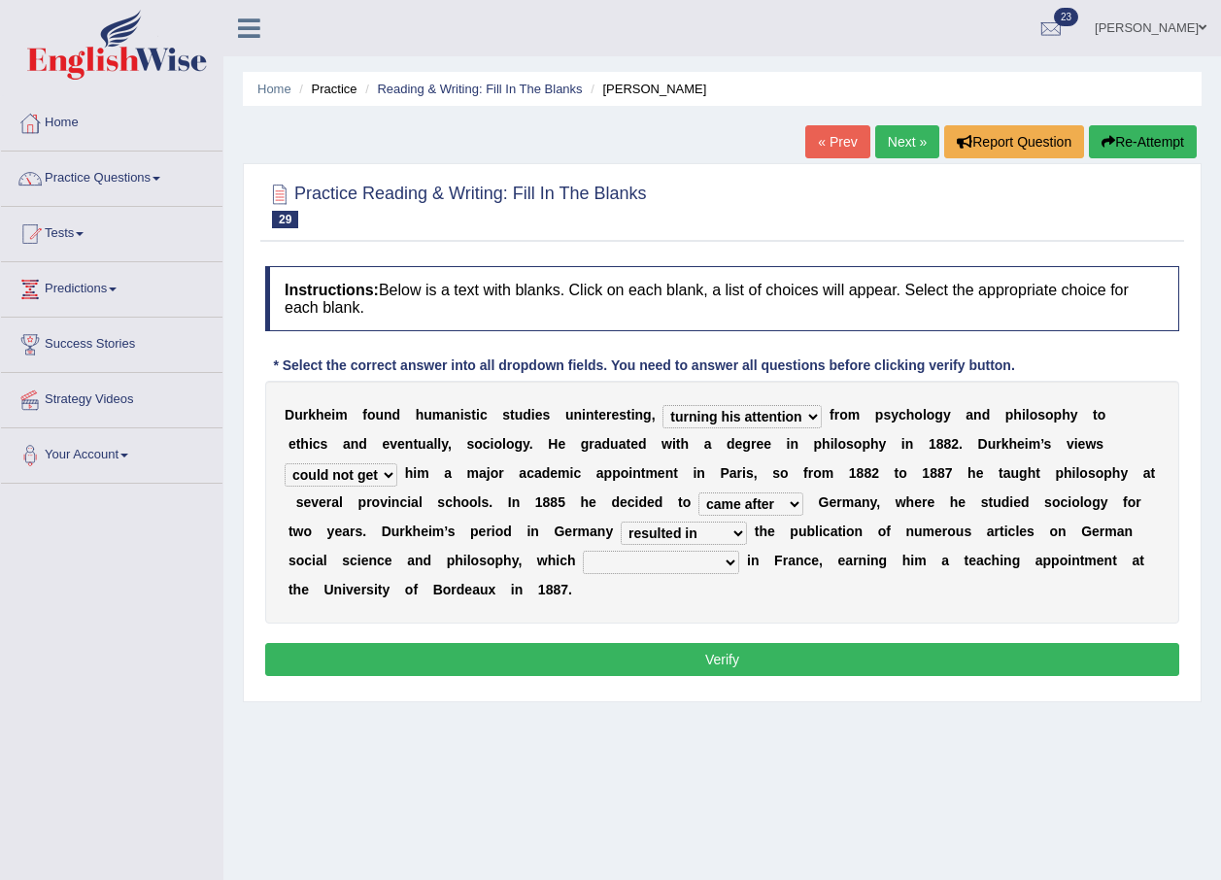
select select "gained recognition"
click at [583, 551] on select "remained modest gained appreciation collected money gained recognition" at bounding box center [661, 562] width 156 height 23
click at [392, 643] on button "Verify" at bounding box center [722, 659] width 914 height 33
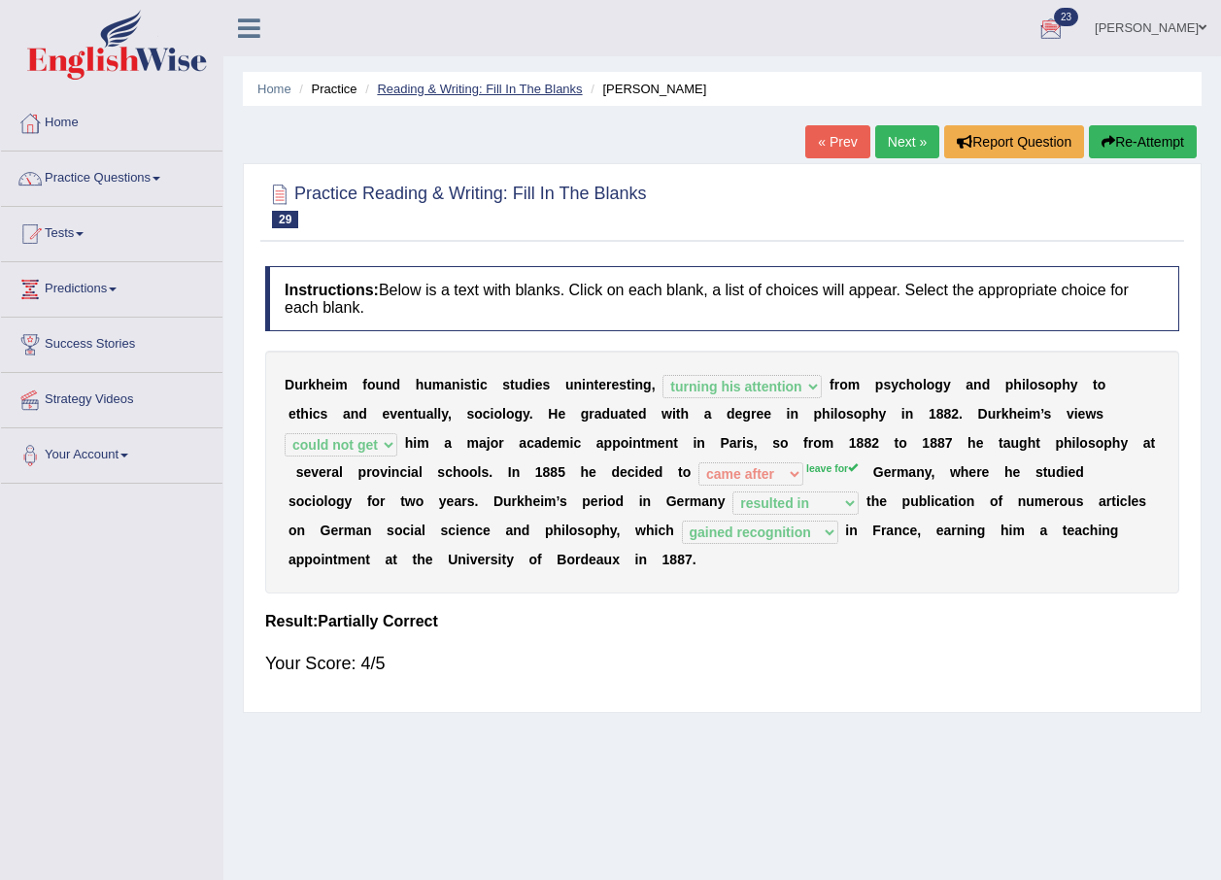
click at [557, 89] on link "Reading & Writing: Fill In The Blanks" at bounding box center [479, 89] width 205 height 15
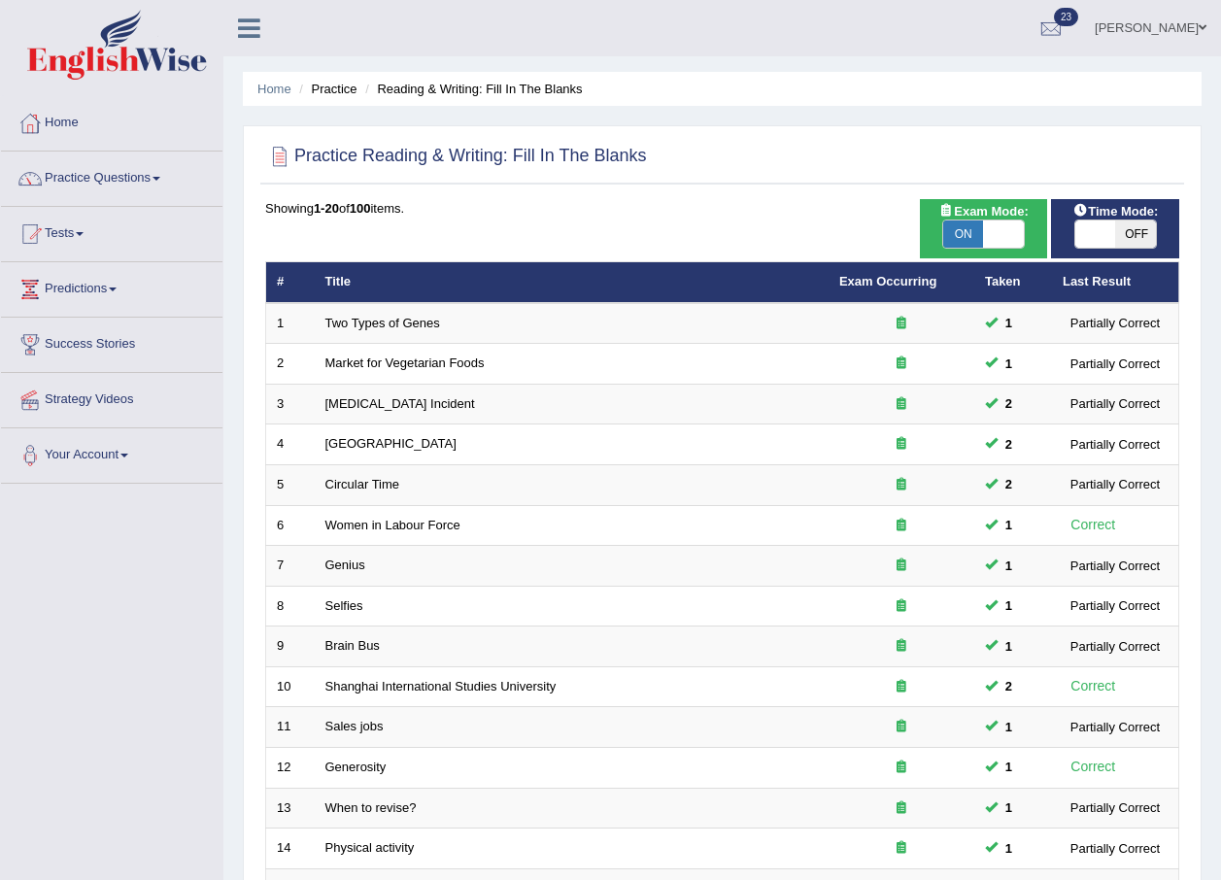
scroll to position [406, 0]
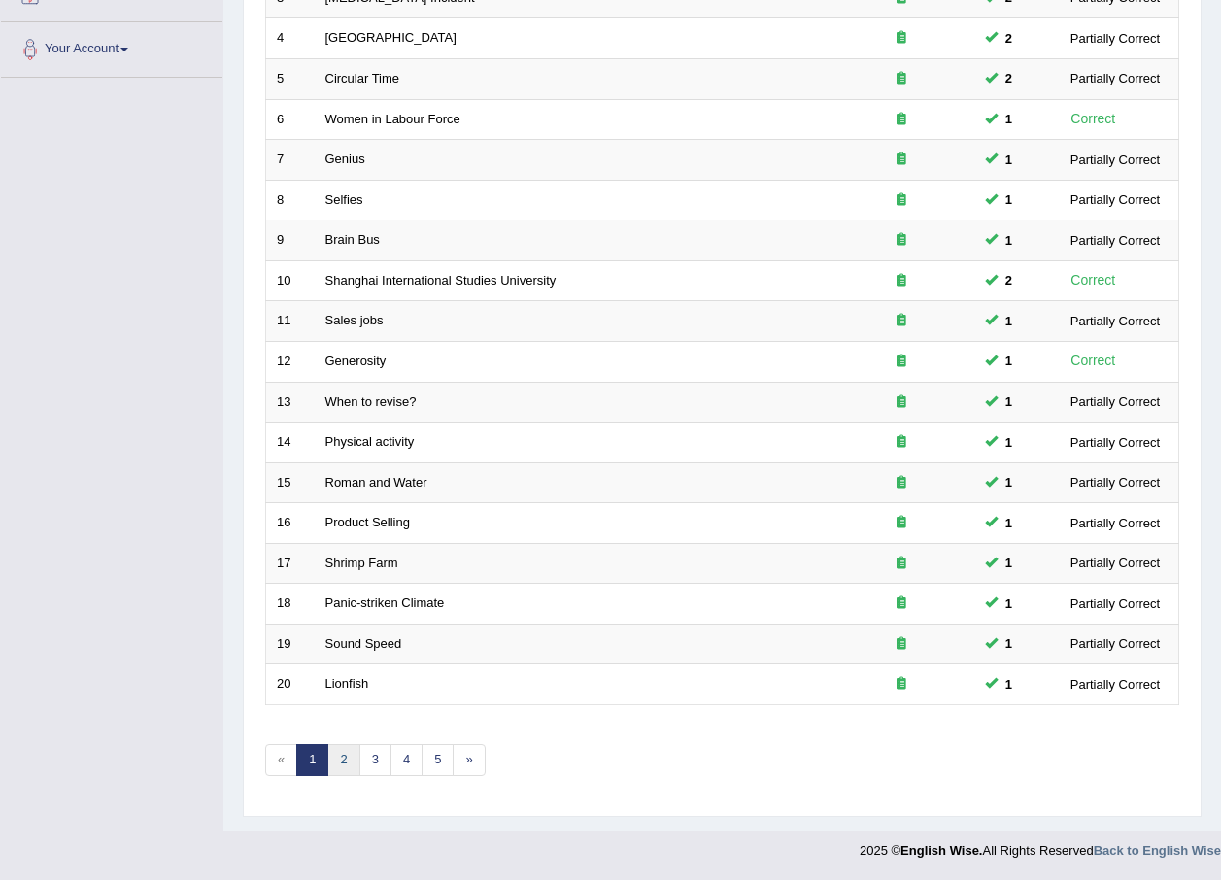
click at [345, 770] on link "2" at bounding box center [343, 760] width 32 height 32
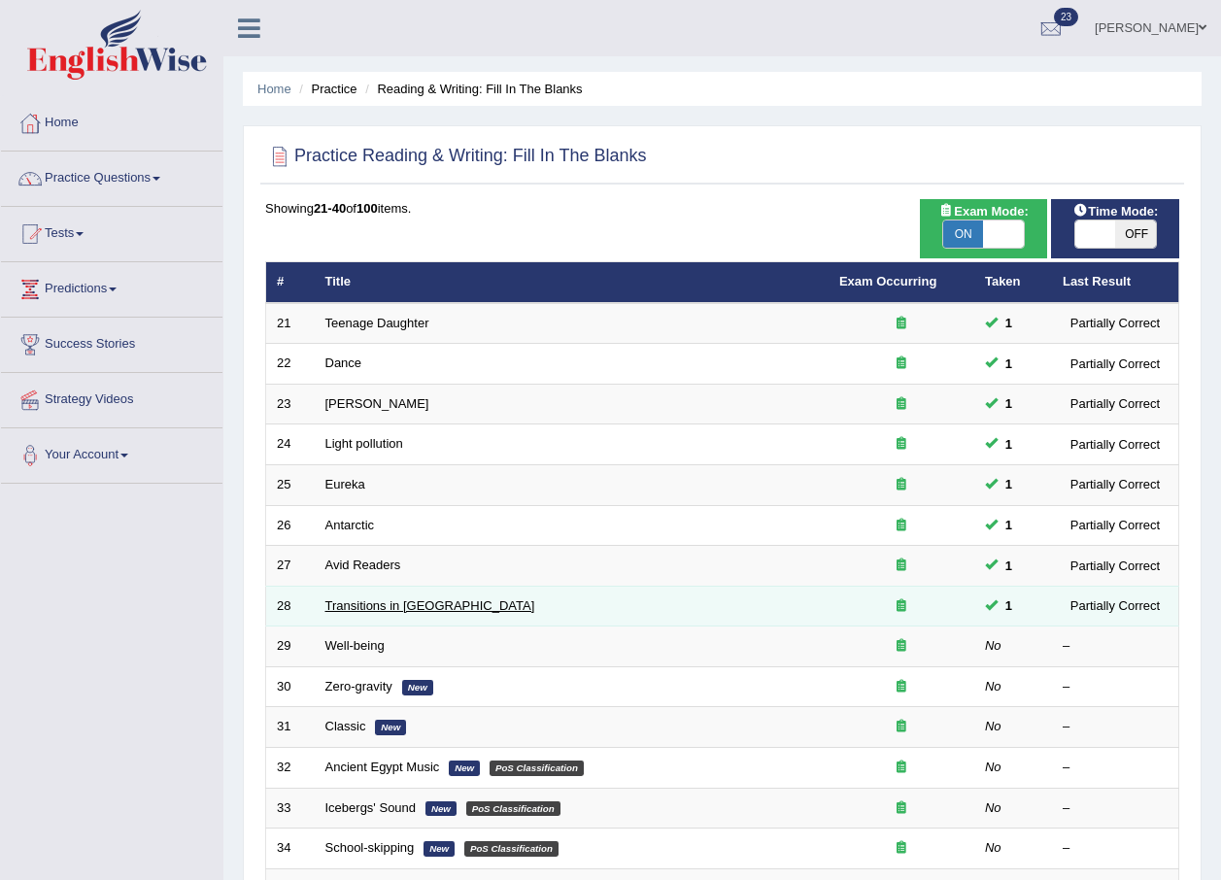
click at [370, 603] on link "Transitions in Britain" at bounding box center [430, 605] width 210 height 15
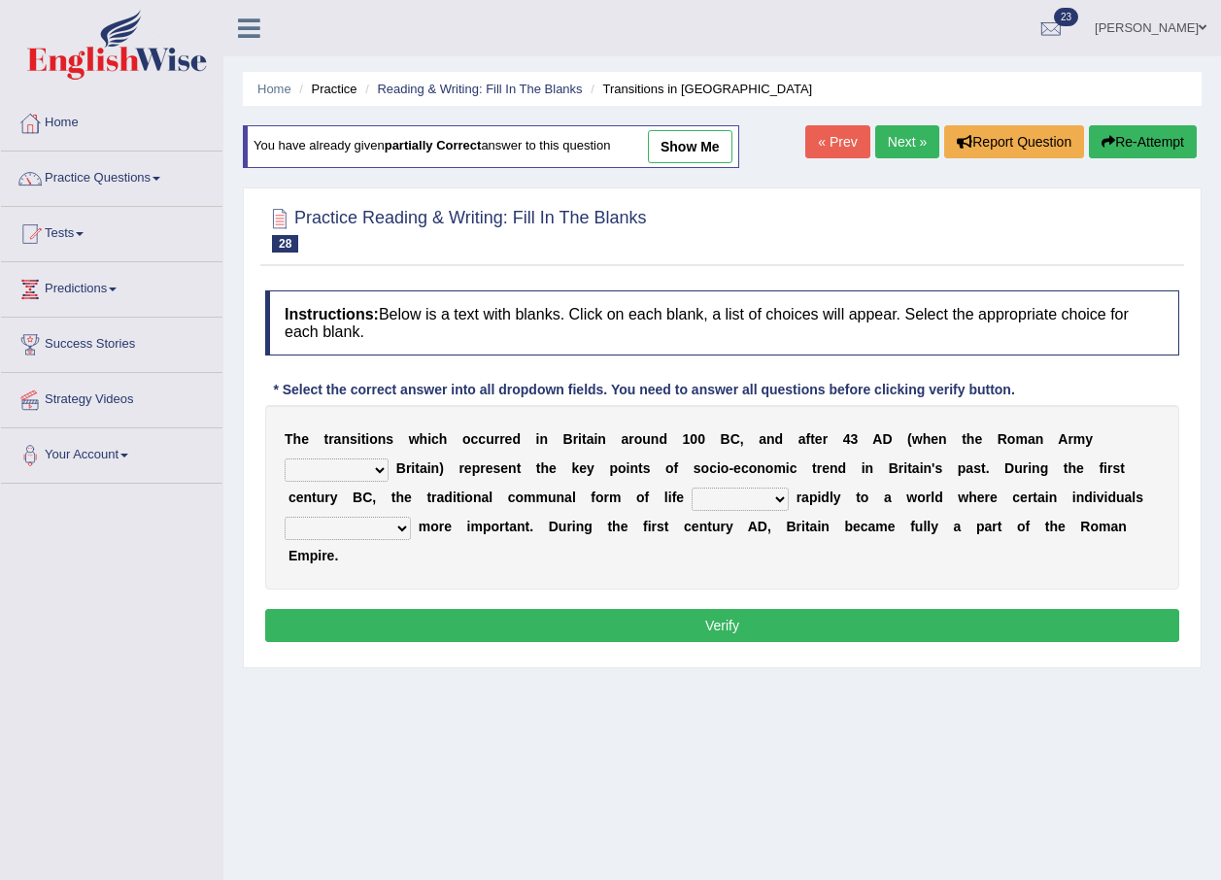
click at [681, 147] on link "show me" at bounding box center [690, 146] width 85 height 33
select select "pursued"
select select "shifted"
select select "becoming"
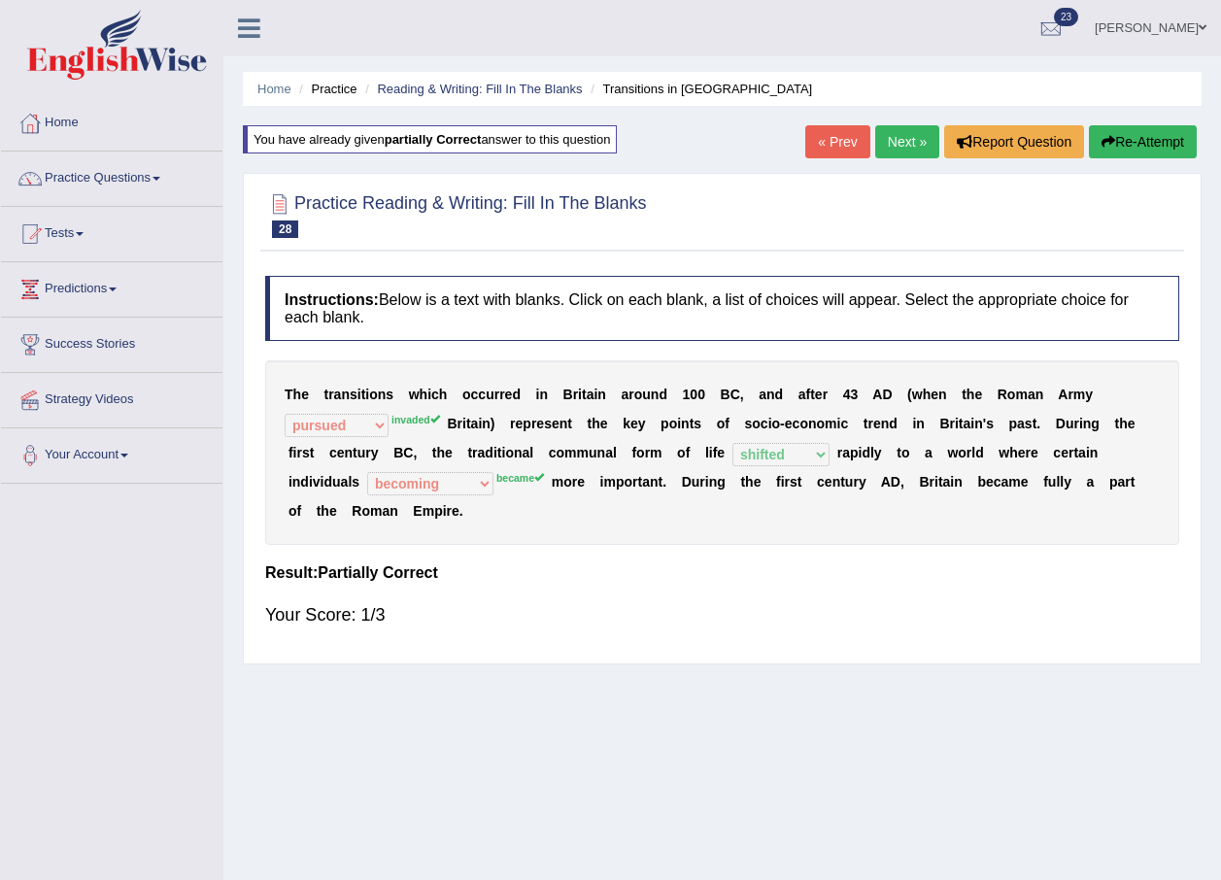
click at [832, 138] on link "« Prev" at bounding box center [837, 141] width 64 height 33
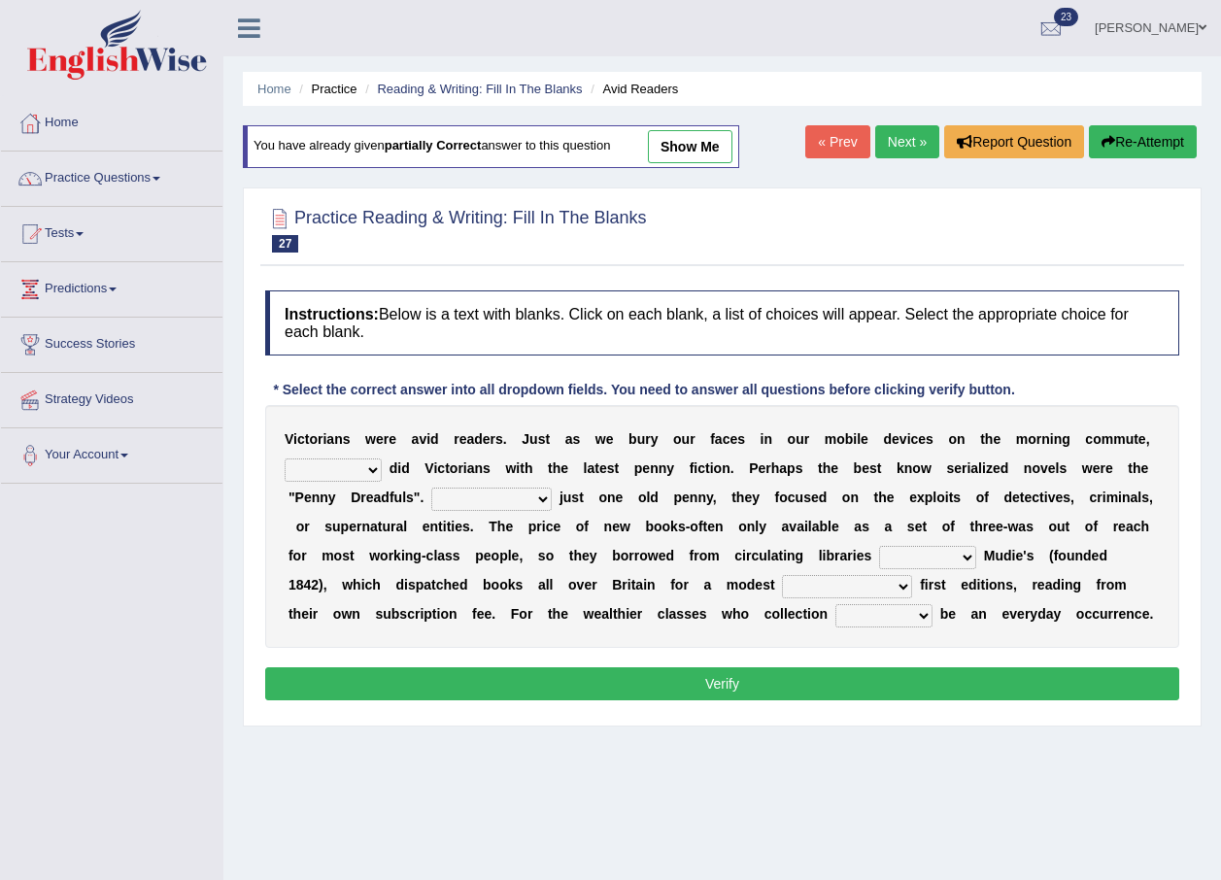
click at [669, 141] on link "show me" at bounding box center [690, 146] width 85 height 33
select select "so too"
select select "Costed"
select select "such as"
select select "afford"
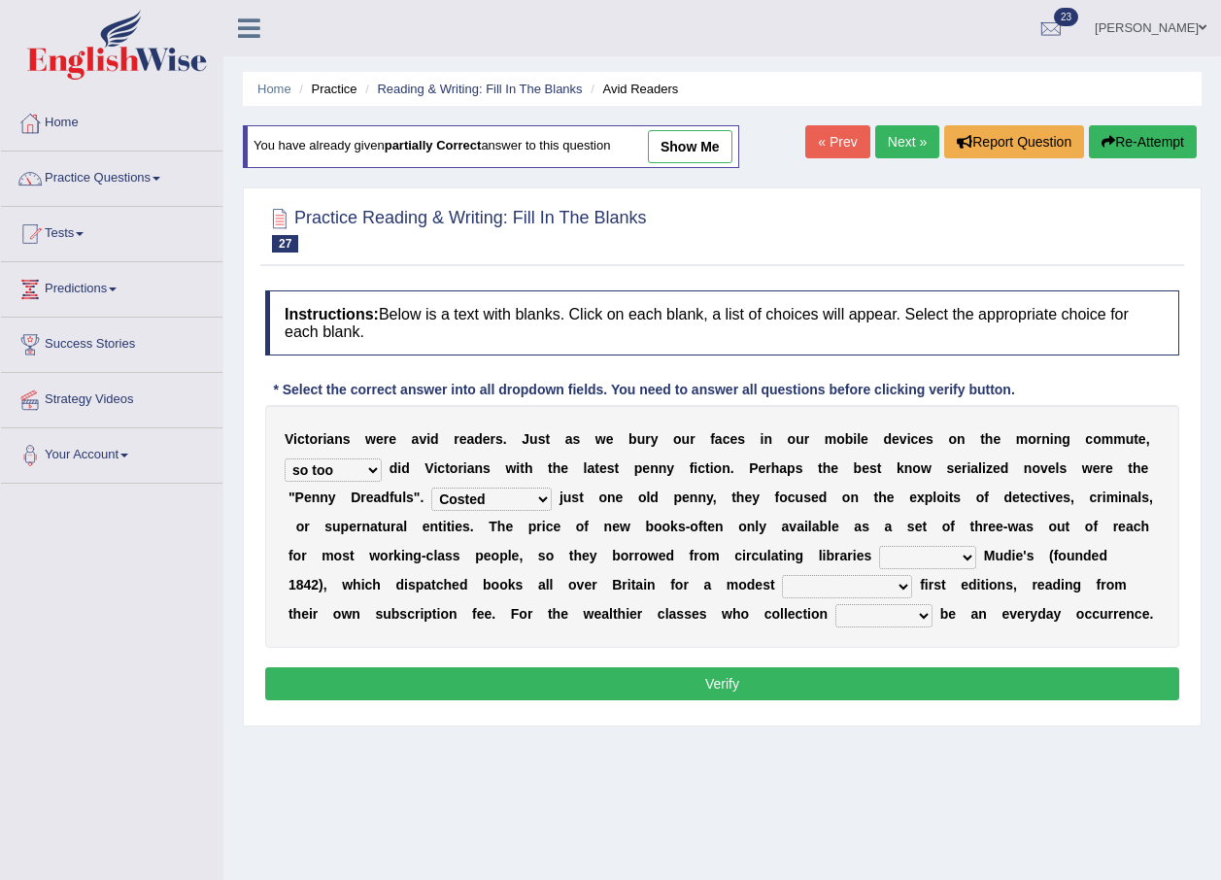
select select "would"
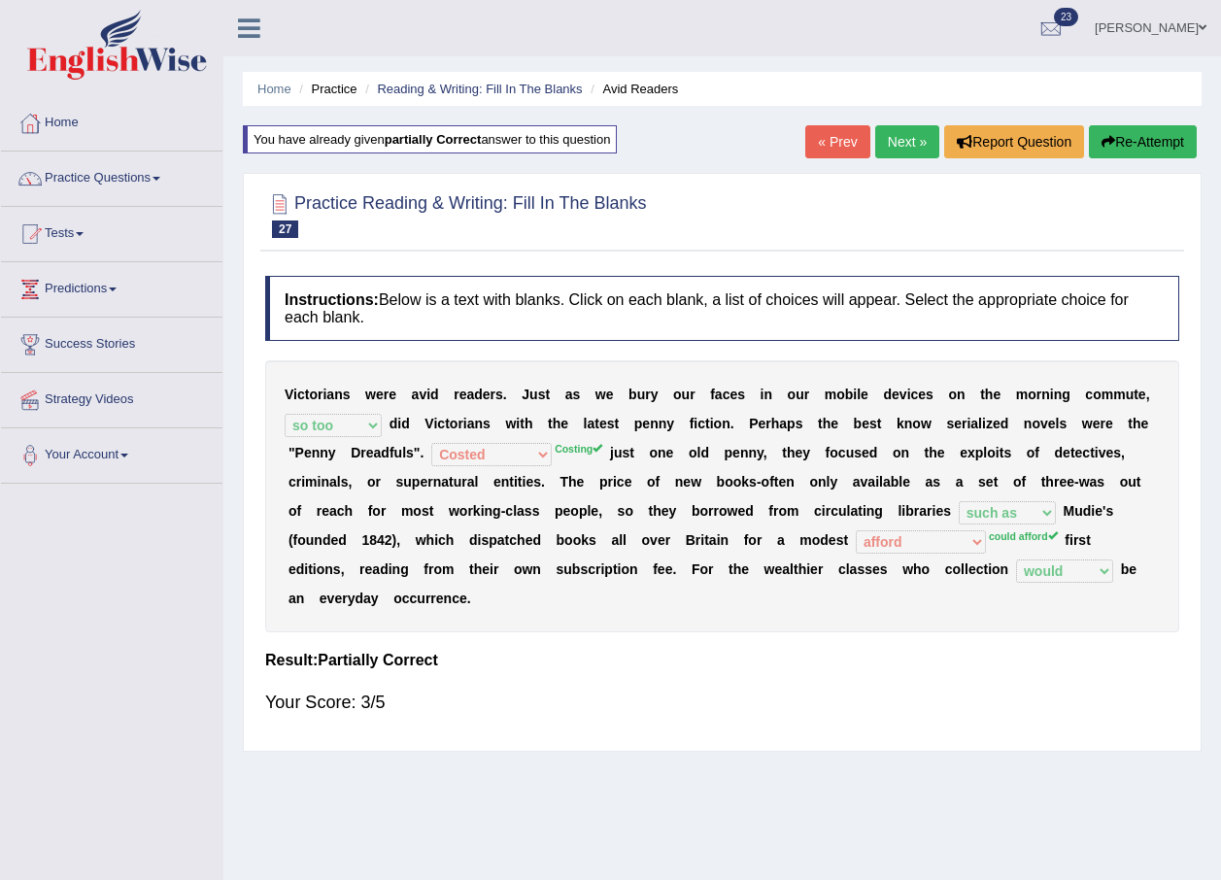
click at [818, 130] on link "« Prev" at bounding box center [837, 141] width 64 height 33
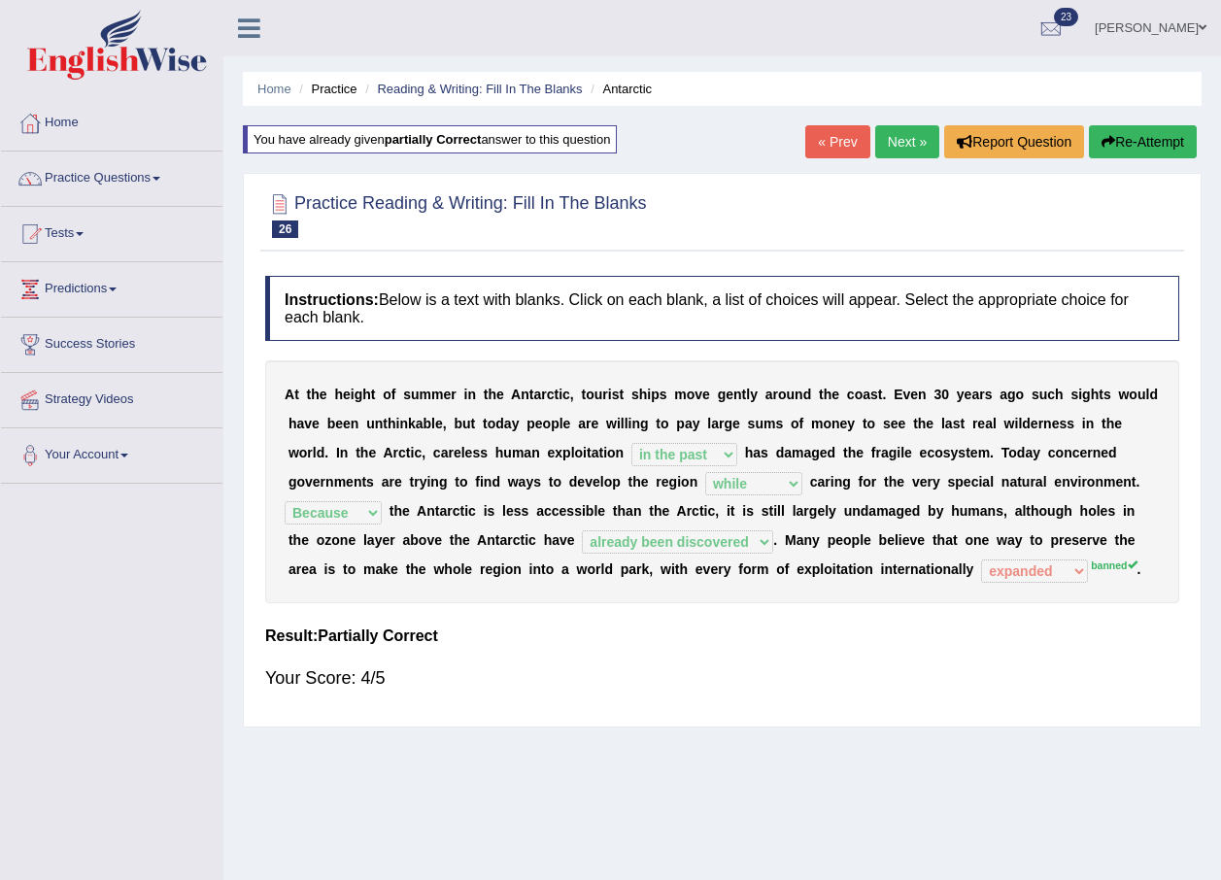
select select "in the past"
select select "while"
select select "Because"
select select "already been discovered"
select select "expanded"
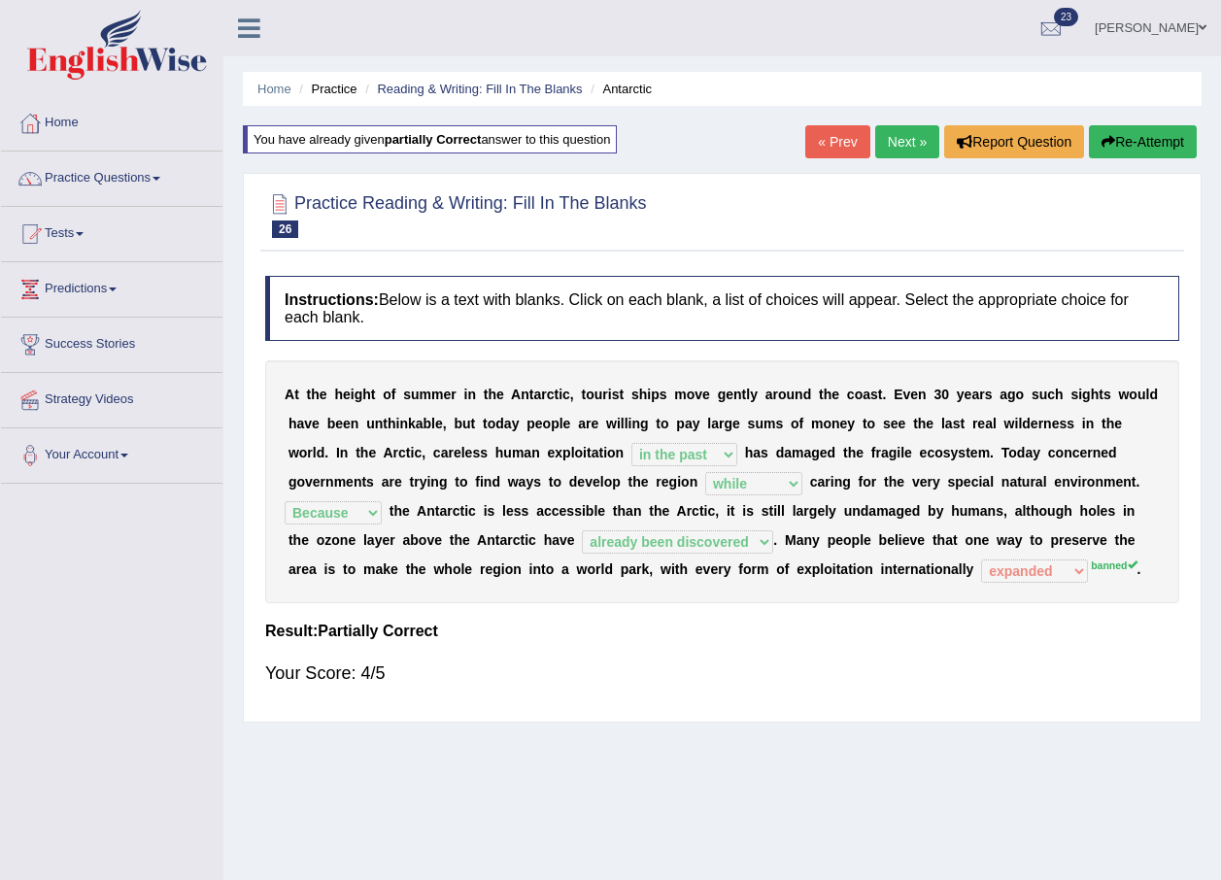
click at [848, 140] on link "« Prev" at bounding box center [837, 141] width 64 height 33
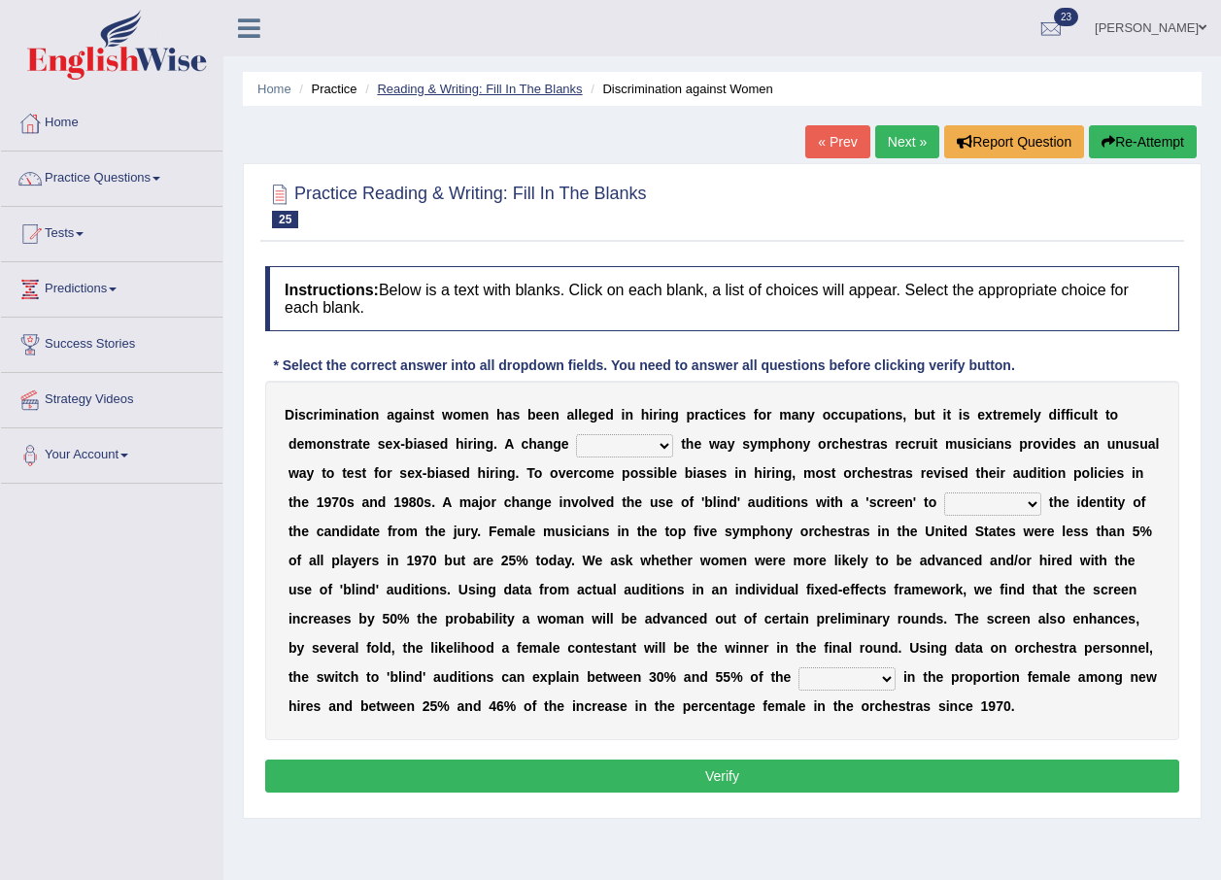
click at [455, 83] on link "Reading & Writing: Fill In The Blanks" at bounding box center [479, 89] width 205 height 15
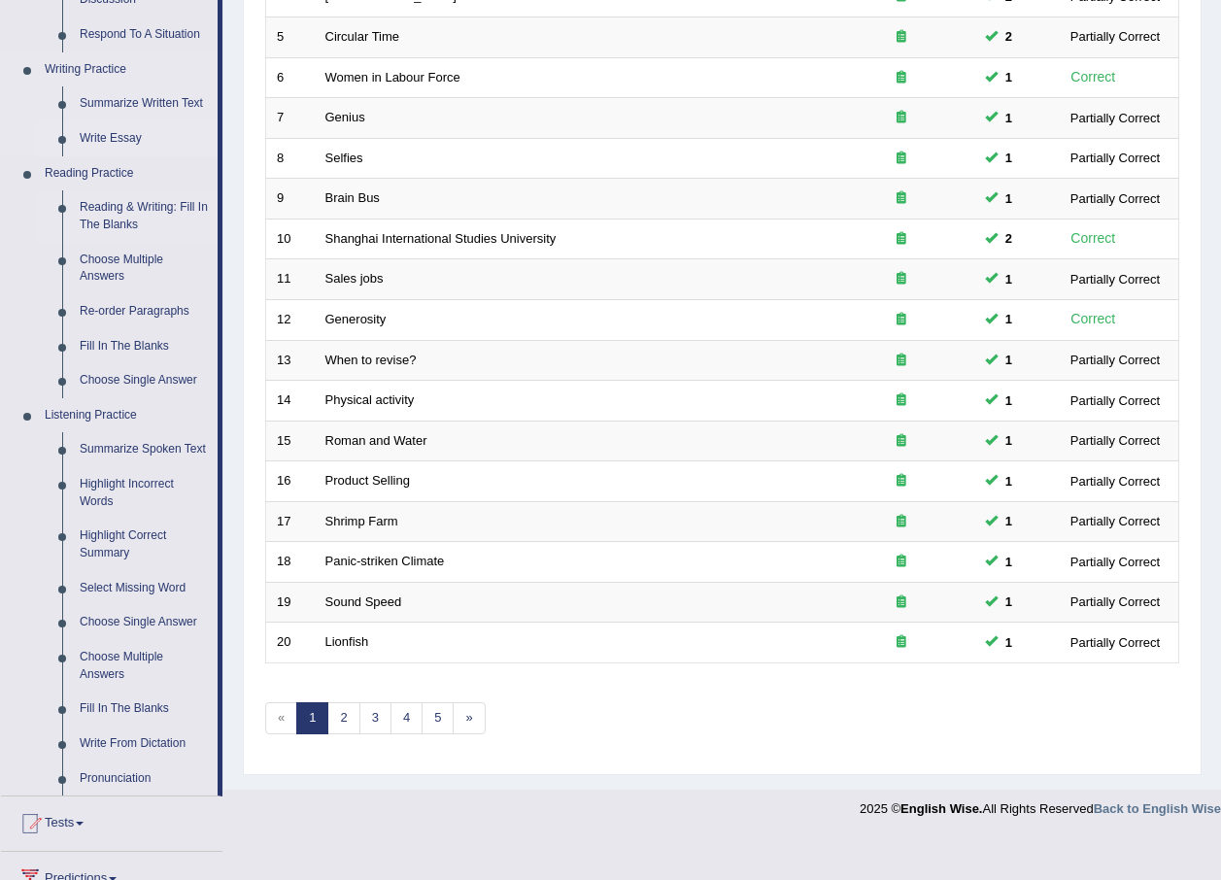
scroll to position [344, 0]
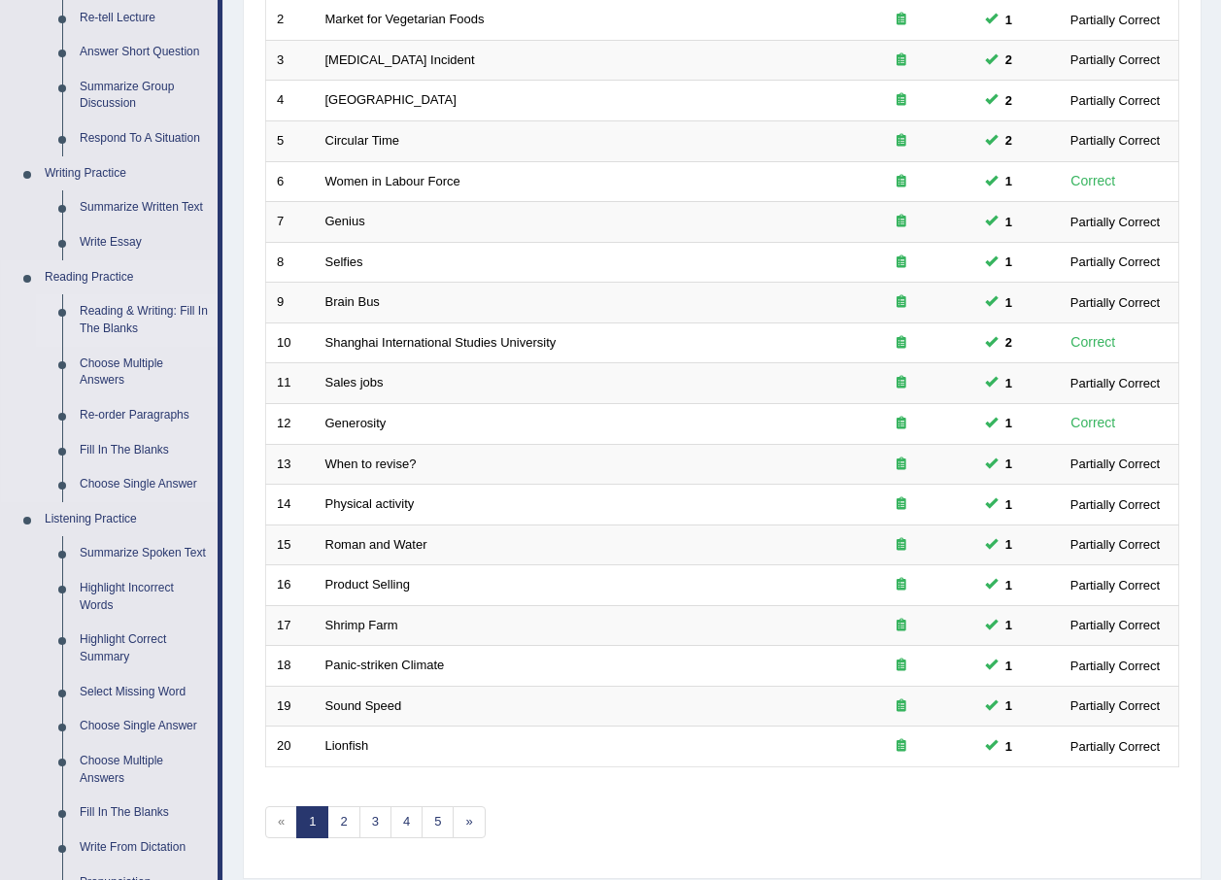
click at [152, 306] on link "Reading & Writing: Fill In The Blanks" at bounding box center [144, 319] width 147 height 51
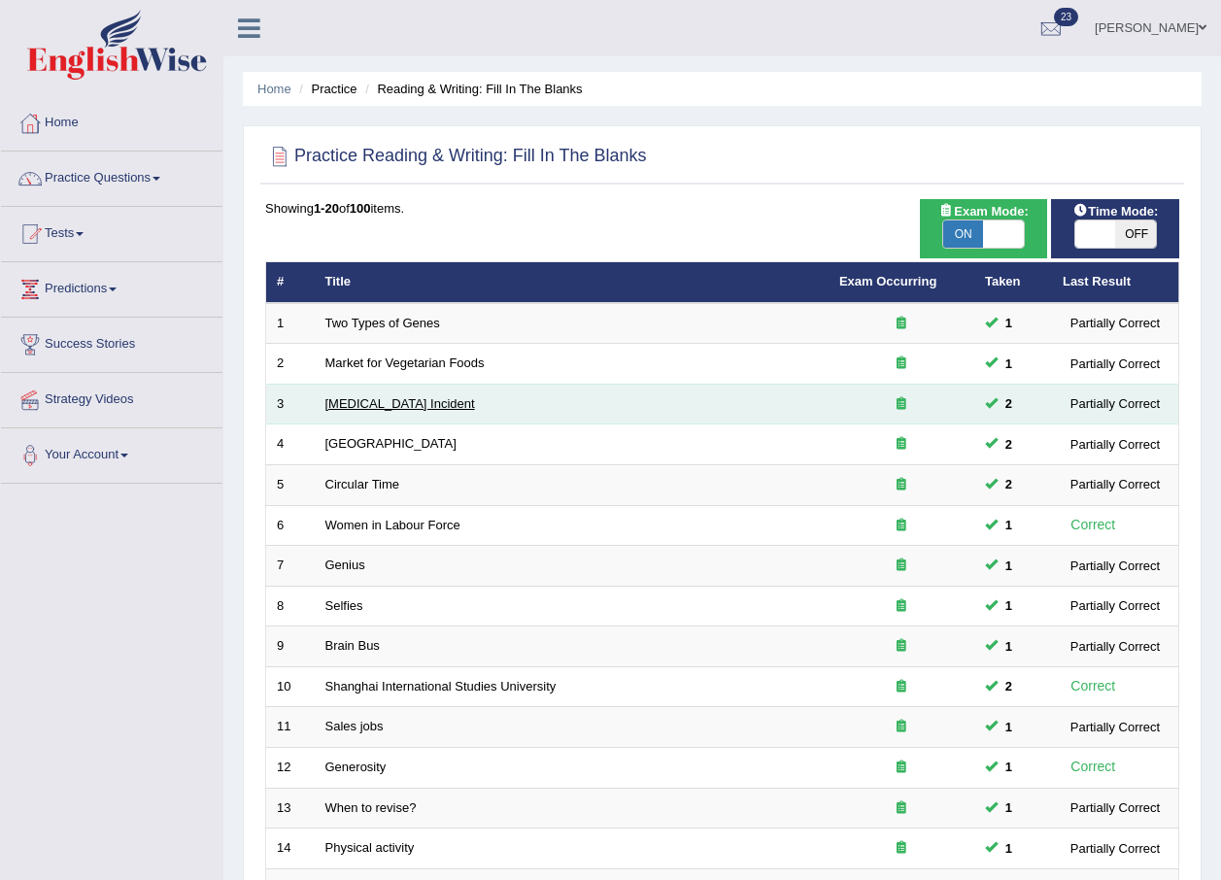
click at [362, 407] on link "[MEDICAL_DATA] Incident" at bounding box center [400, 403] width 150 height 15
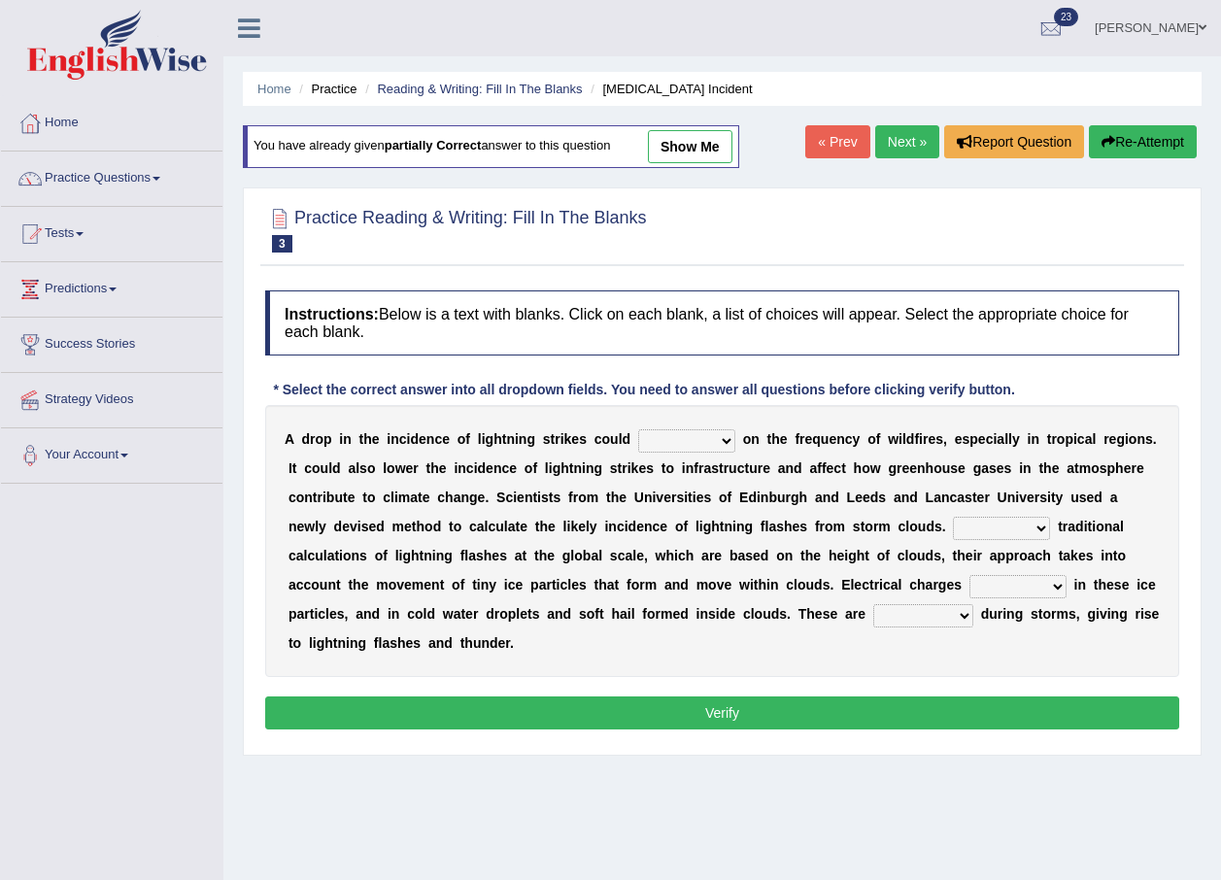
click at [683, 144] on link "show me" at bounding box center [690, 146] width 85 height 33
select select "impact"
select select "Besides"
select select "build up"
select select "collected"
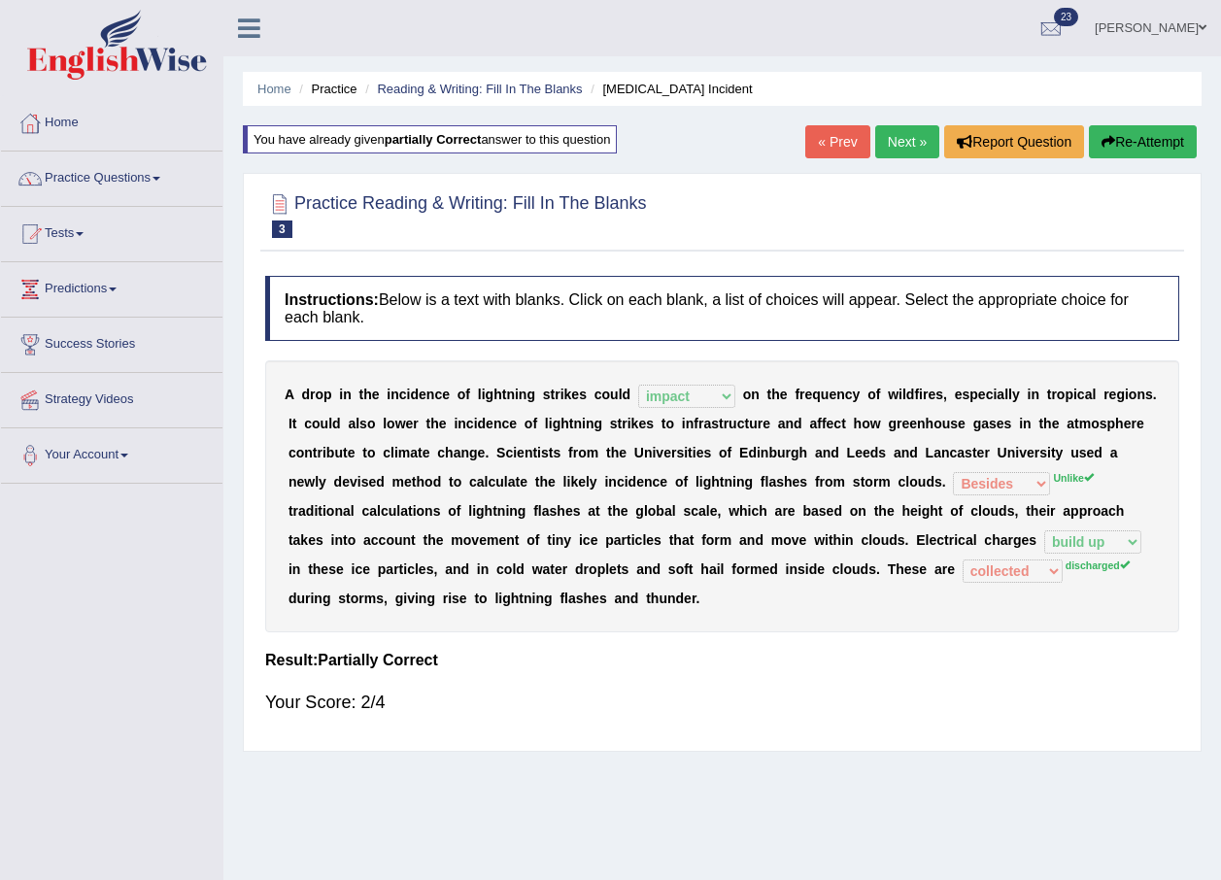
click at [899, 129] on link "Next »" at bounding box center [907, 141] width 64 height 33
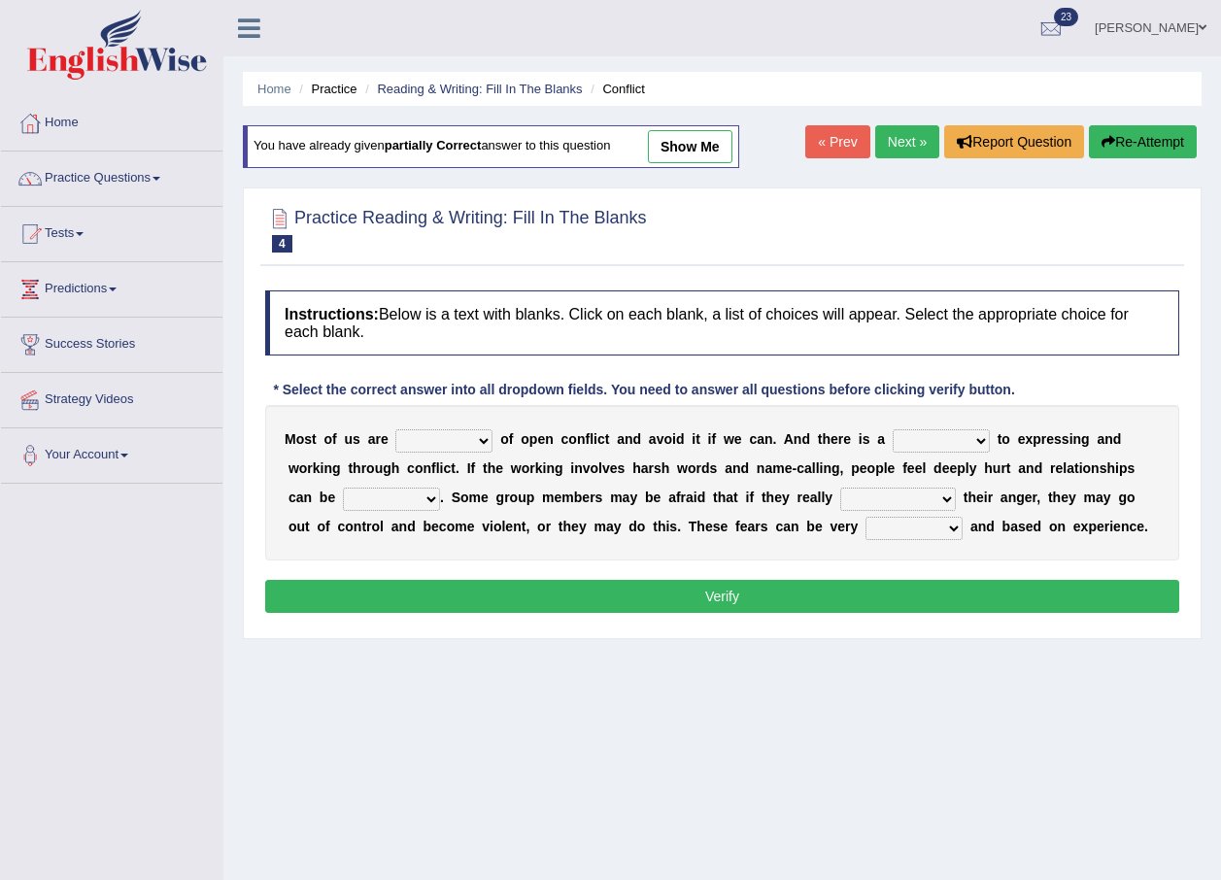
click at [694, 153] on link "show me" at bounding box center [690, 146] width 85 height 33
select select "scared"
select select "challenge"
select select "damaged"
select select "hide"
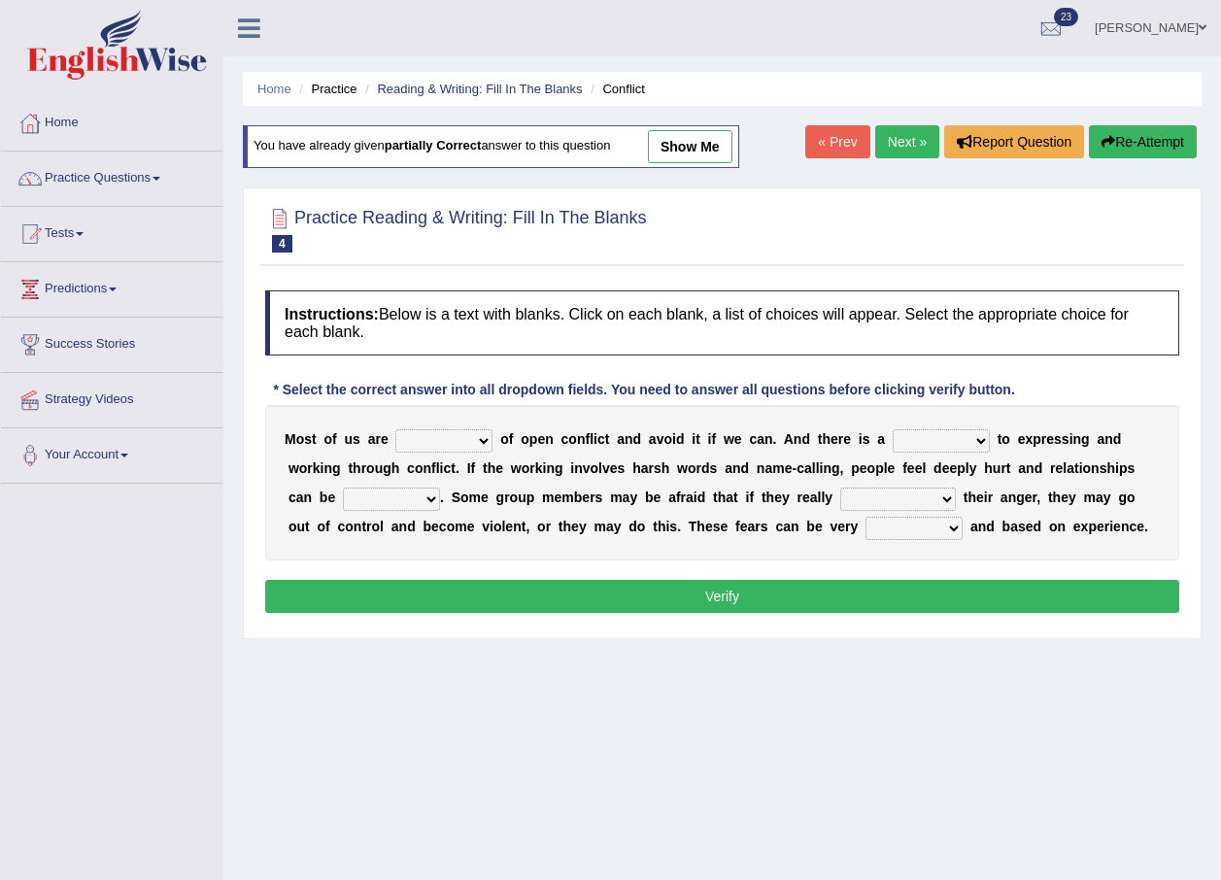
select select "real"
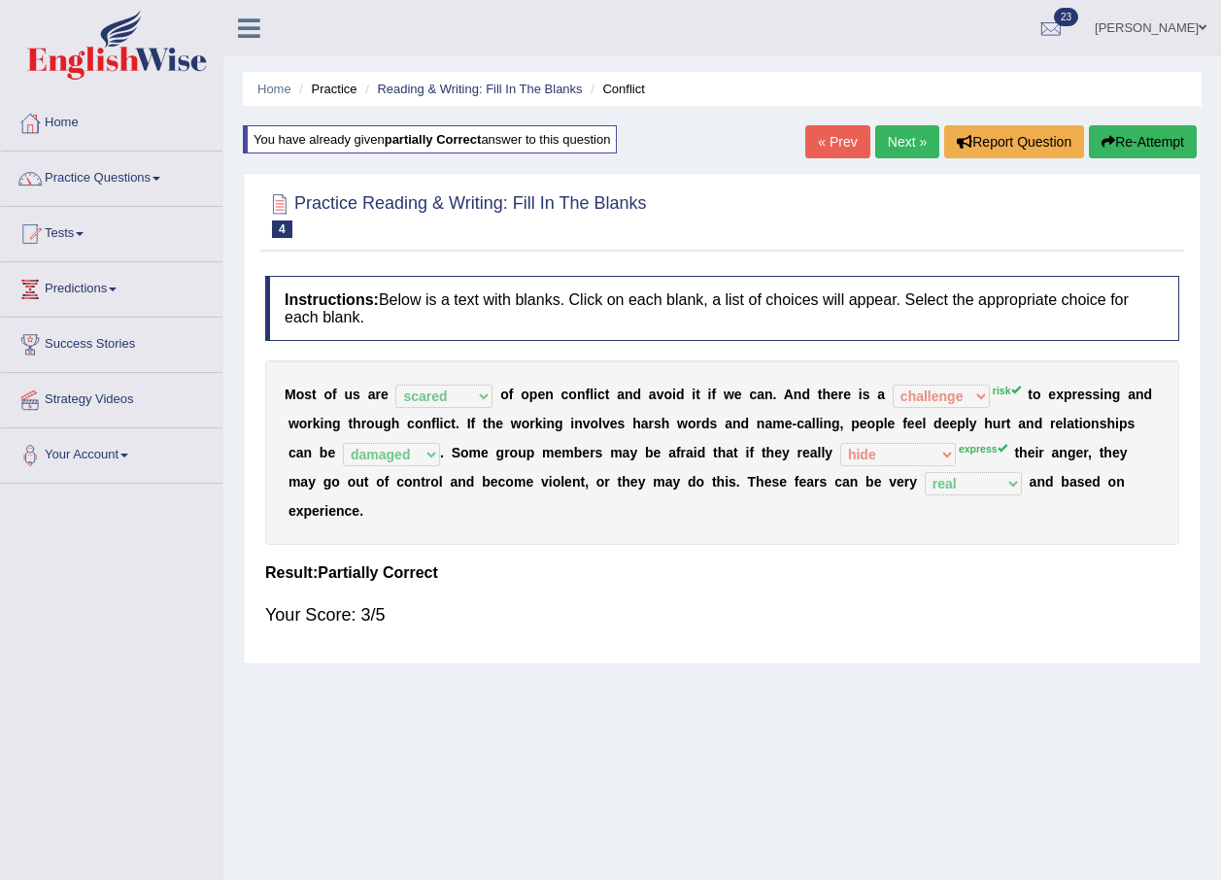
click at [913, 142] on link "Next »" at bounding box center [907, 141] width 64 height 33
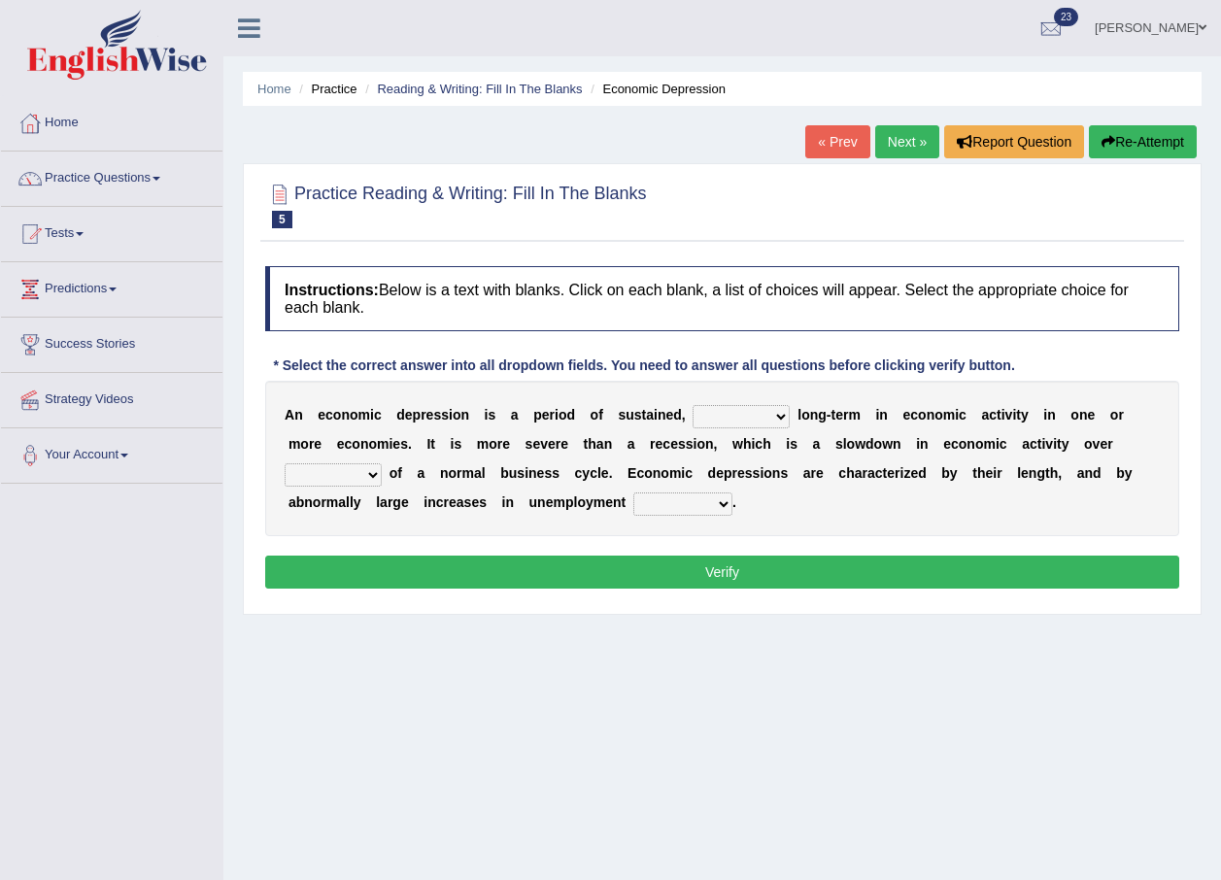
click at [502, 79] on ul "Home Practice Reading & Writing: Fill In The Blanks Economic Depression" at bounding box center [722, 89] width 959 height 34
click at [506, 85] on link "Reading & Writing: Fill In The Blanks" at bounding box center [479, 89] width 205 height 15
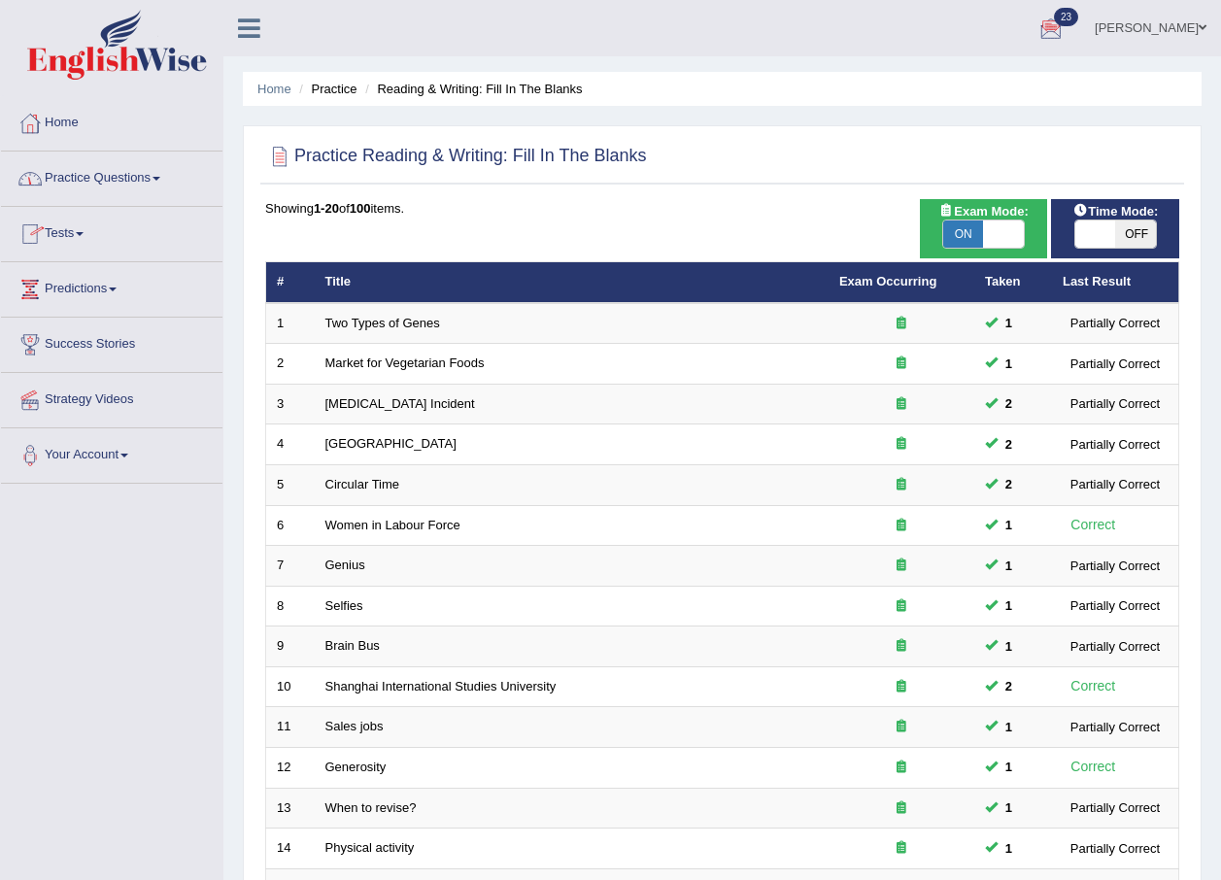
click at [90, 169] on link "Practice Questions" at bounding box center [111, 176] width 221 height 49
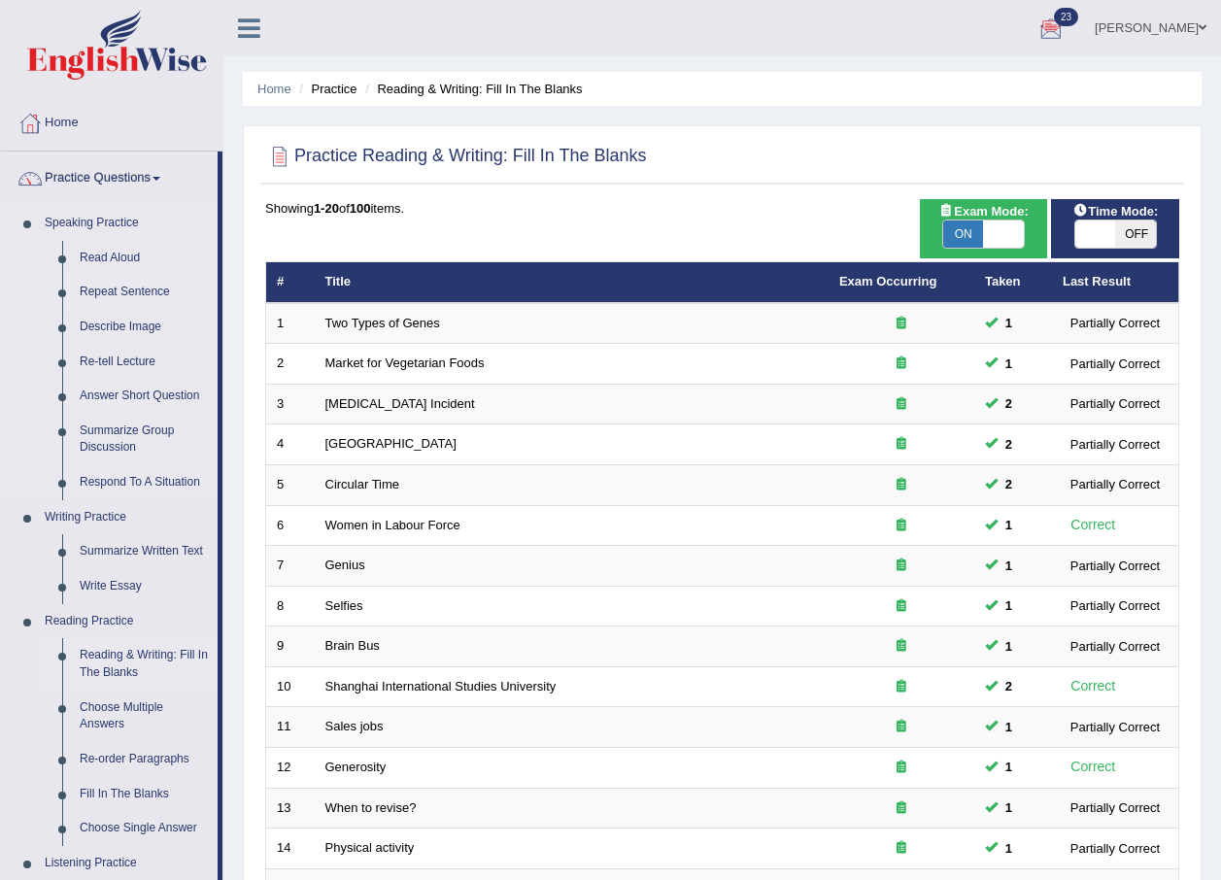
click at [159, 292] on link "Repeat Sentence" at bounding box center [144, 292] width 147 height 35
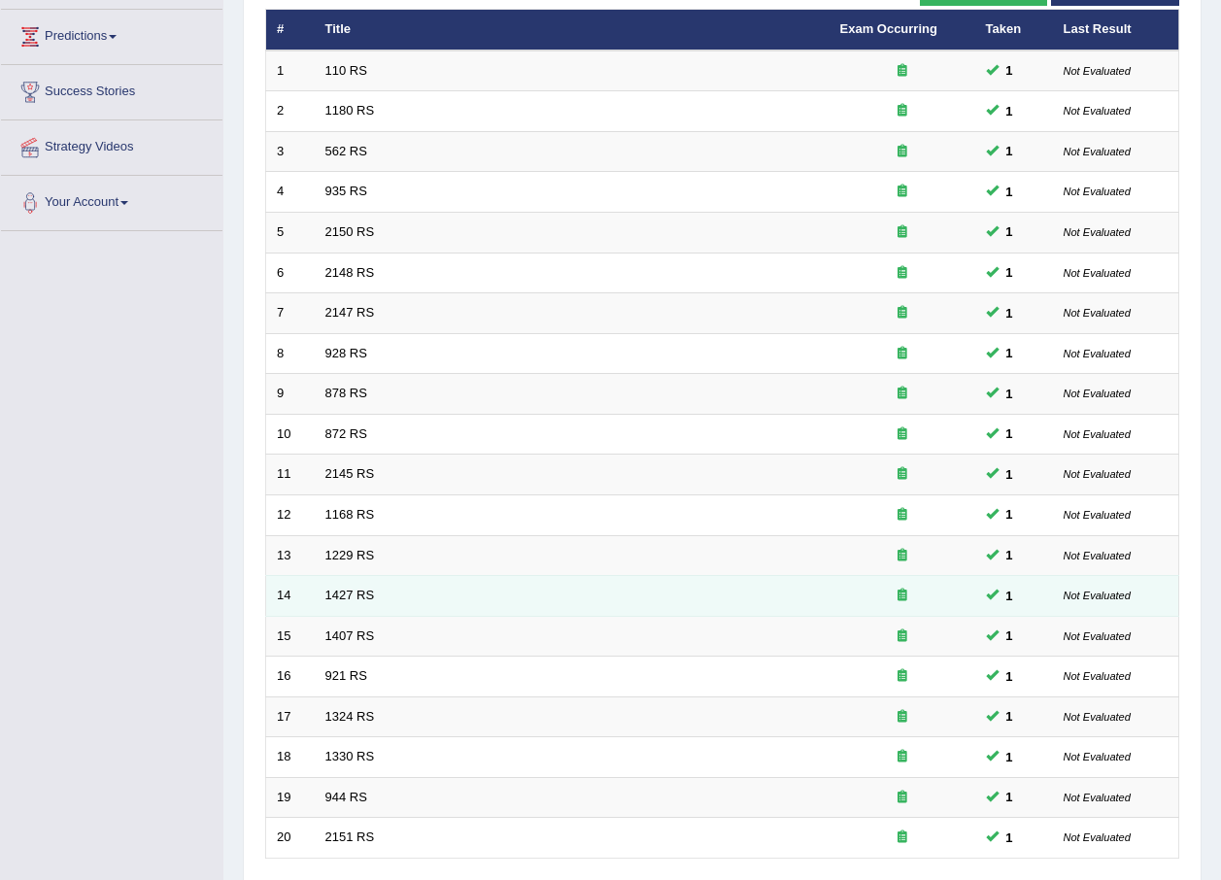
scroll to position [406, 0]
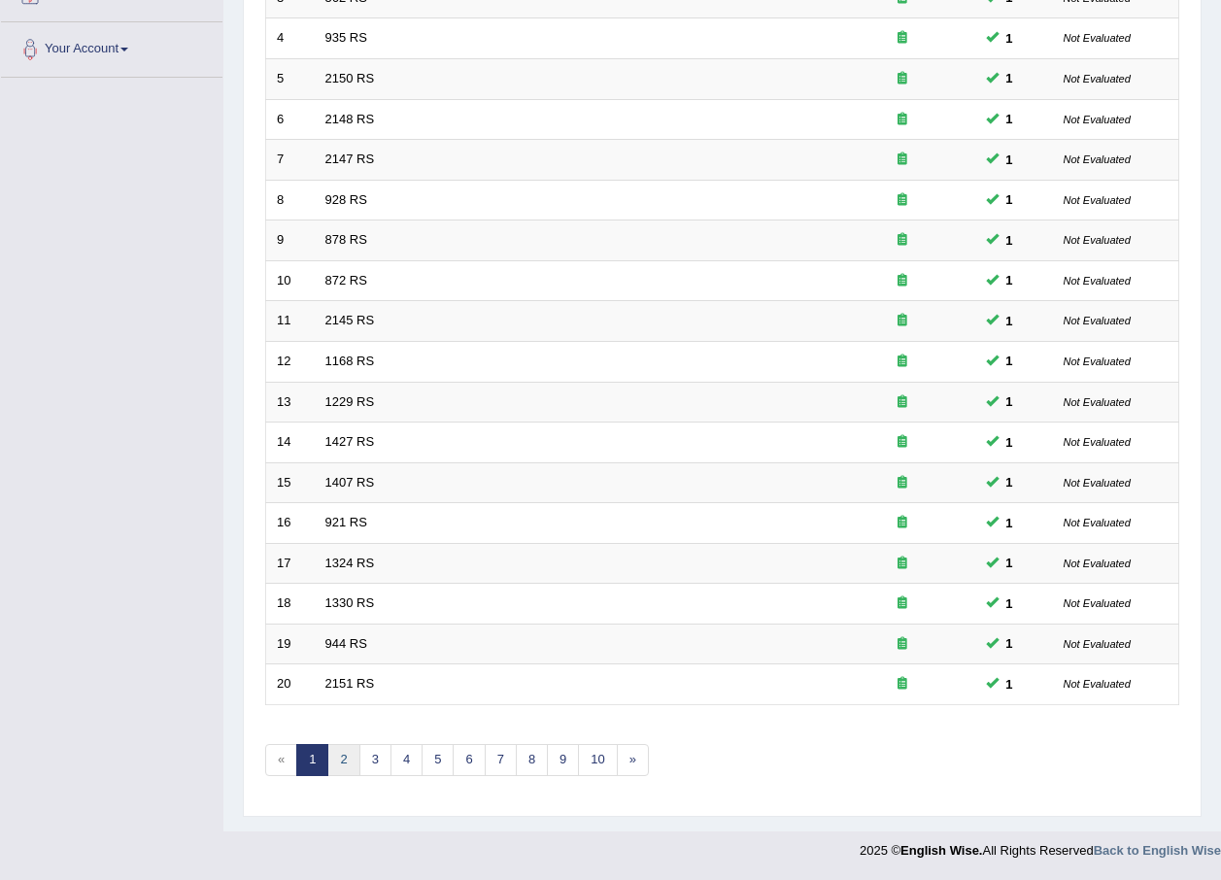
click at [339, 761] on link "2" at bounding box center [343, 760] width 32 height 32
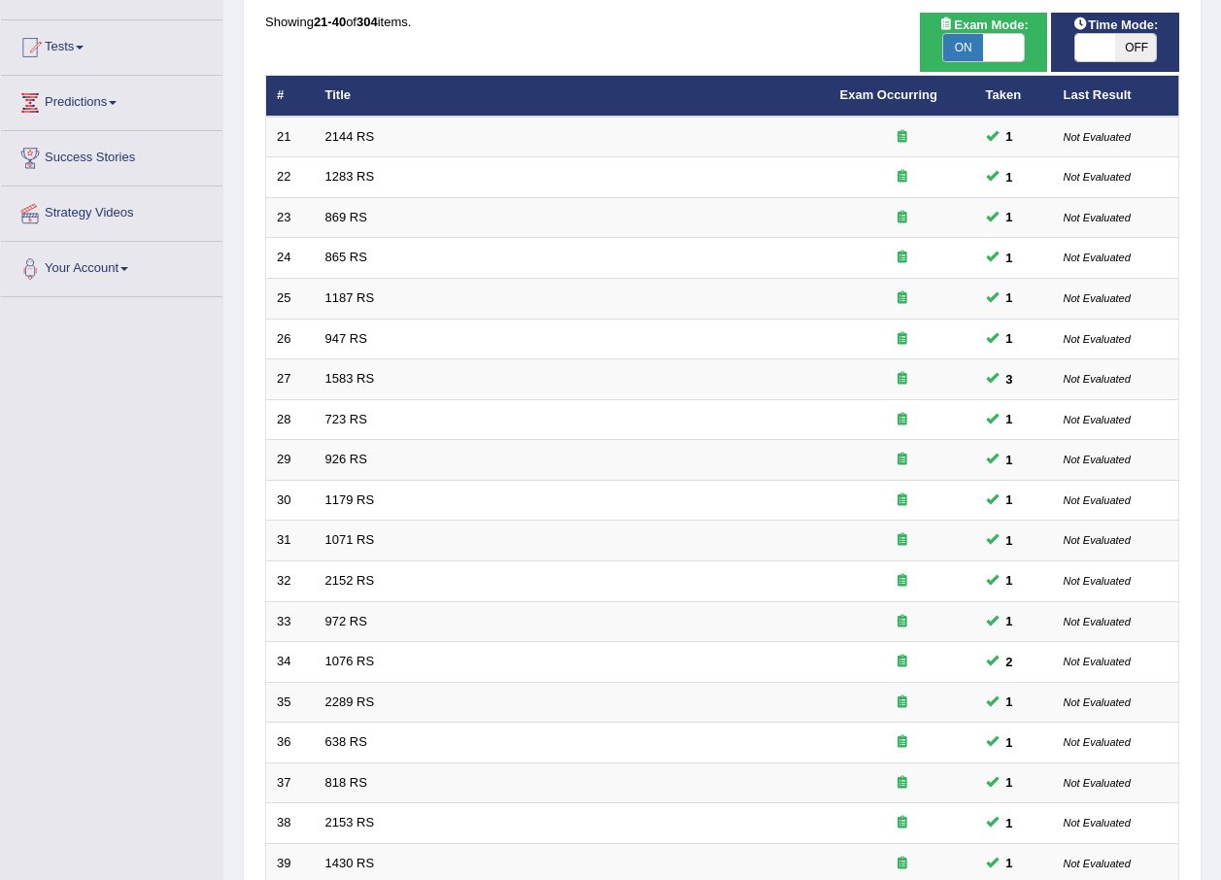
scroll to position [406, 0]
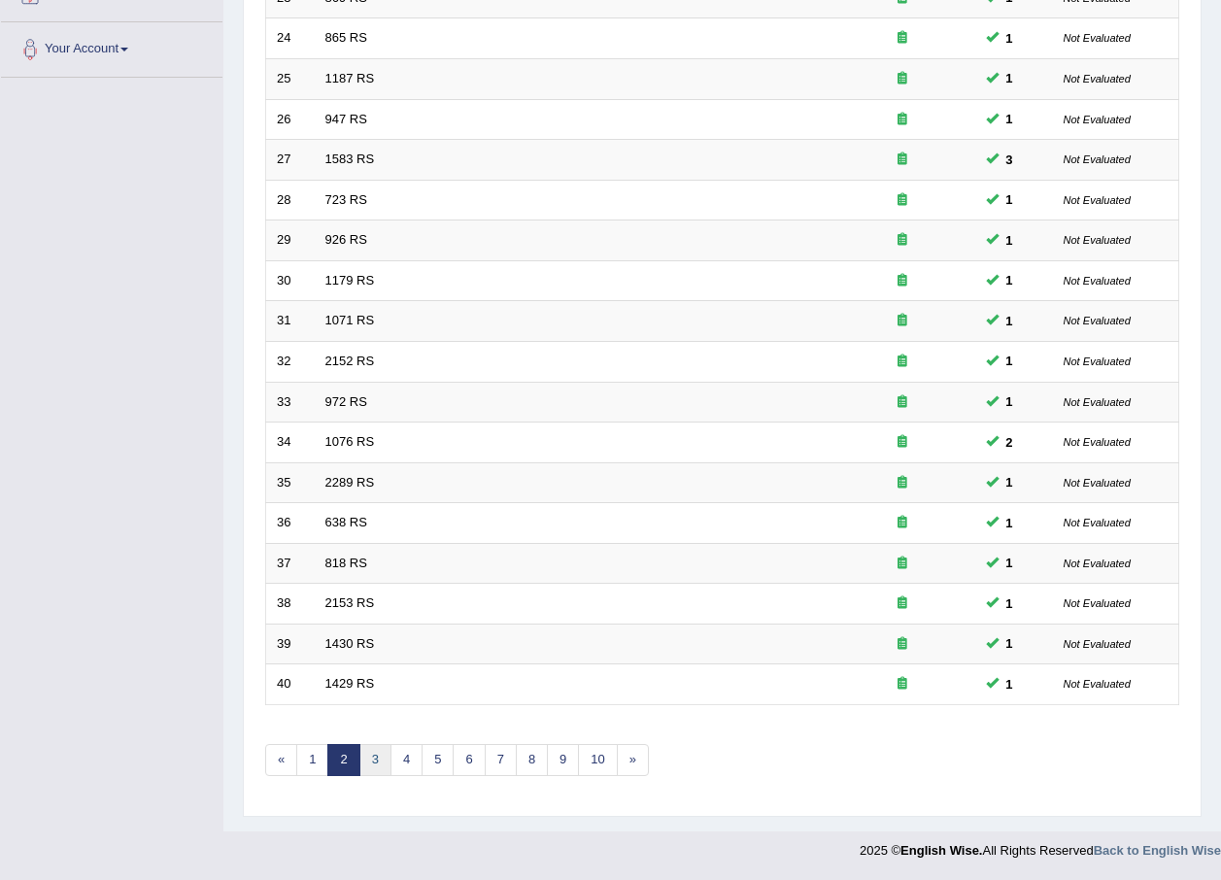
click at [363, 756] on link "3" at bounding box center [375, 760] width 32 height 32
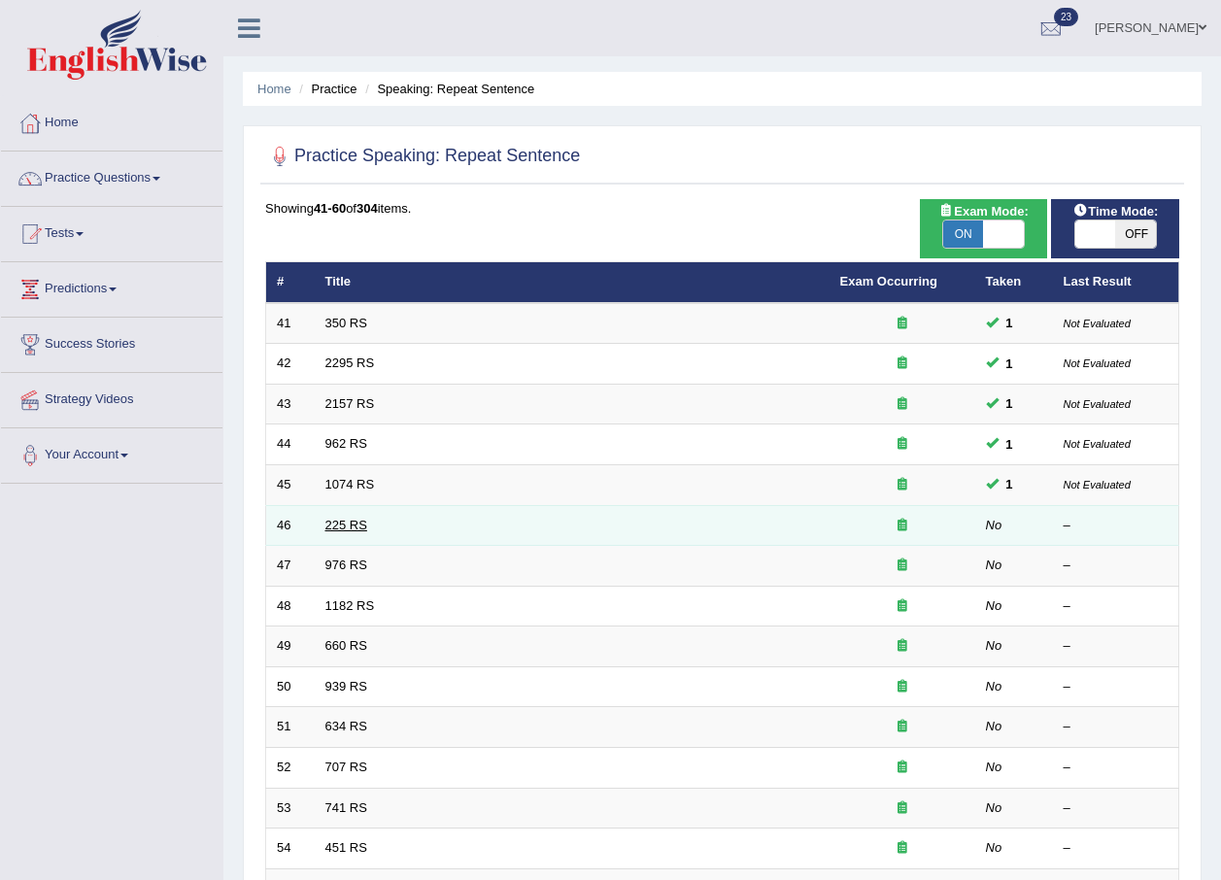
click at [337, 523] on link "225 RS" at bounding box center [346, 525] width 42 height 15
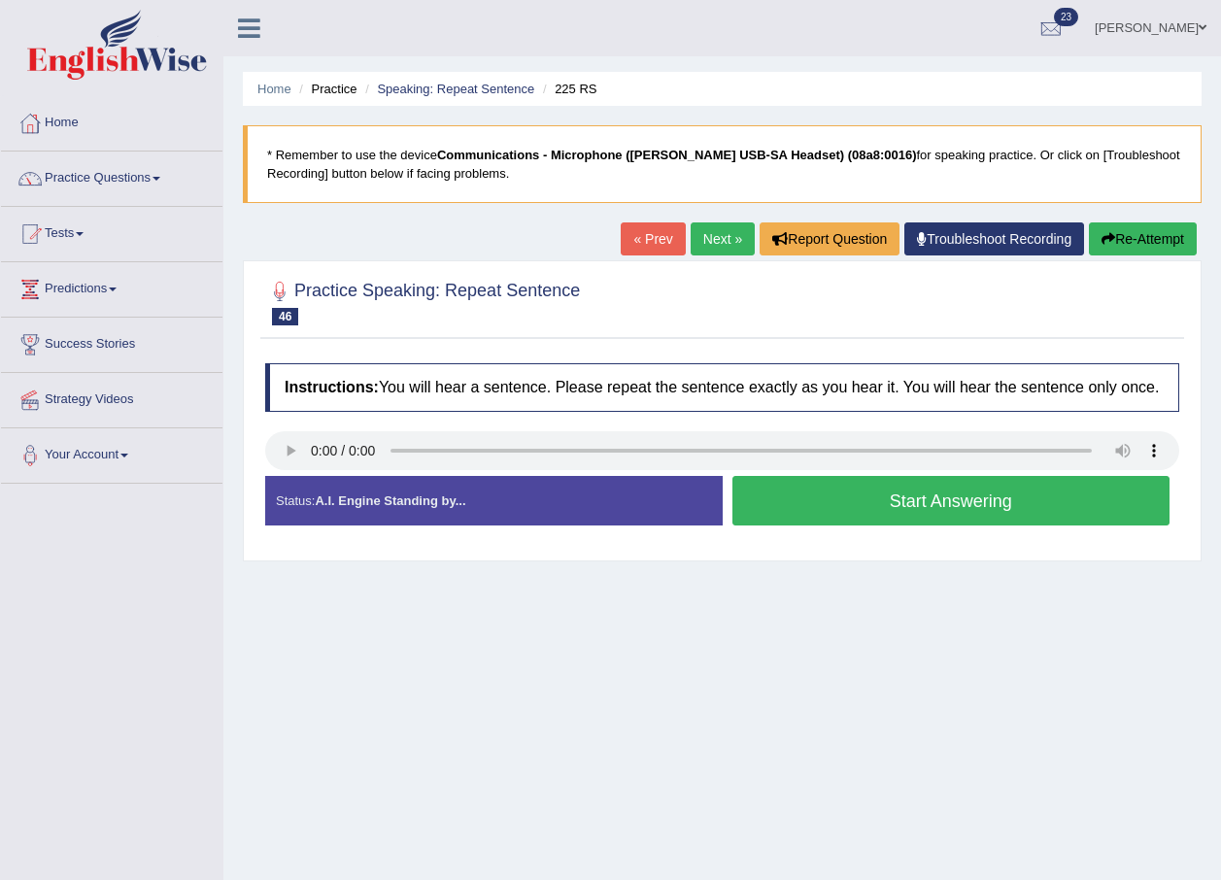
click at [643, 722] on div "Home Practice Speaking: Repeat Sentence 225 RS * Remember to use the device Com…" at bounding box center [722, 485] width 998 height 971
click at [958, 521] on button "Start Answering" at bounding box center [951, 501] width 438 height 50
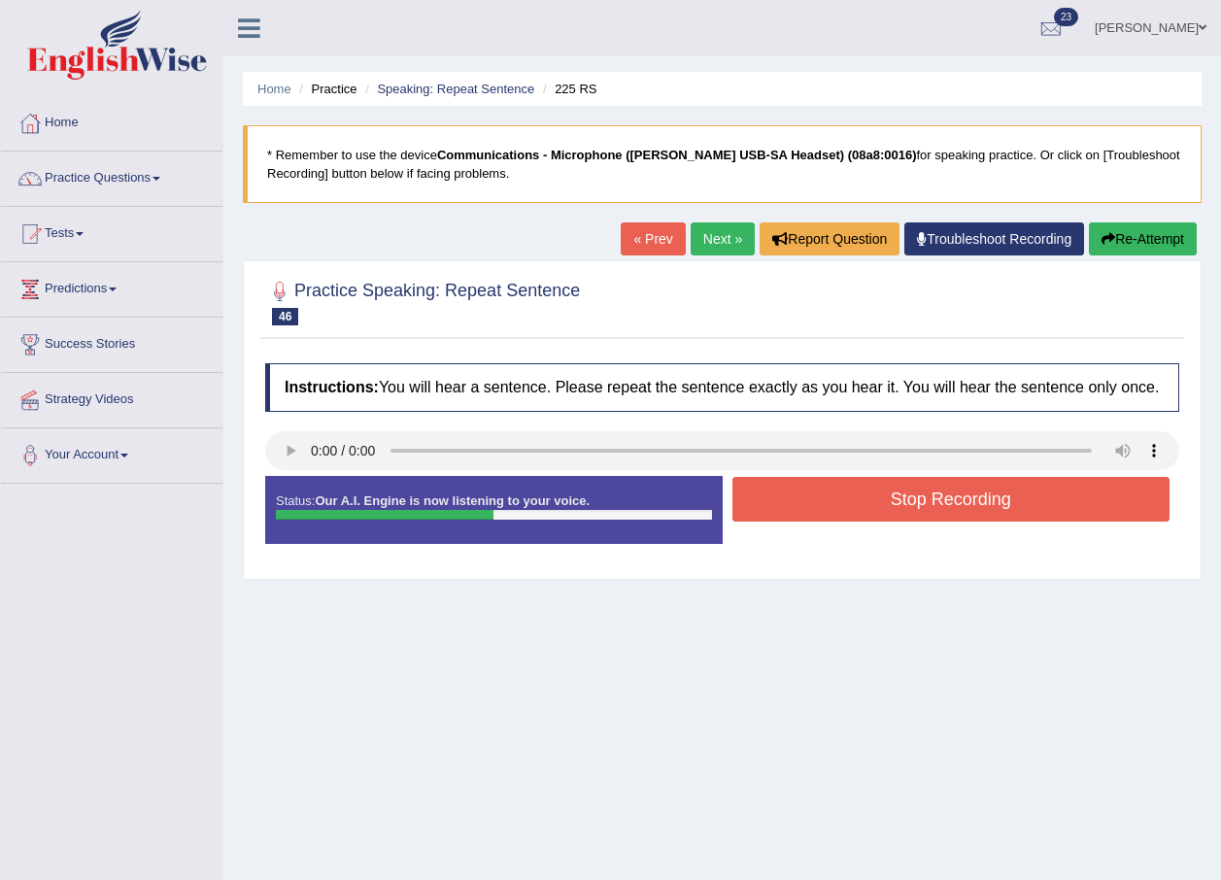
click at [902, 488] on button "Stop Recording" at bounding box center [951, 499] width 438 height 45
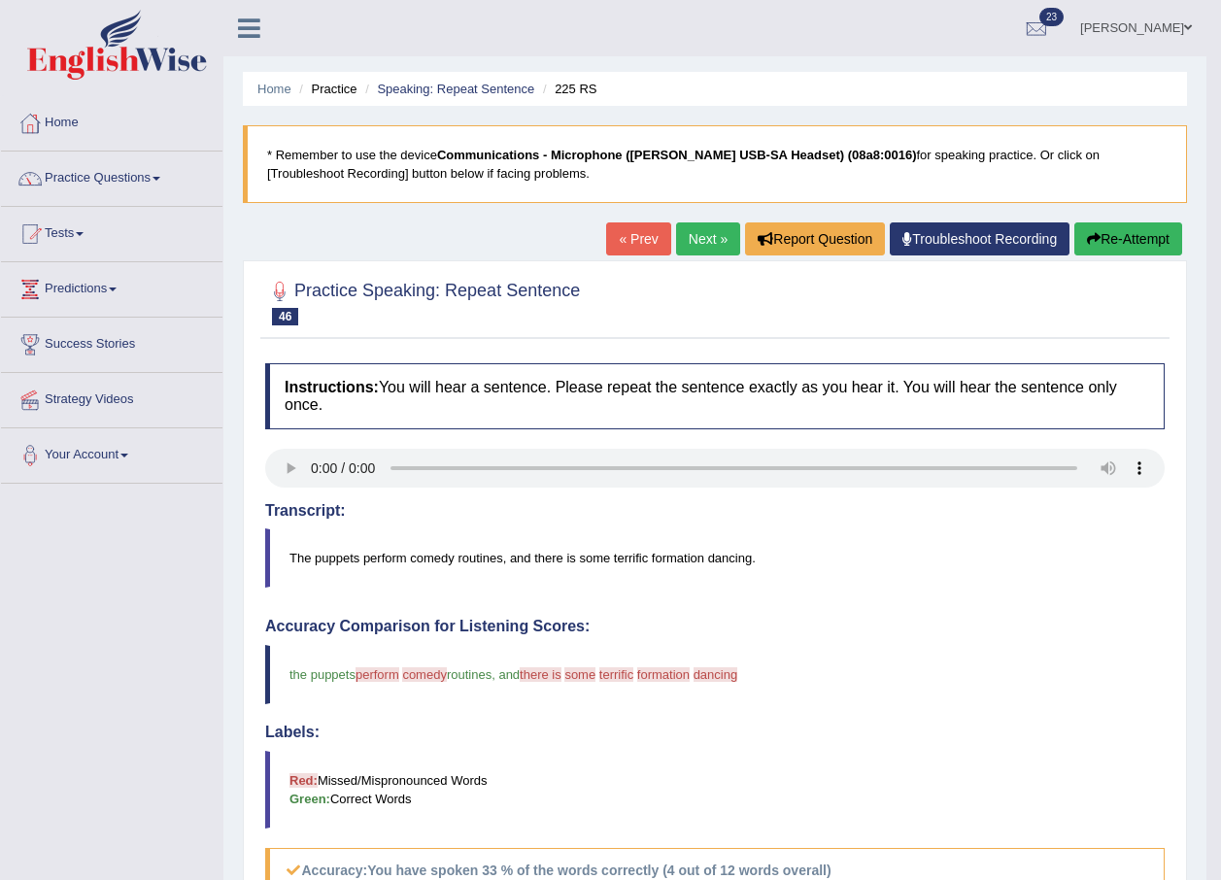
click at [932, 472] on div at bounding box center [714, 471] width 899 height 44
click at [1104, 645] on blockquote "the puppets perform performed comedy kilometre routines , and there is then som…" at bounding box center [714, 674] width 899 height 59
click at [970, 656] on blockquote "the puppets perform performed comedy kilometre routines , and there is then som…" at bounding box center [714, 674] width 899 height 59
click at [710, 242] on link "Next »" at bounding box center [708, 238] width 64 height 33
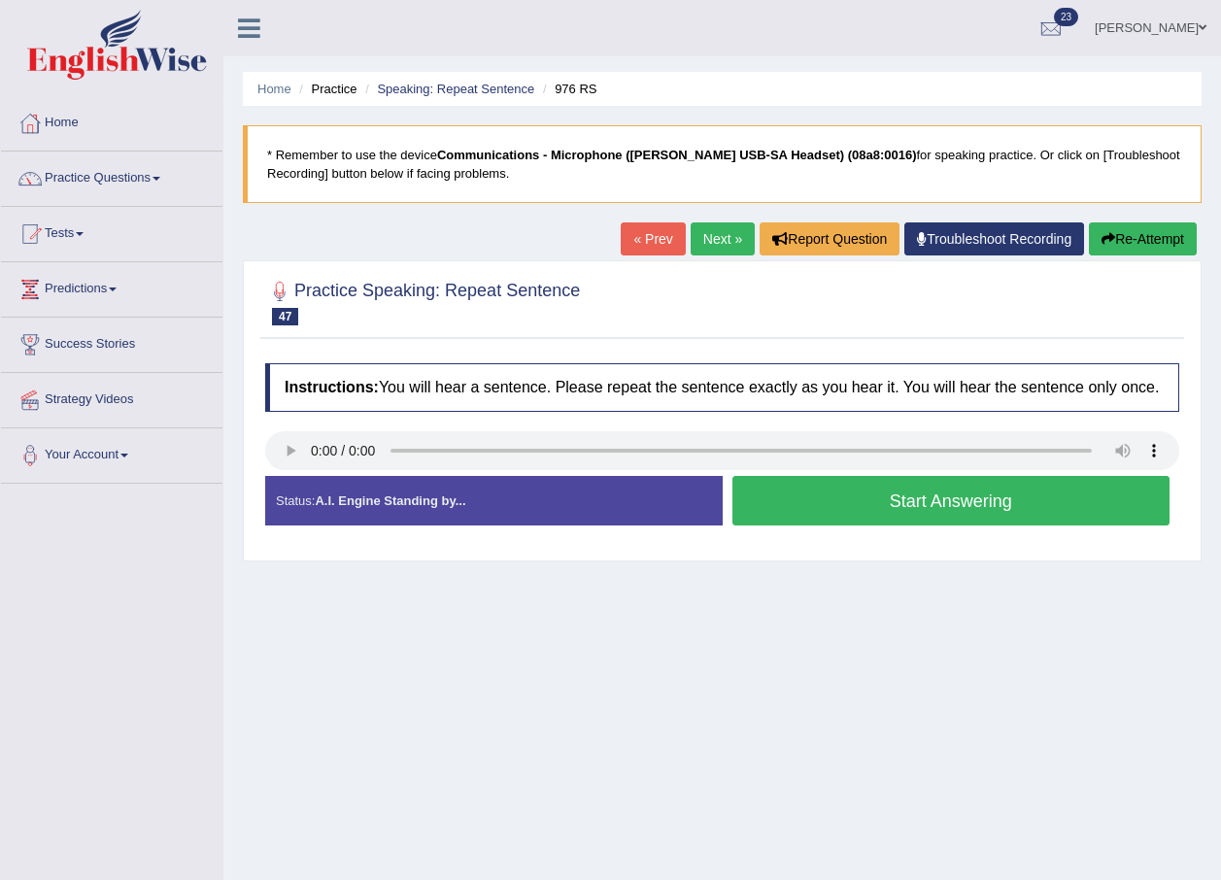
click at [996, 499] on button "Start Answering" at bounding box center [951, 501] width 438 height 50
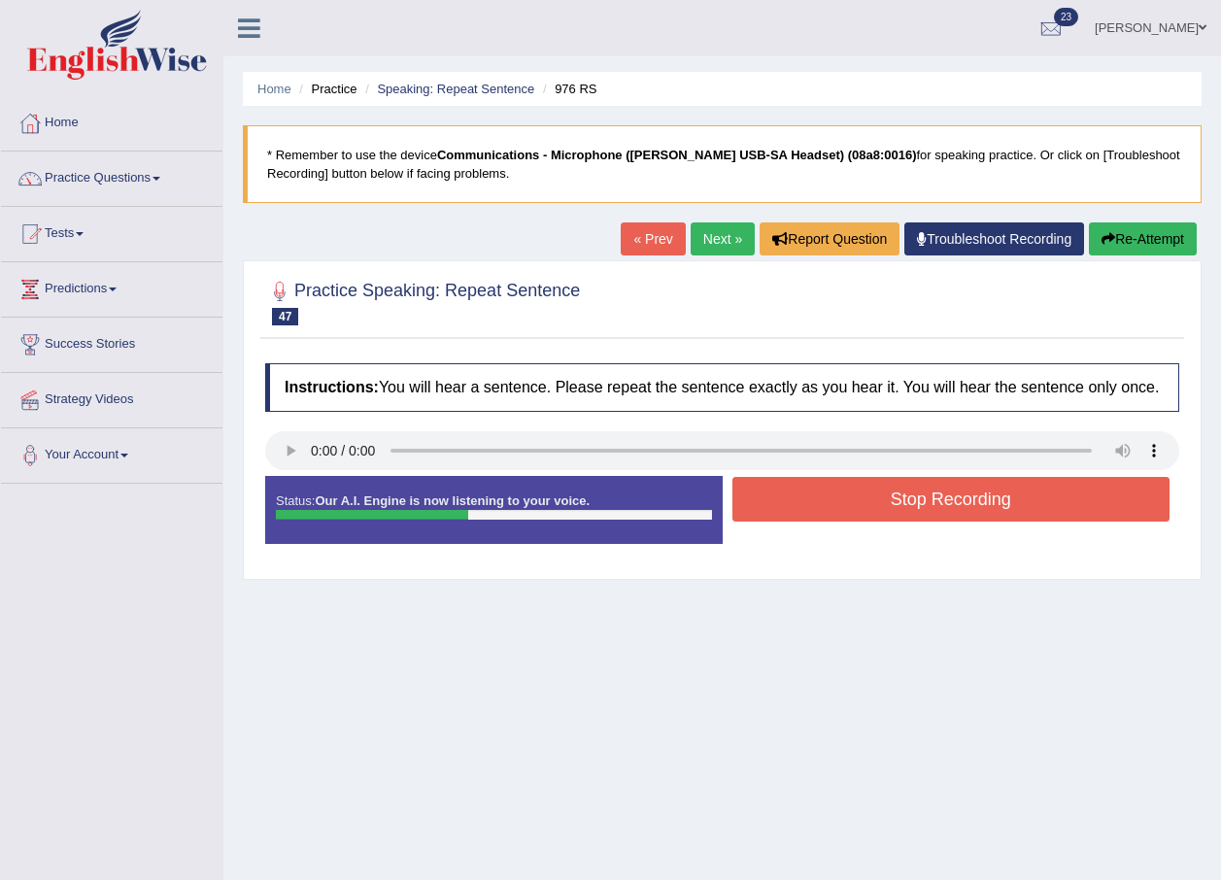
click at [970, 506] on button "Stop Recording" at bounding box center [951, 499] width 438 height 45
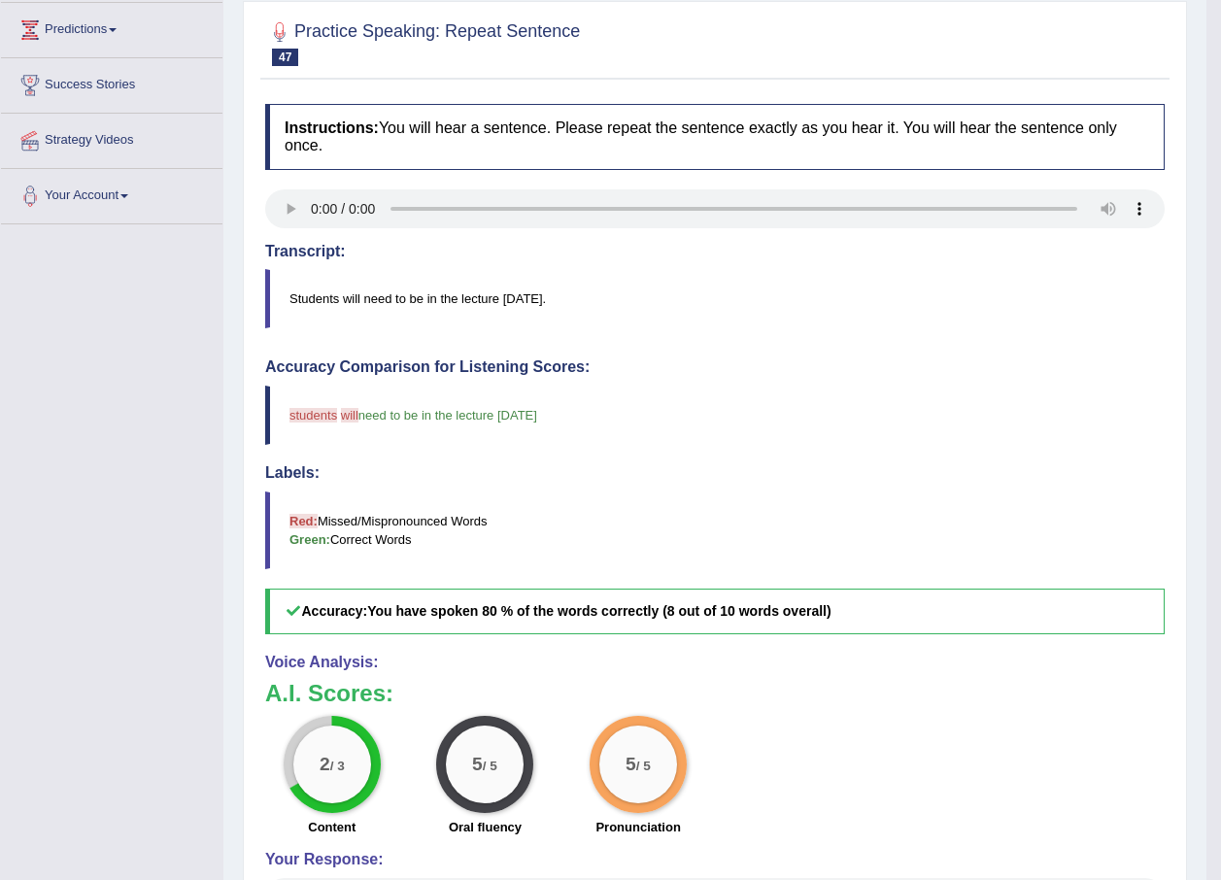
scroll to position [129, 0]
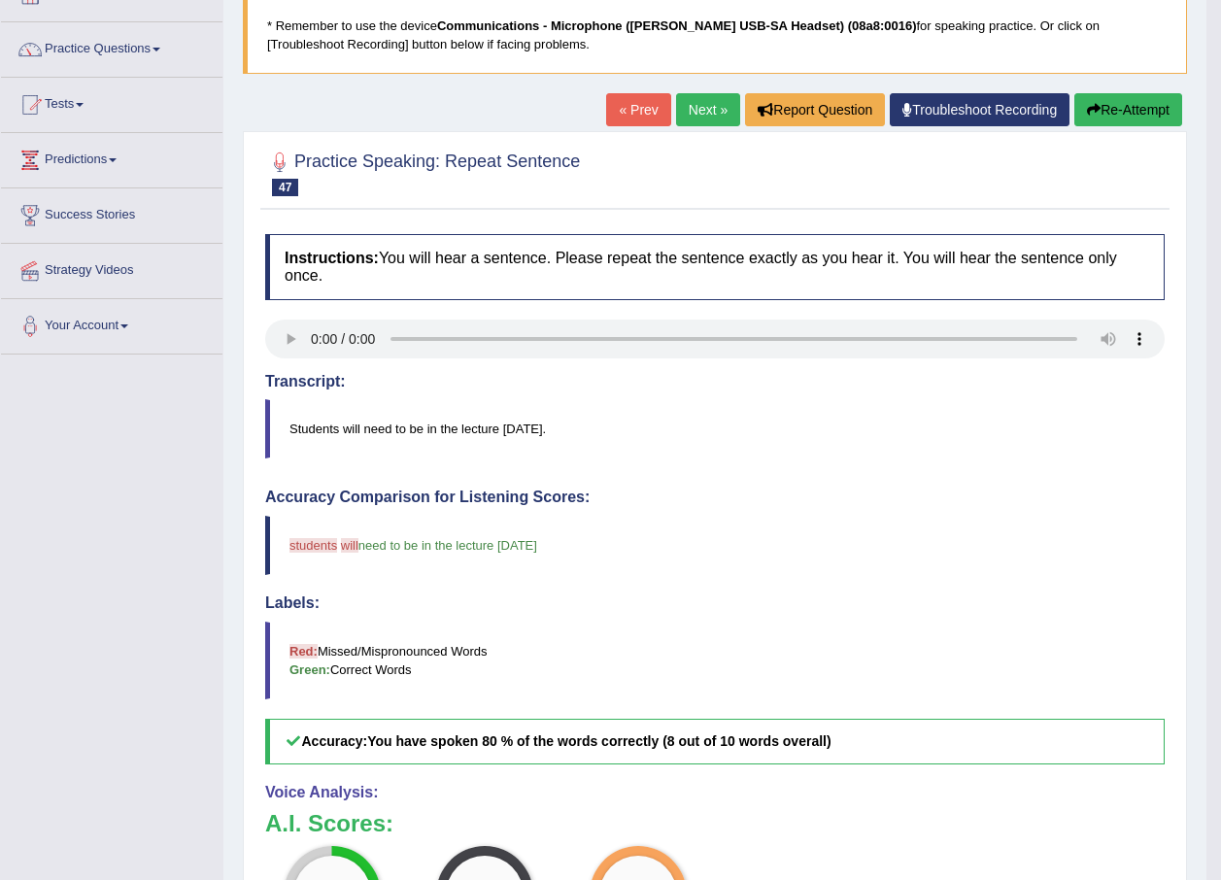
click at [703, 114] on link "Next »" at bounding box center [708, 109] width 64 height 33
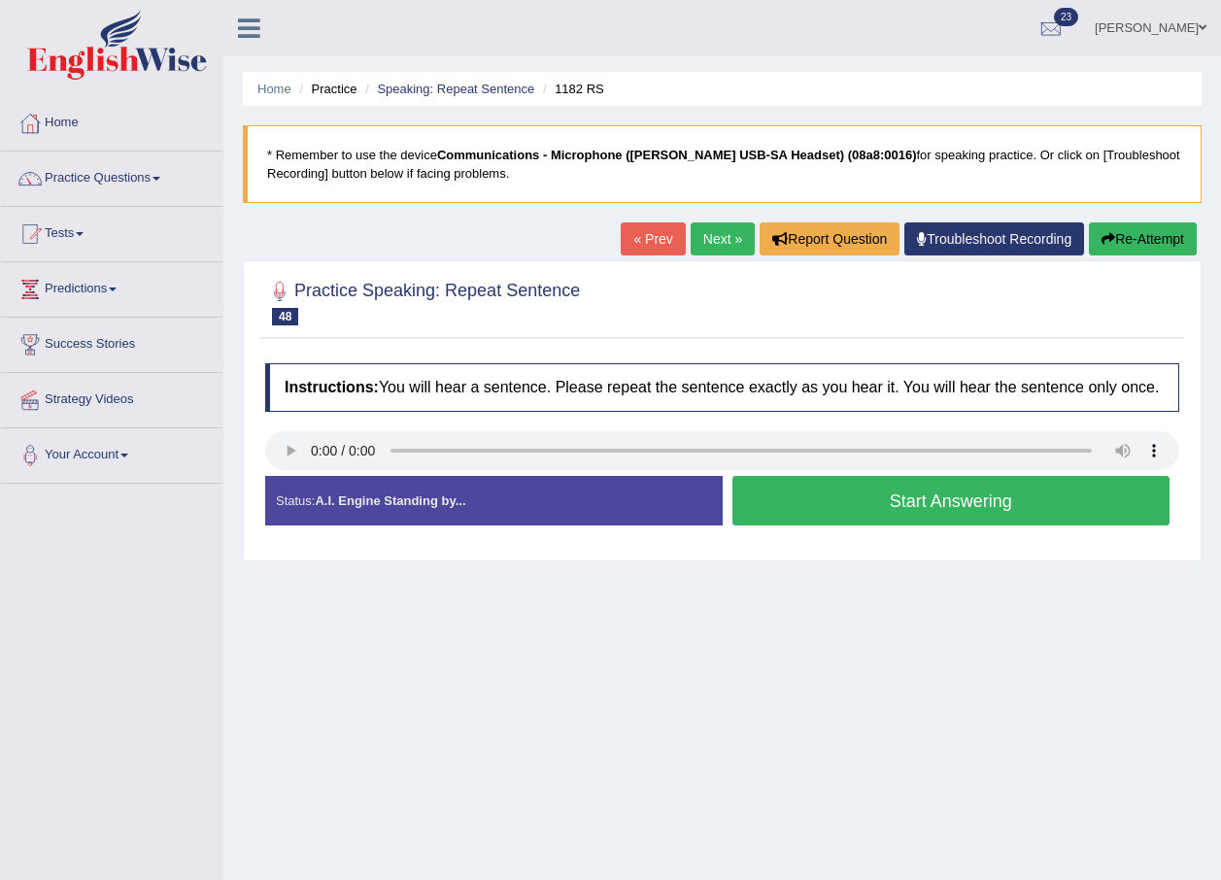
click at [973, 499] on button "Start Answering" at bounding box center [951, 501] width 438 height 50
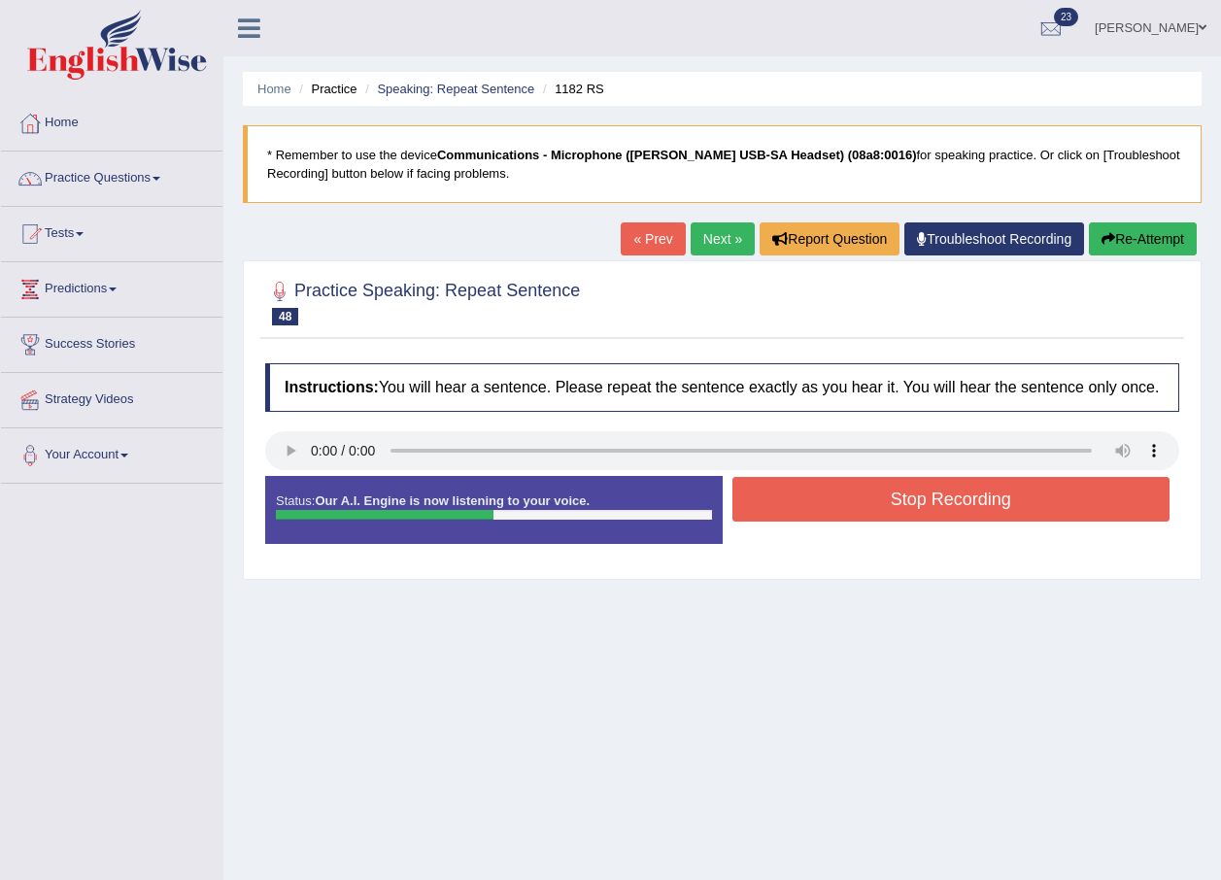
click at [940, 504] on button "Stop Recording" at bounding box center [951, 499] width 438 height 45
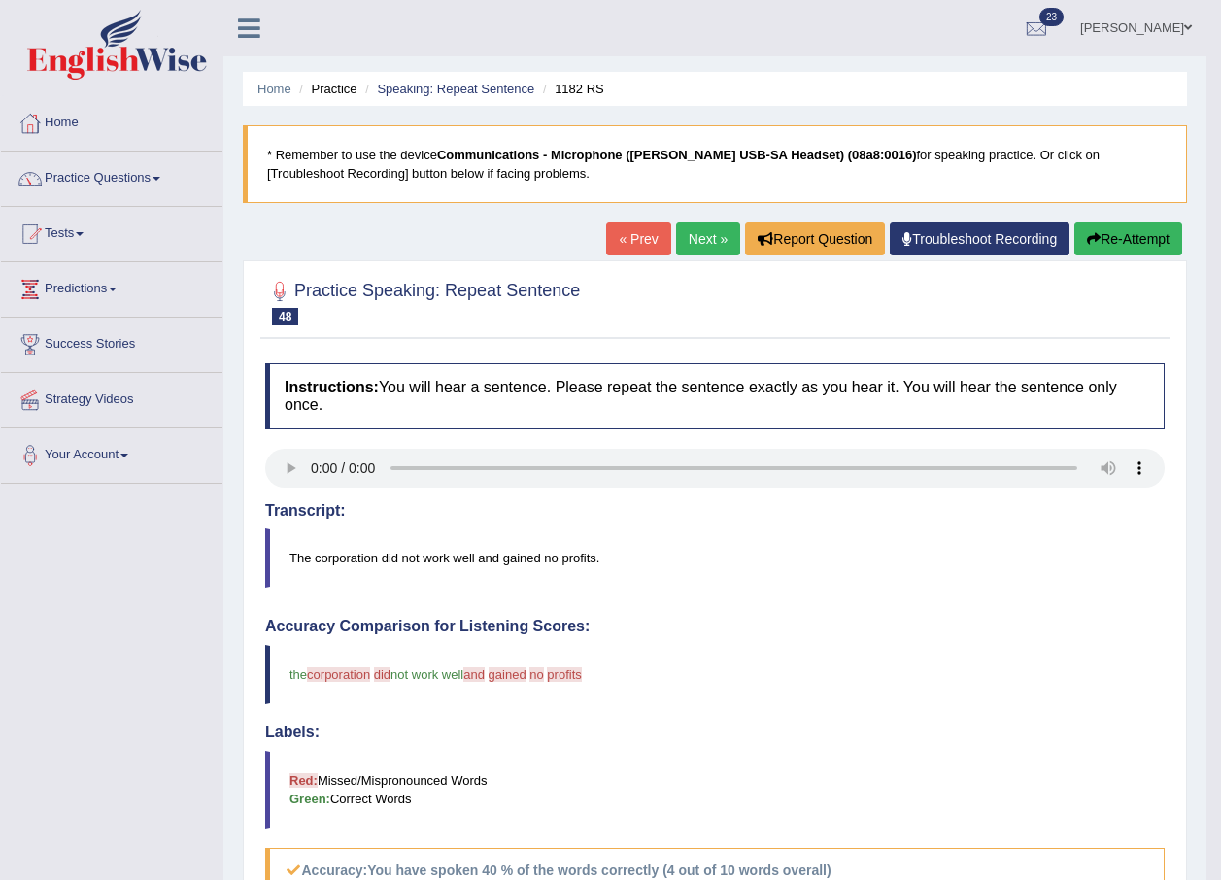
click at [601, 550] on blockquote "The corporation did not work well and gained no profits." at bounding box center [714, 557] width 899 height 59
click at [707, 239] on link "Next »" at bounding box center [708, 238] width 64 height 33
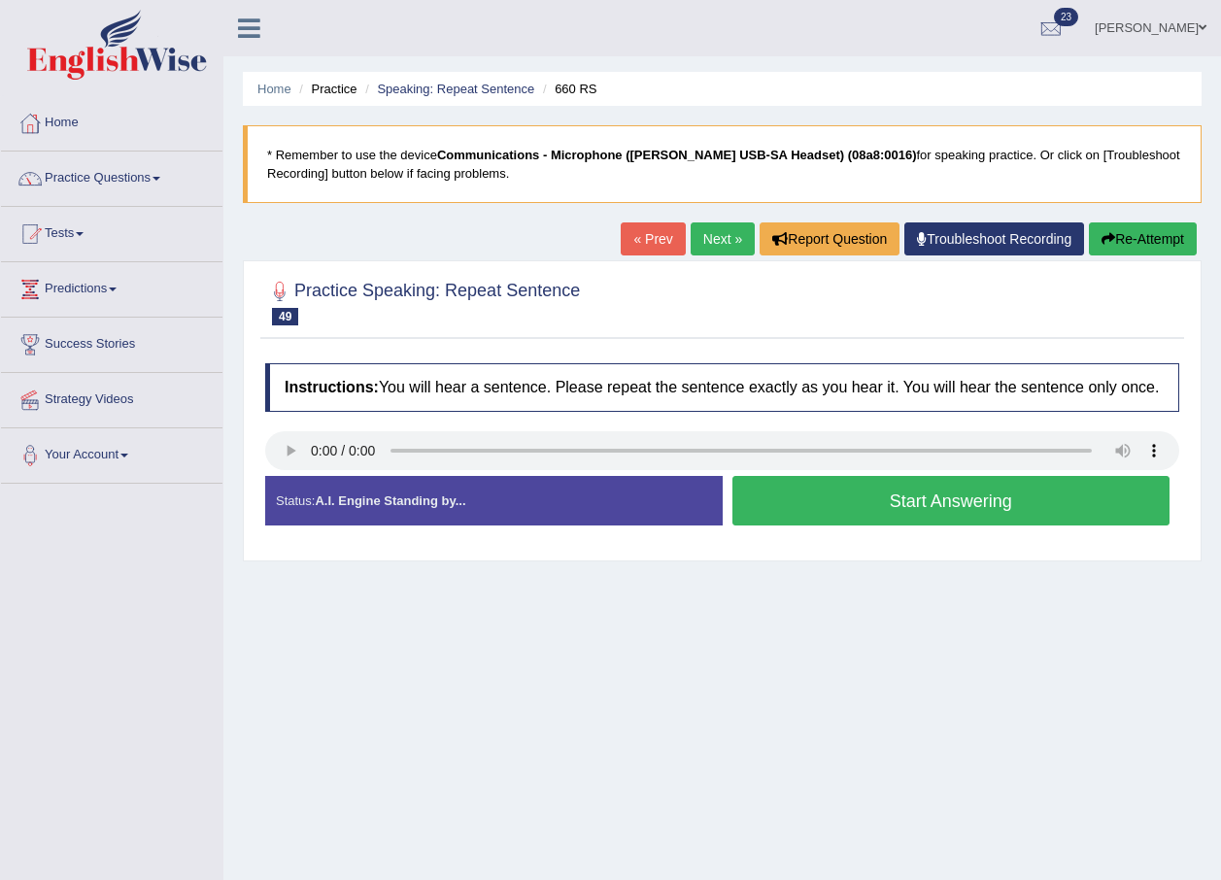
click at [897, 498] on button "Start Answering" at bounding box center [951, 501] width 438 height 50
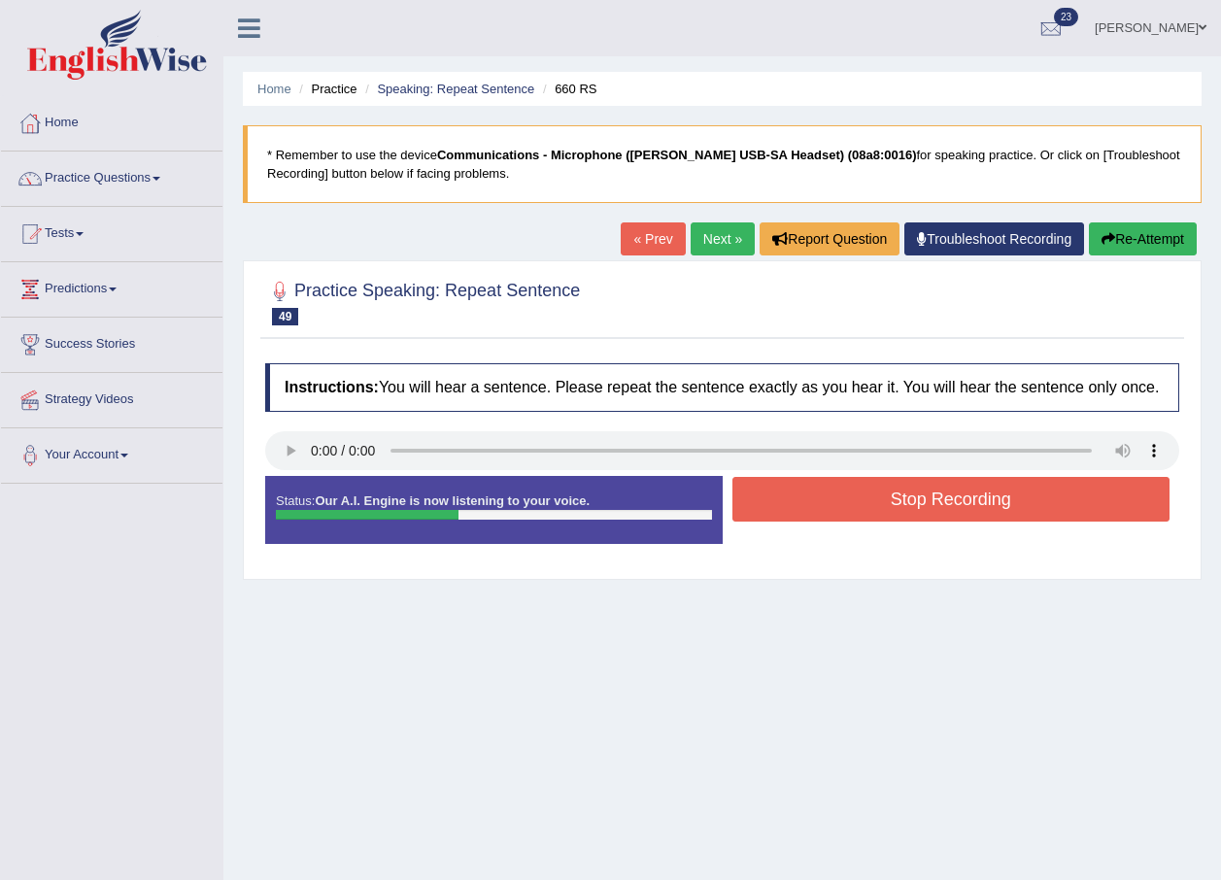
click at [949, 499] on button "Stop Recording" at bounding box center [951, 499] width 438 height 45
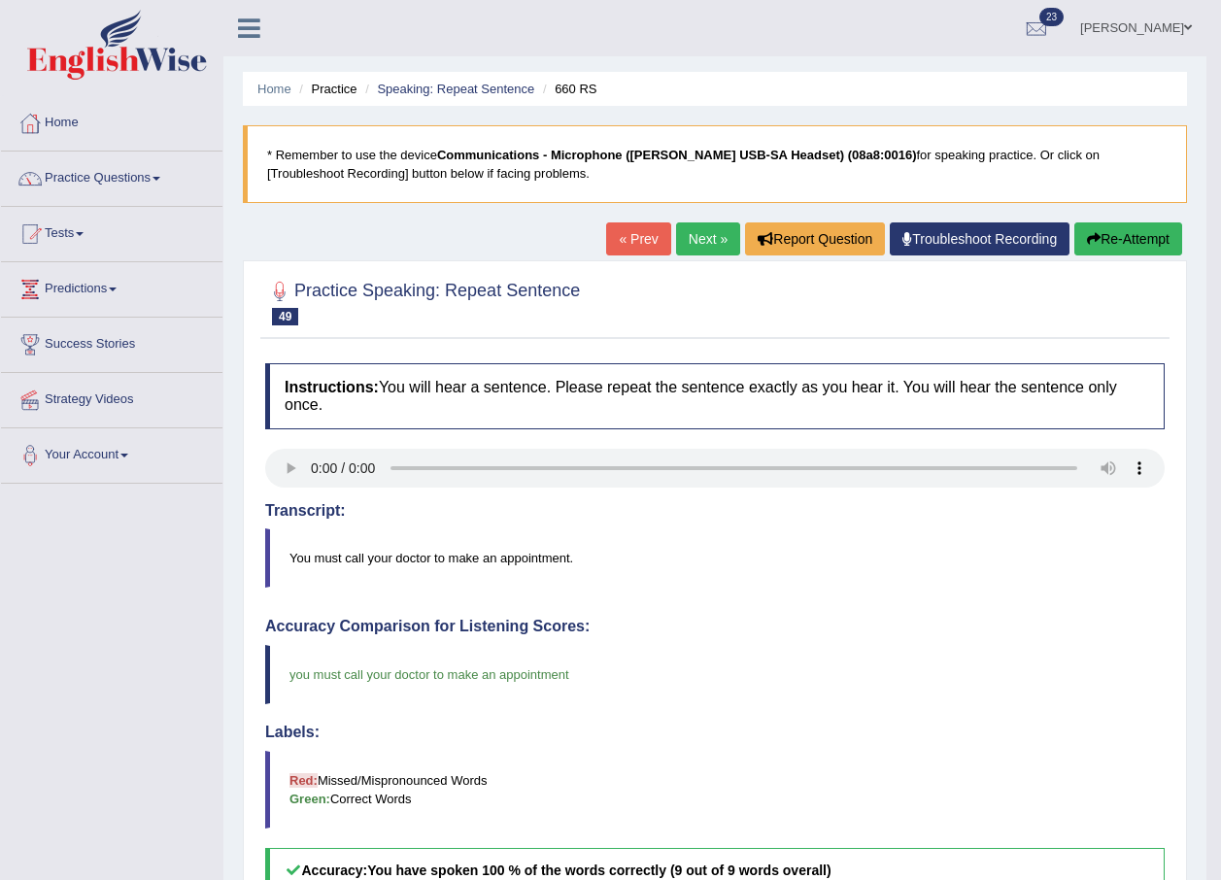
click at [707, 240] on link "Next »" at bounding box center [708, 238] width 64 height 33
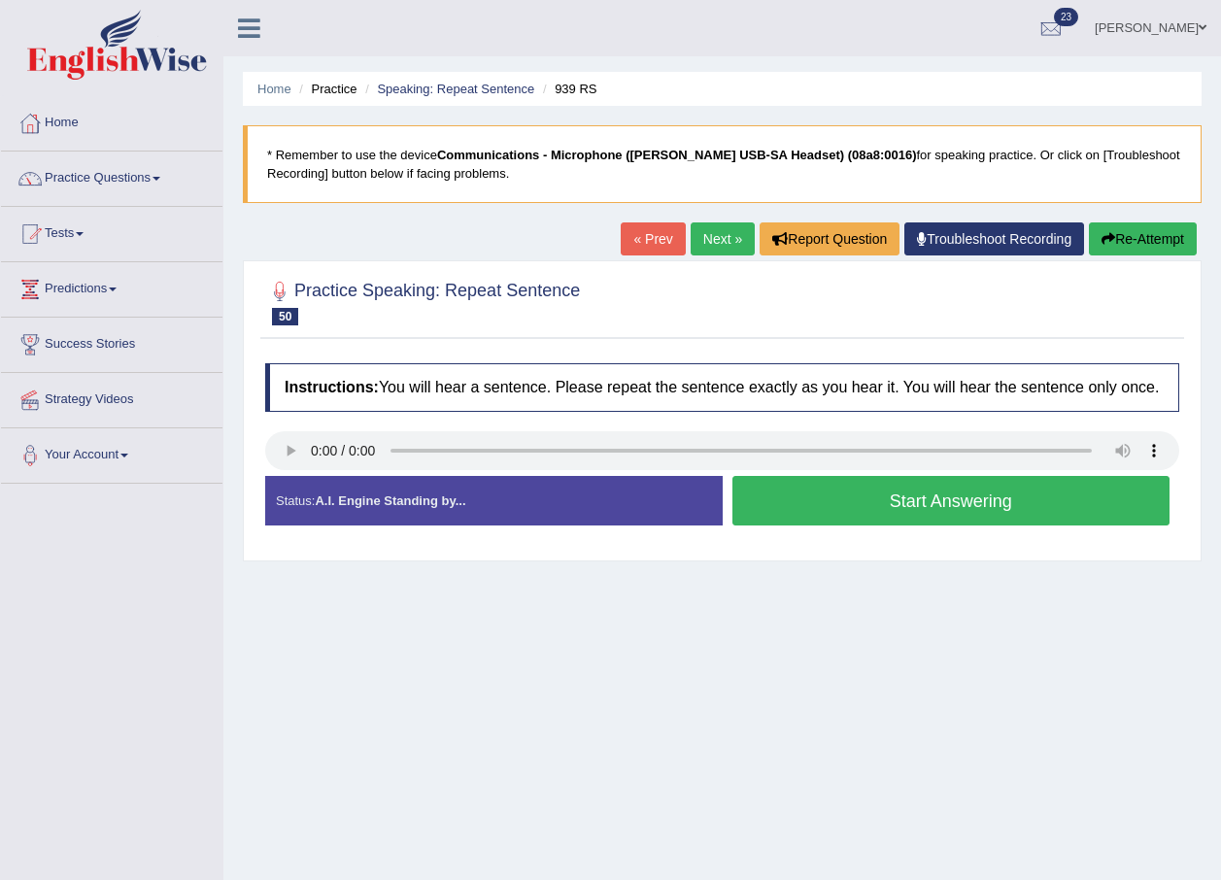
click at [933, 482] on button "Start Answering" at bounding box center [951, 501] width 438 height 50
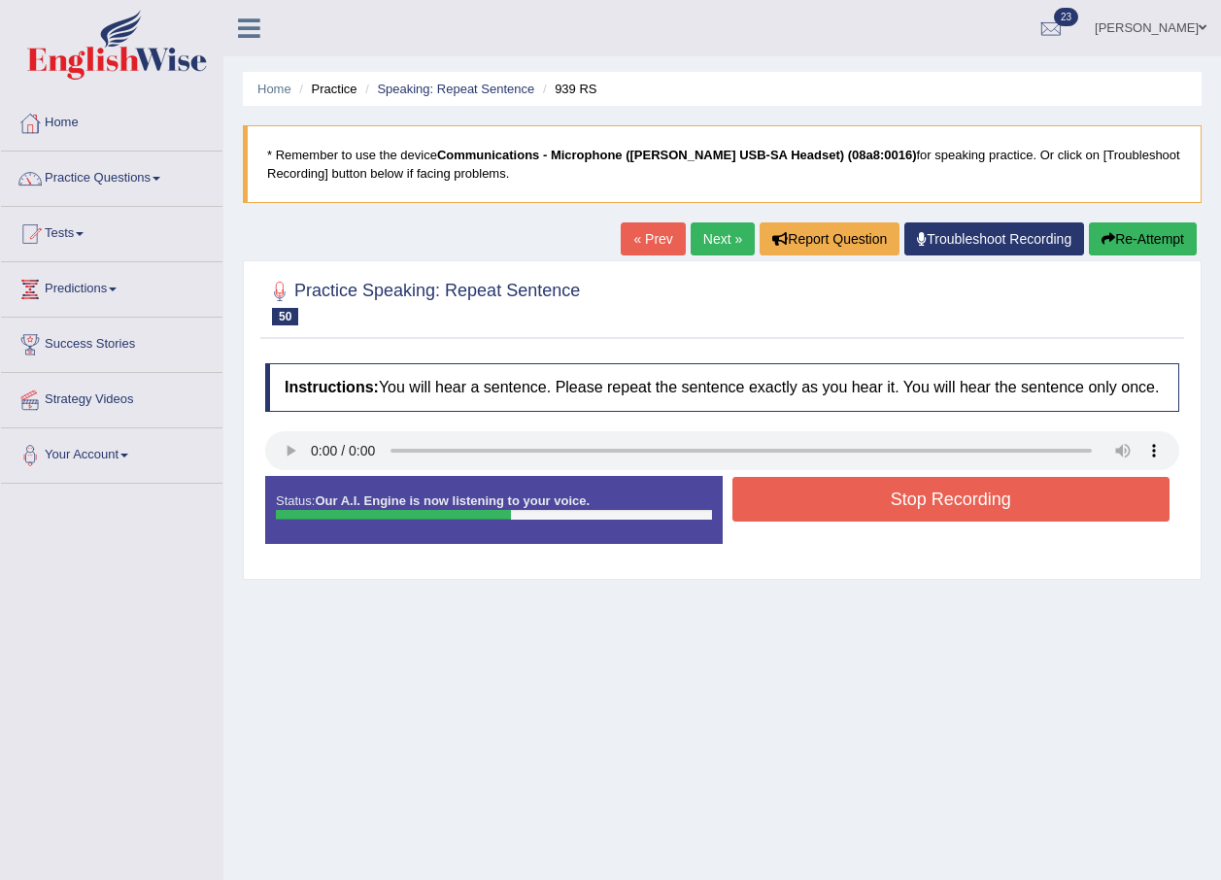
click at [985, 500] on button "Stop Recording" at bounding box center [951, 499] width 438 height 45
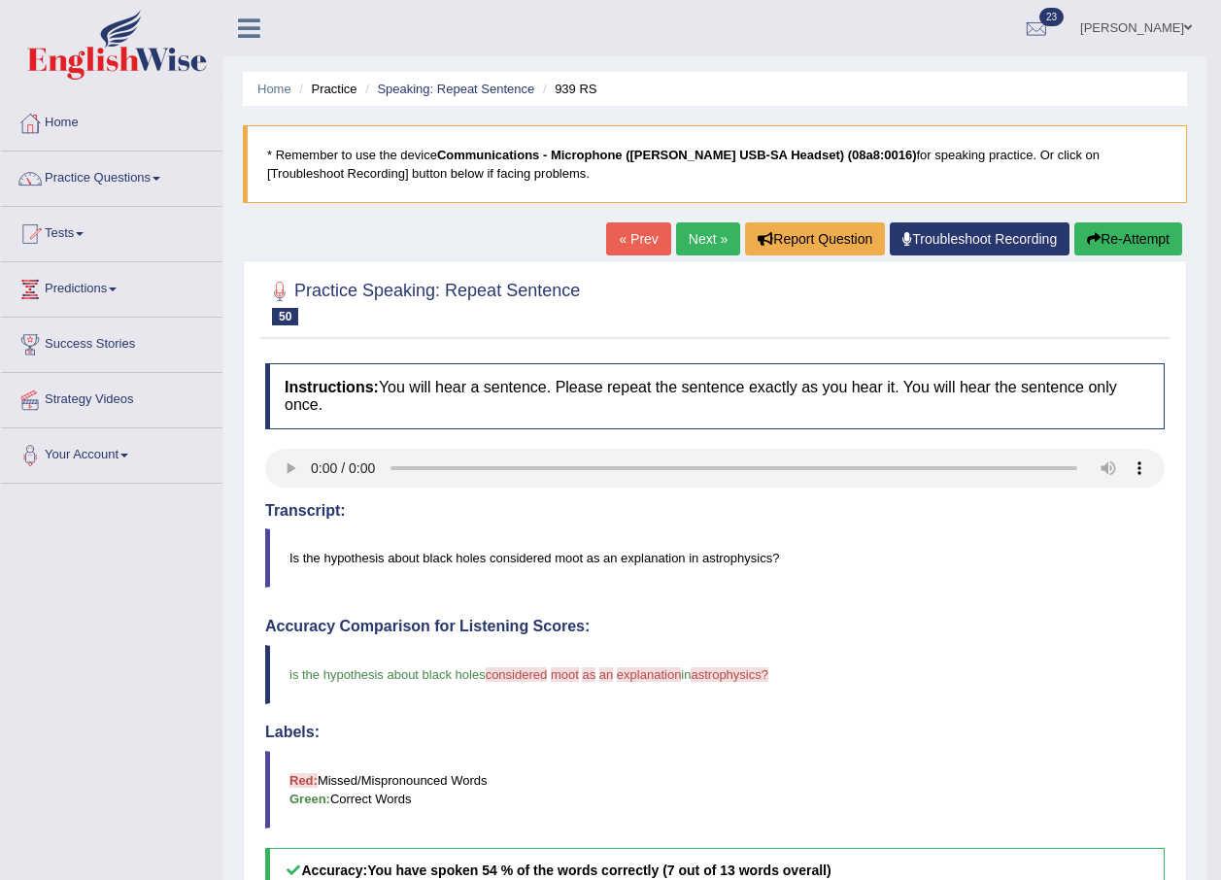
click at [701, 240] on link "Next »" at bounding box center [708, 238] width 64 height 33
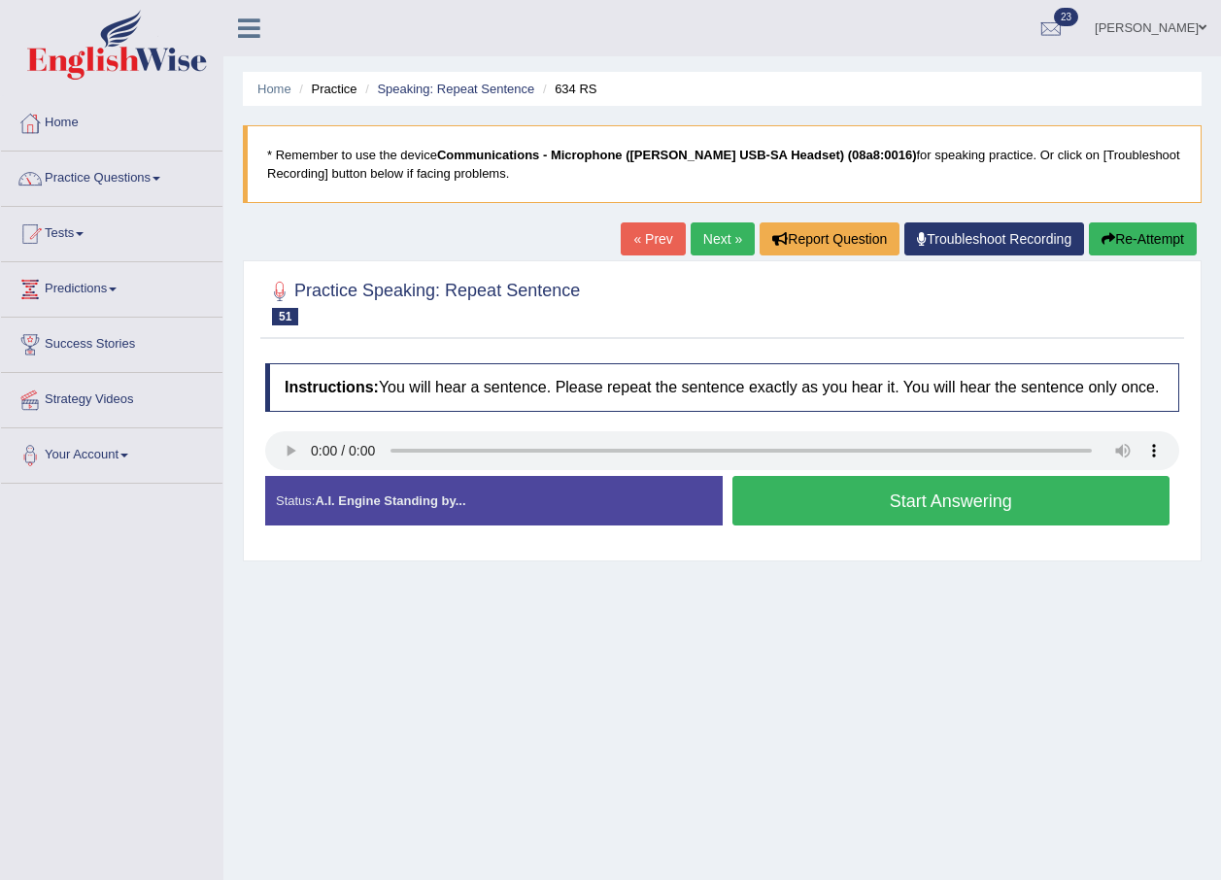
click at [1119, 513] on button "Start Answering" at bounding box center [951, 501] width 438 height 50
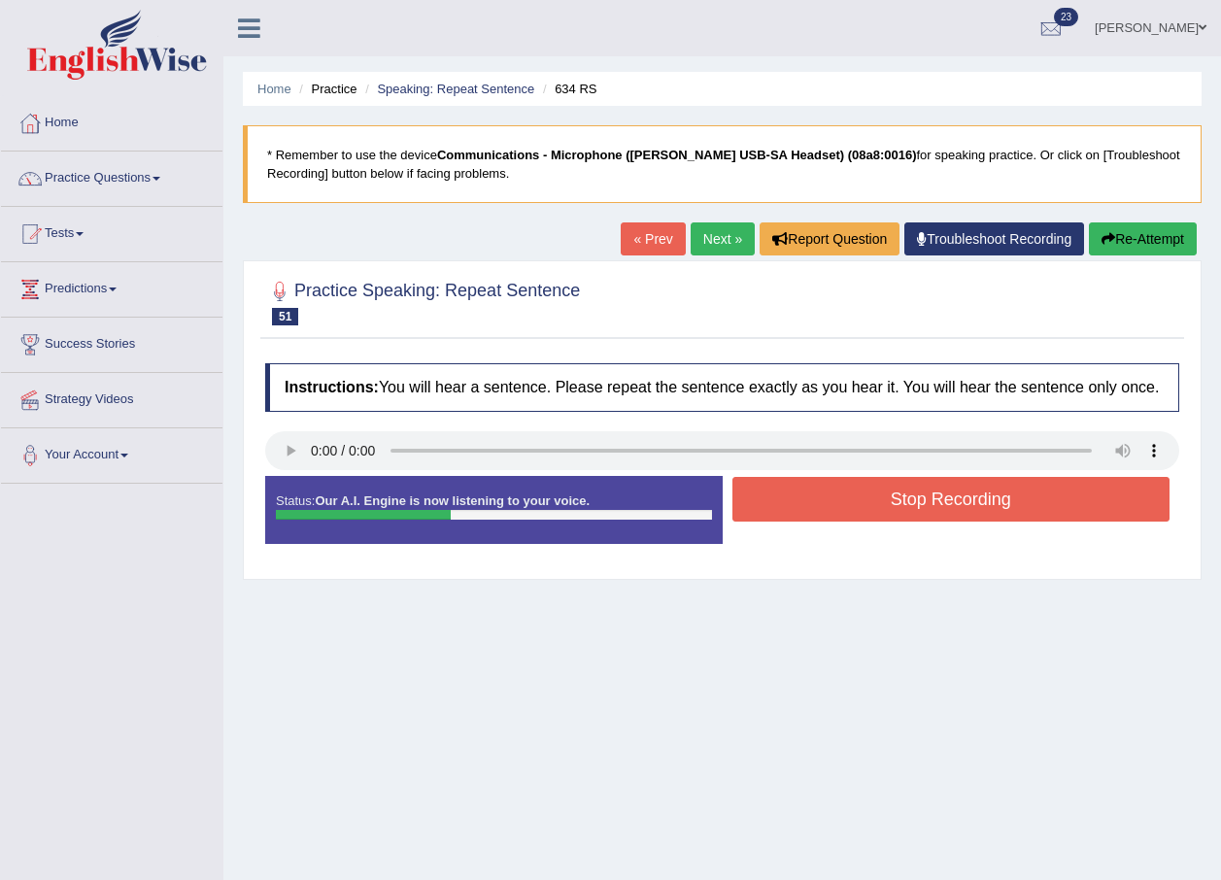
click at [1119, 513] on button "Stop Recording" at bounding box center [951, 499] width 438 height 45
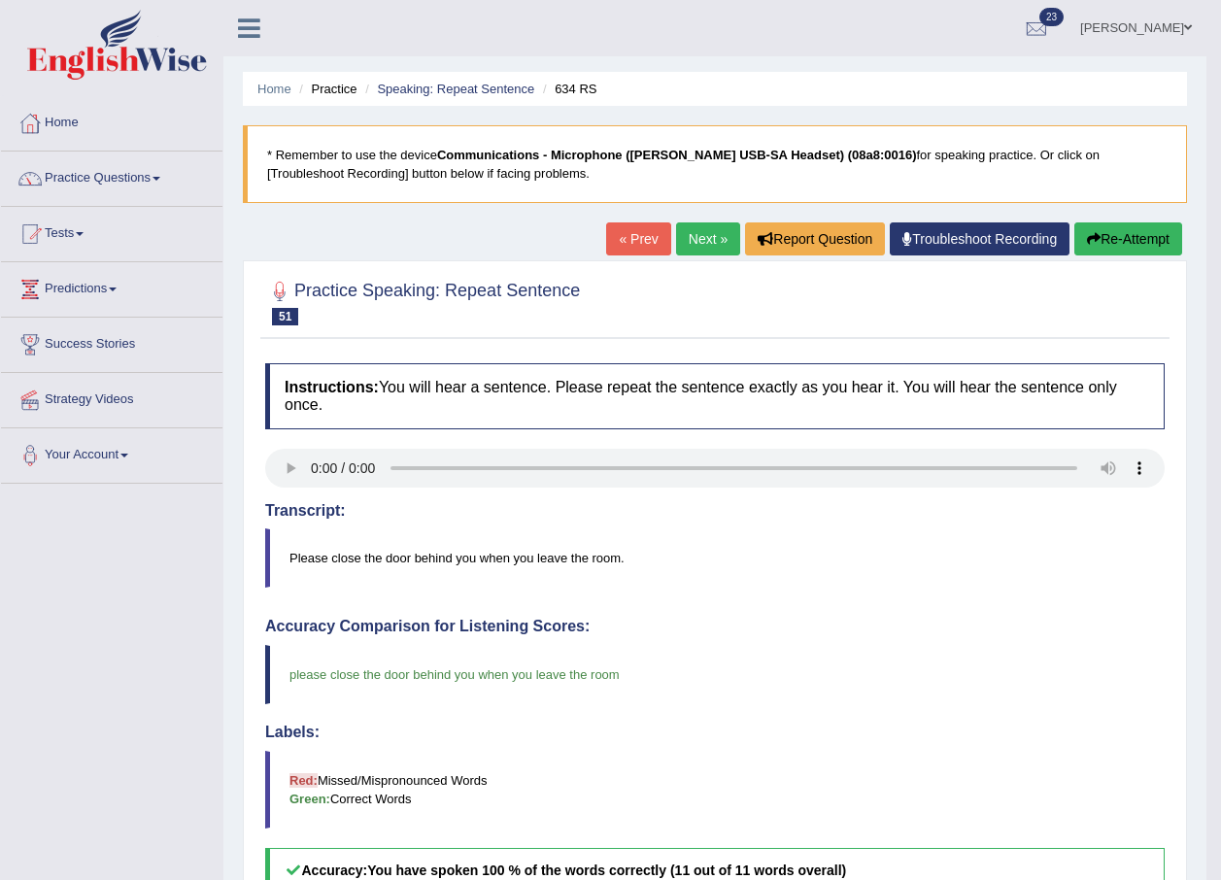
click at [1166, 22] on link "Khoder Chamma" at bounding box center [1136, 25] width 141 height 51
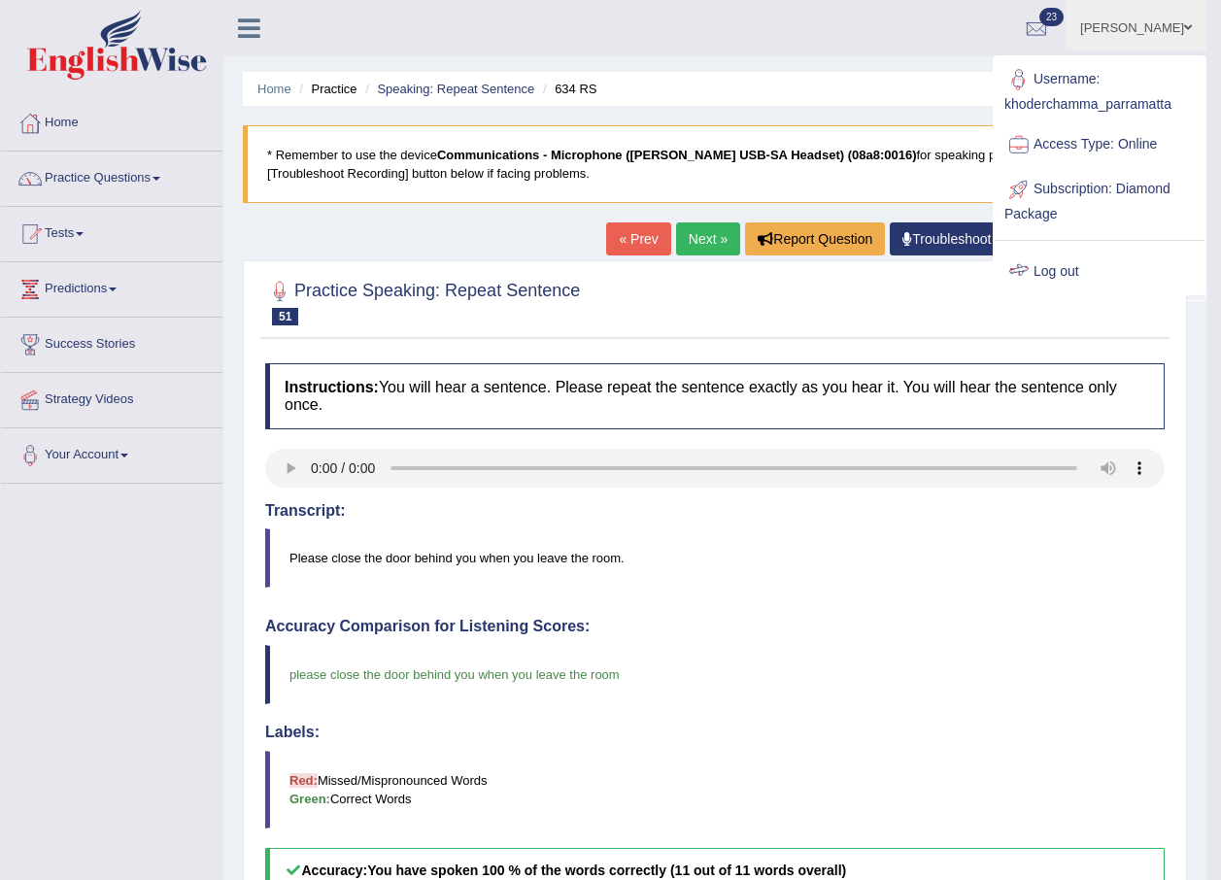
click at [1049, 264] on link "Log out" at bounding box center [1100, 272] width 210 height 45
